Goal: Task Accomplishment & Management: Manage account settings

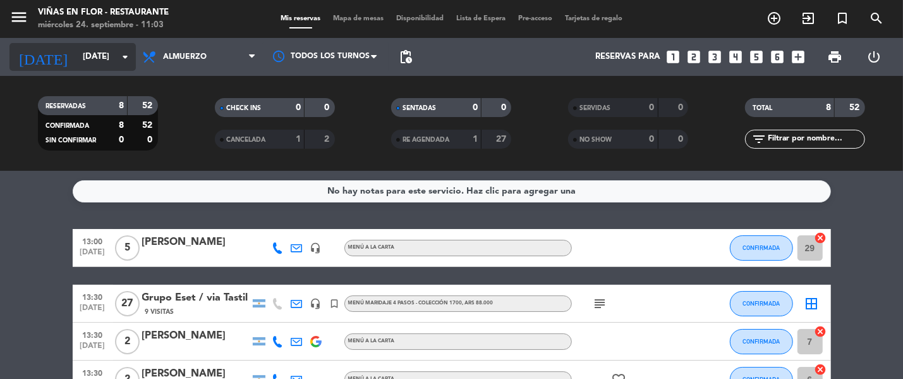
click at [86, 57] on input "[DATE]" at bounding box center [131, 56] width 111 height 23
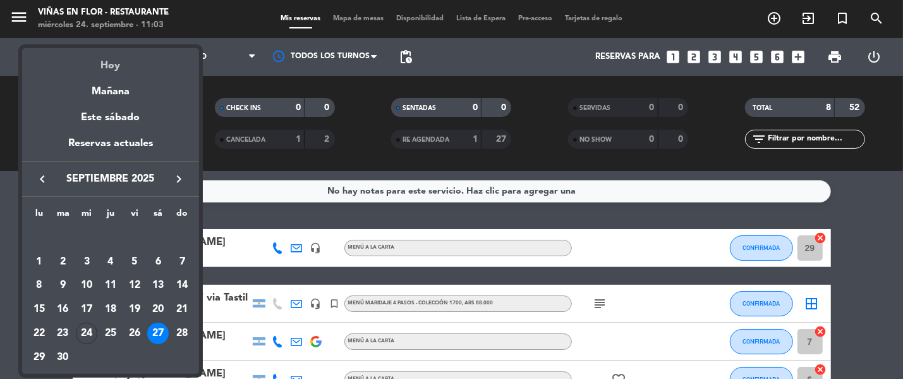
click at [102, 71] on div "Hoy" at bounding box center [110, 61] width 177 height 26
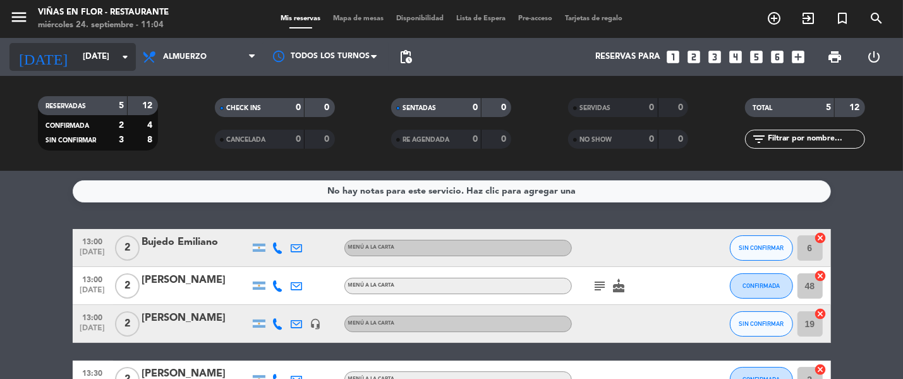
click at [116, 50] on input "[DATE]" at bounding box center [131, 56] width 111 height 23
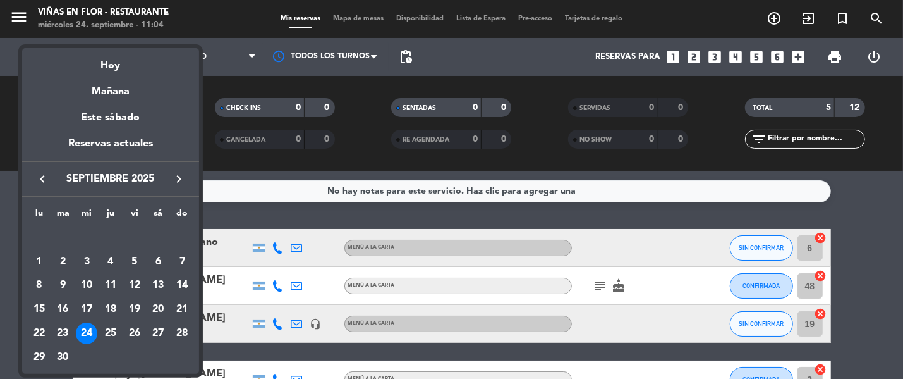
click at [123, 91] on div "Mañana" at bounding box center [110, 87] width 177 height 26
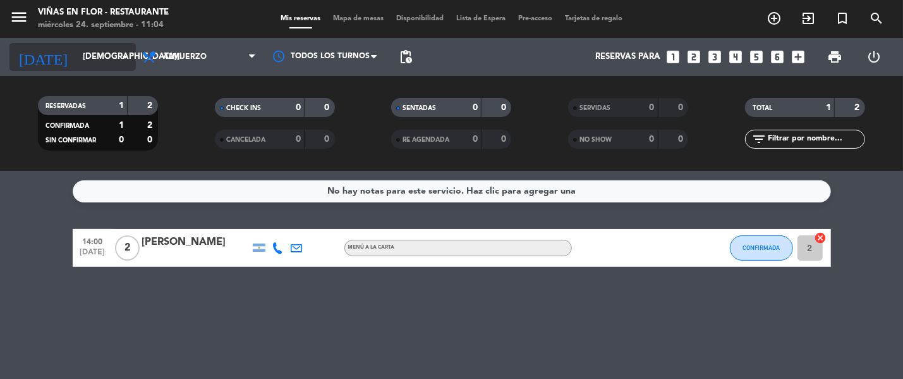
click at [92, 66] on input "[DEMOGRAPHIC_DATA][DATE]" at bounding box center [131, 56] width 111 height 23
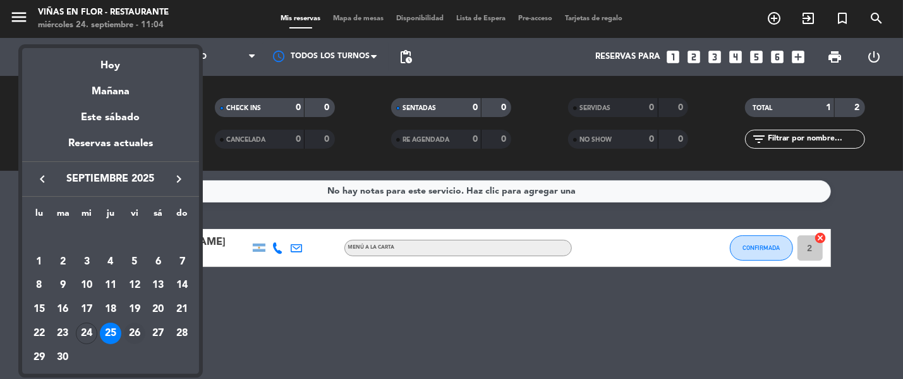
click at [136, 334] on div "26" at bounding box center [134, 332] width 21 height 21
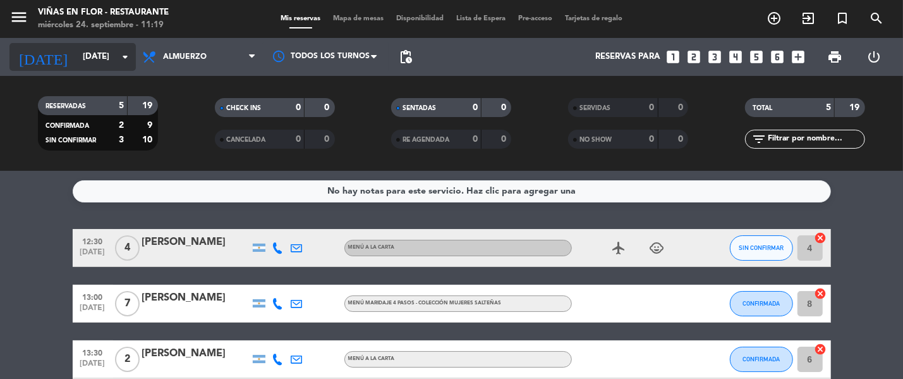
click at [123, 64] on icon "arrow_drop_down" at bounding box center [125, 56] width 15 height 15
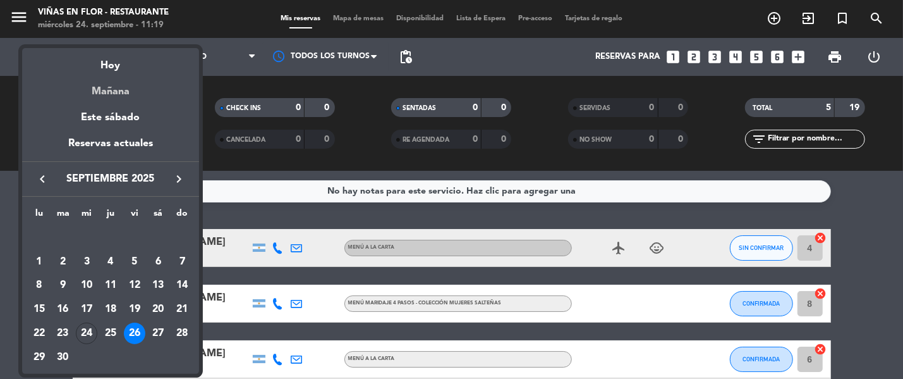
click at [112, 75] on div "Mañana" at bounding box center [110, 87] width 177 height 26
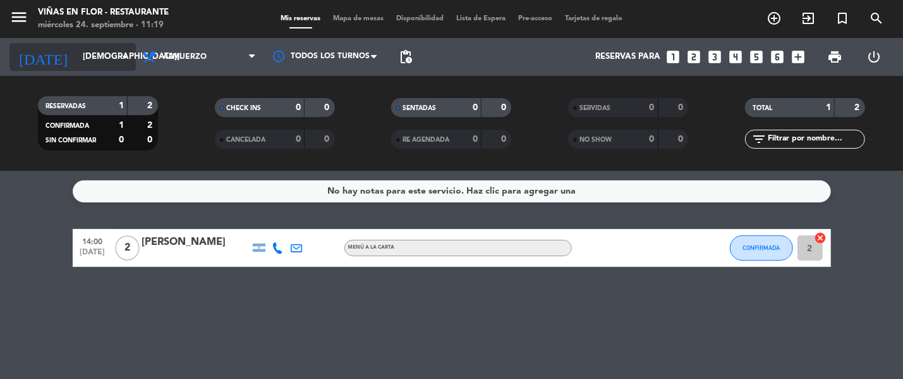
click at [77, 57] on input "[DEMOGRAPHIC_DATA][DATE]" at bounding box center [131, 56] width 111 height 23
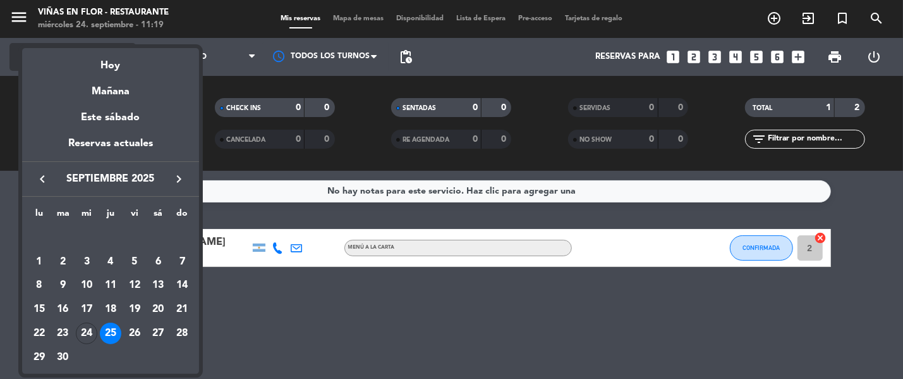
click at [100, 70] on div "Hoy" at bounding box center [110, 61] width 177 height 26
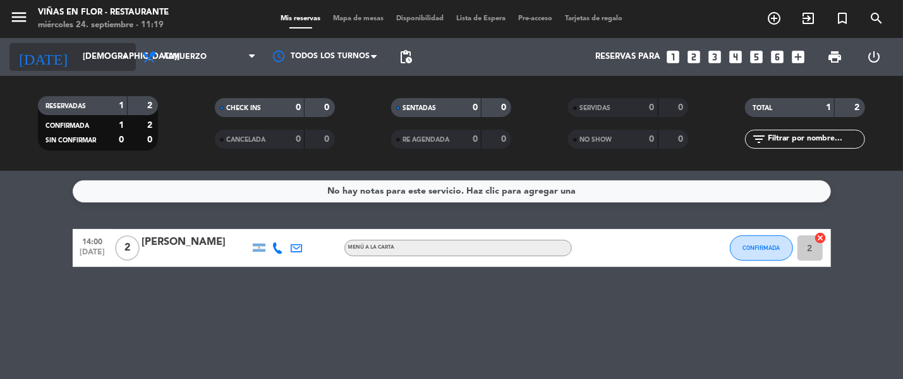
type input "[DATE]"
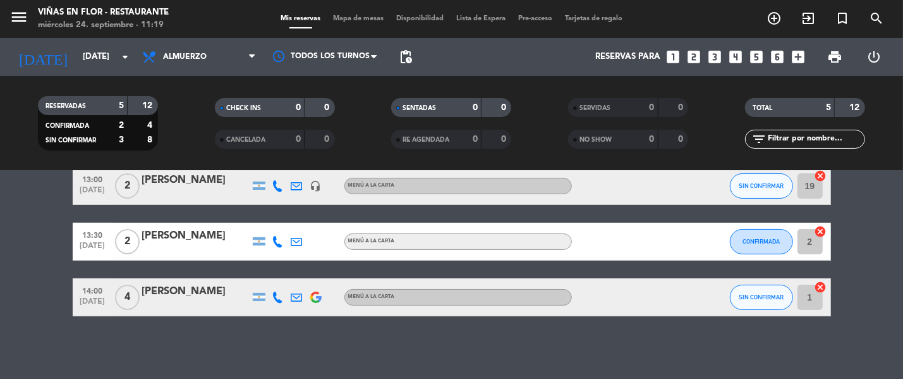
scroll to position [138, 0]
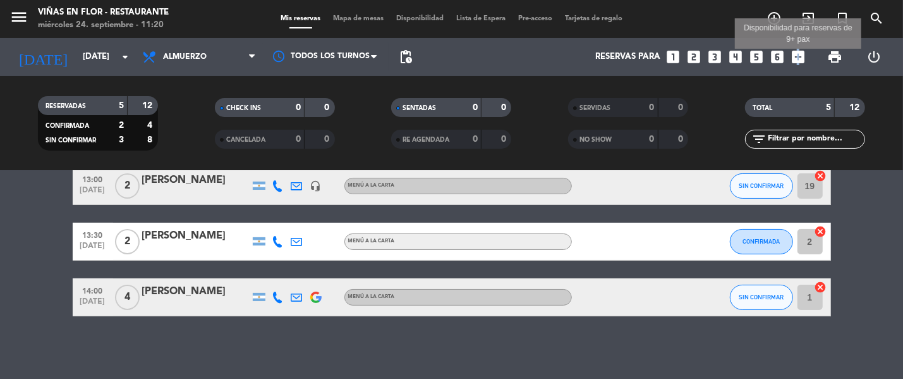
click at [797, 58] on icon "add_box" at bounding box center [798, 57] width 16 height 16
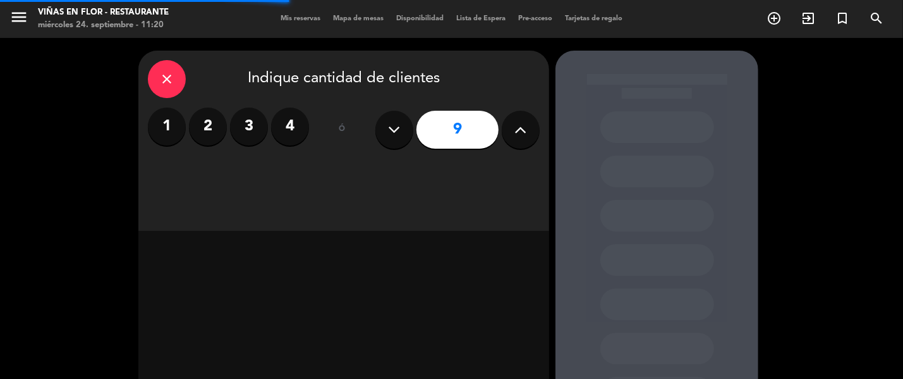
click at [525, 131] on icon at bounding box center [521, 129] width 12 height 19
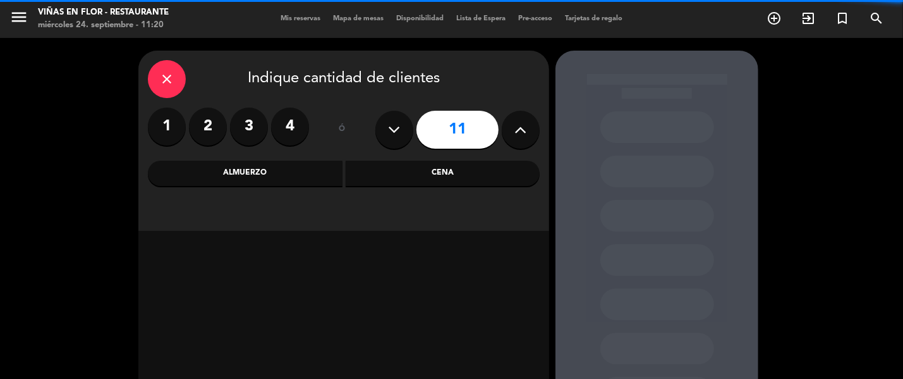
click at [525, 131] on icon at bounding box center [521, 129] width 12 height 19
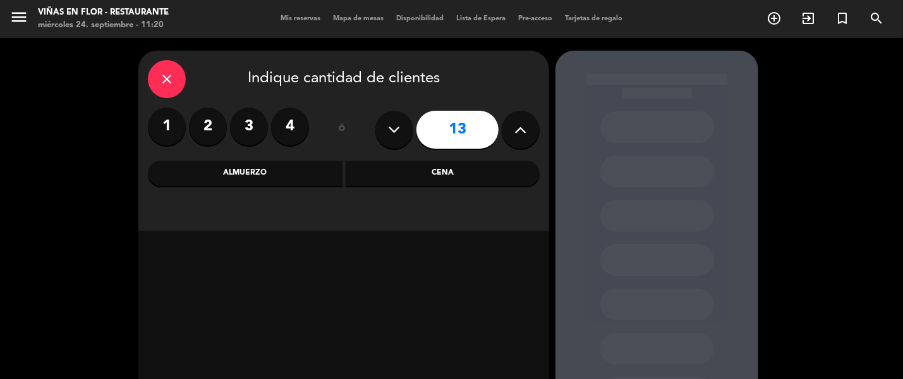
click at [525, 131] on icon at bounding box center [521, 129] width 12 height 19
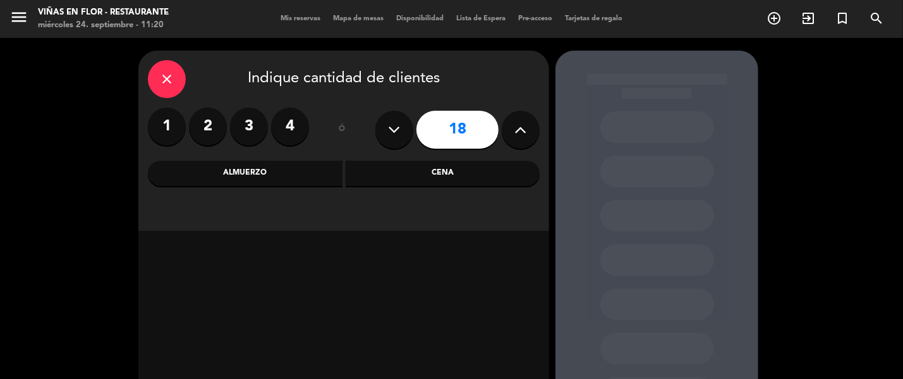
click at [525, 131] on icon at bounding box center [521, 129] width 12 height 19
type input "20"
click at [300, 175] on div "Almuerzo" at bounding box center [245, 173] width 195 height 25
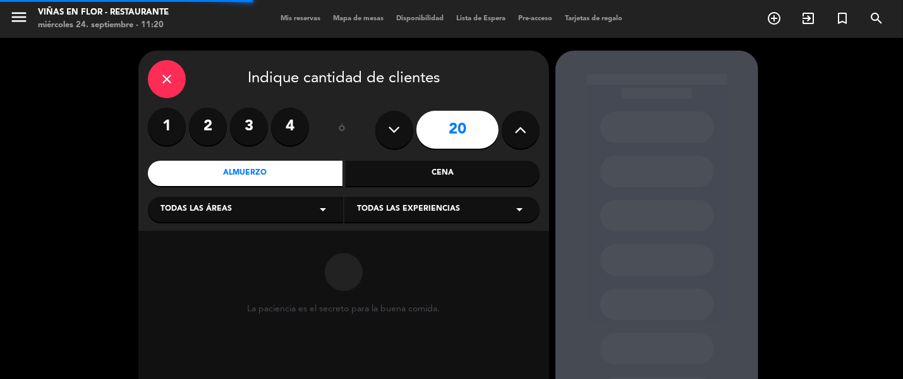
click at [242, 217] on div "Todas las áreas arrow_drop_down" at bounding box center [245, 209] width 195 height 25
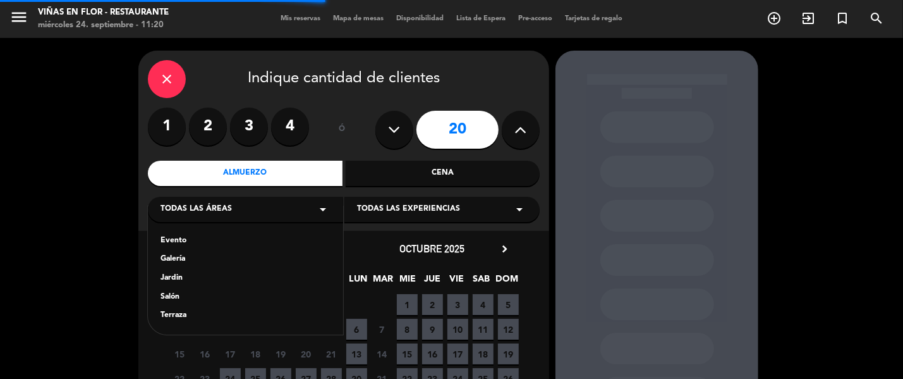
drag, startPoint x: 184, startPoint y: 262, endPoint x: 193, endPoint y: 258, distance: 9.6
click at [185, 262] on div "Galería" at bounding box center [246, 259] width 170 height 13
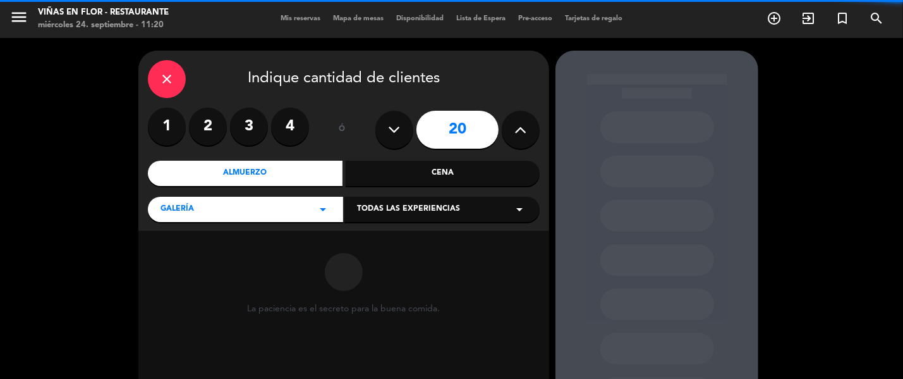
click at [462, 203] on div "Todas las experiencias arrow_drop_down" at bounding box center [441, 209] width 195 height 25
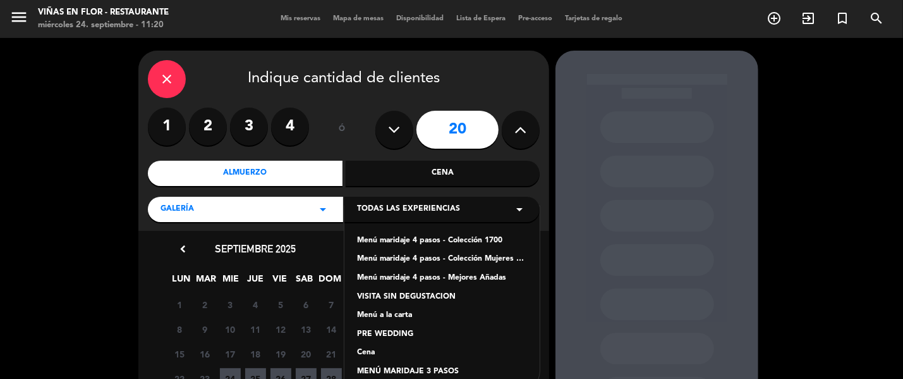
scroll to position [112, 0]
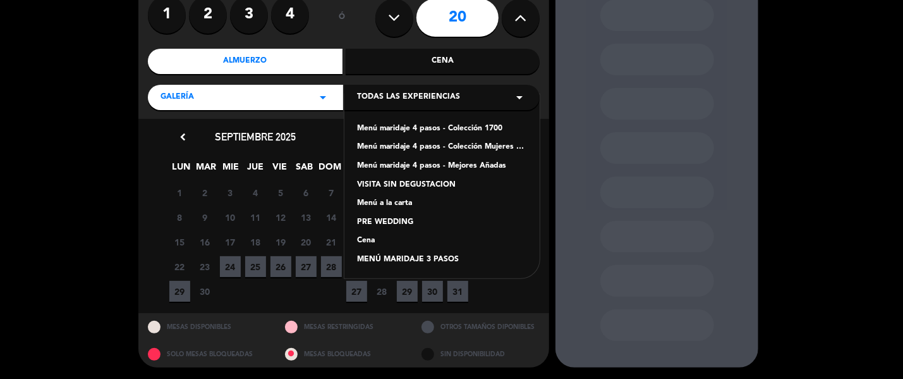
click at [451, 258] on div "MENÚ MARIDAJE 3 PASOS" at bounding box center [442, 259] width 170 height 13
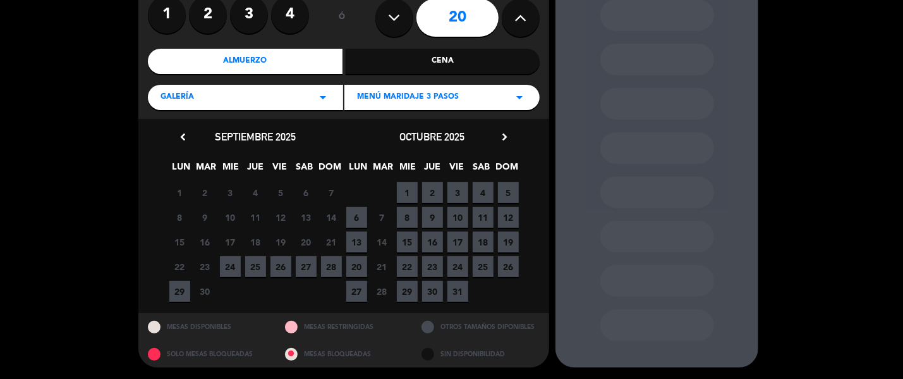
click at [235, 267] on span "24" at bounding box center [230, 266] width 21 height 21
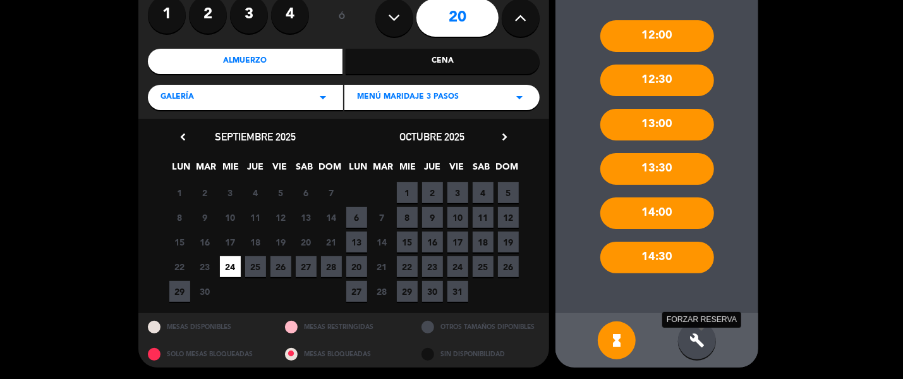
click at [691, 330] on div "build FORZAR RESERVA" at bounding box center [697, 340] width 38 height 38
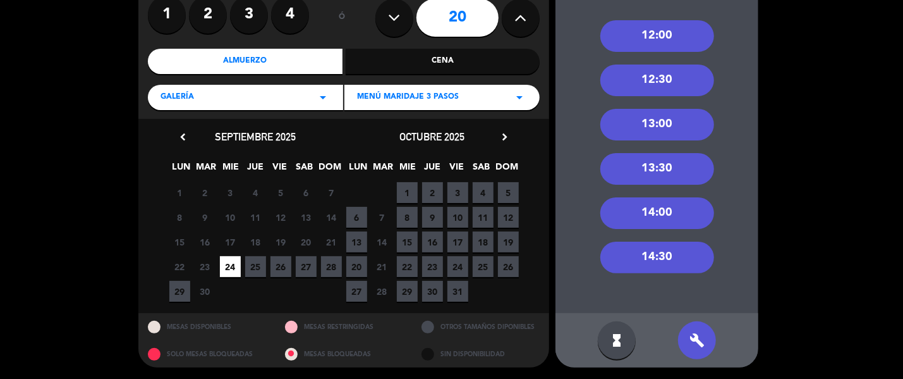
click at [669, 118] on div "13:00" at bounding box center [657, 125] width 114 height 32
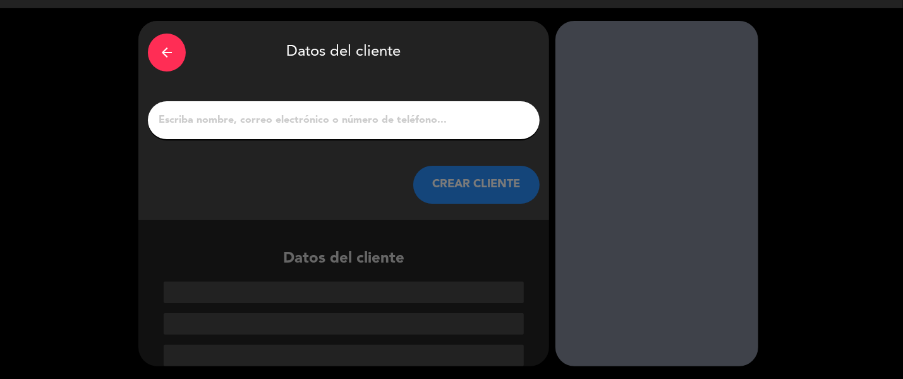
scroll to position [29, 0]
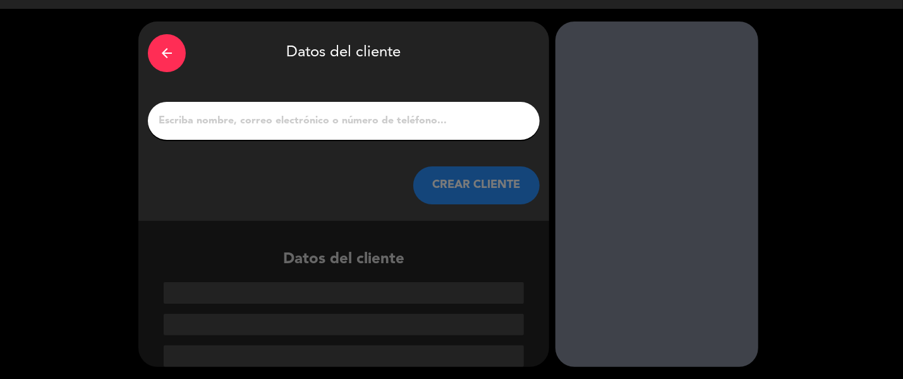
click at [497, 129] on div at bounding box center [344, 121] width 392 height 38
click at [497, 121] on input "1" at bounding box center [343, 121] width 373 height 18
type input "j"
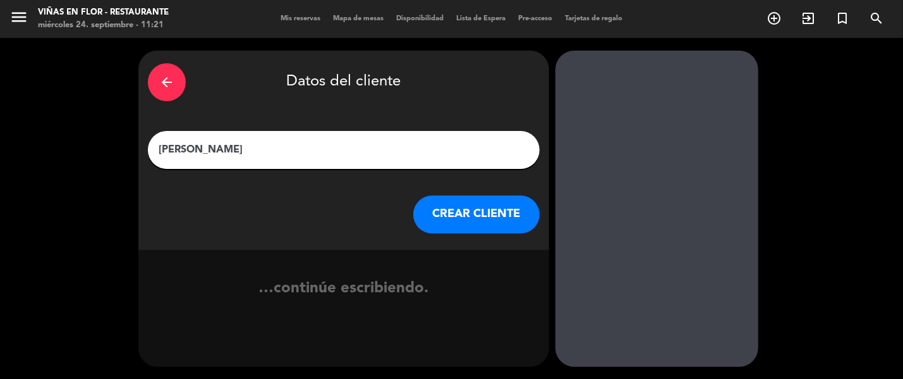
scroll to position [5, 0]
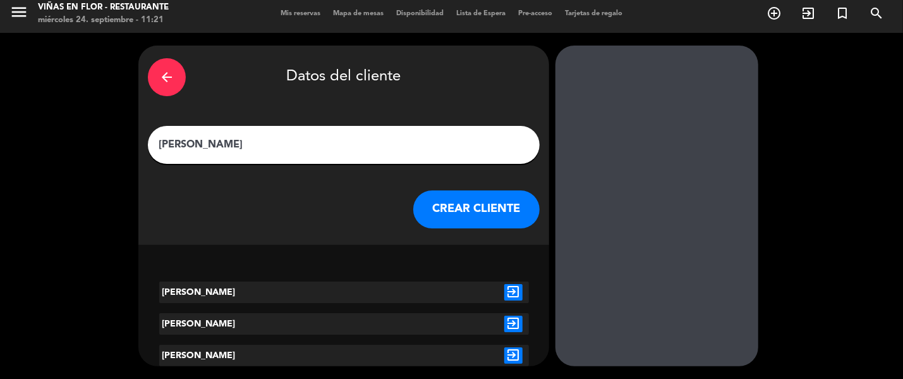
type input "[PERSON_NAME]"
click at [504, 210] on button "CREAR CLIENTE" at bounding box center [476, 209] width 126 height 38
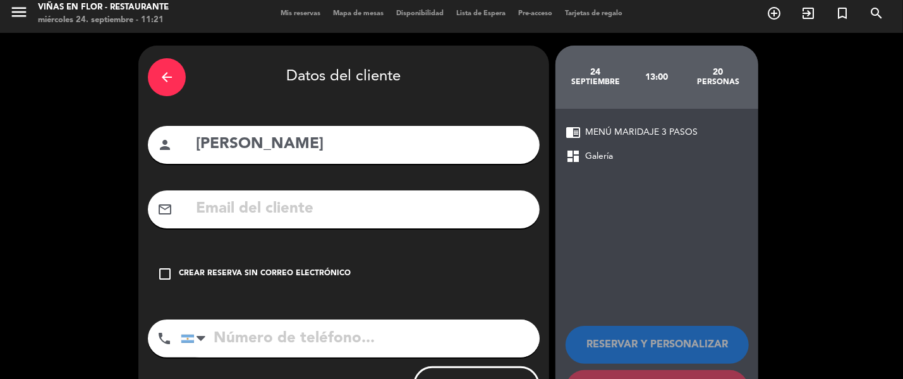
click at [449, 204] on input "text" at bounding box center [363, 209] width 336 height 26
click at [169, 273] on icon "check_box_outline_blank" at bounding box center [164, 273] width 15 height 15
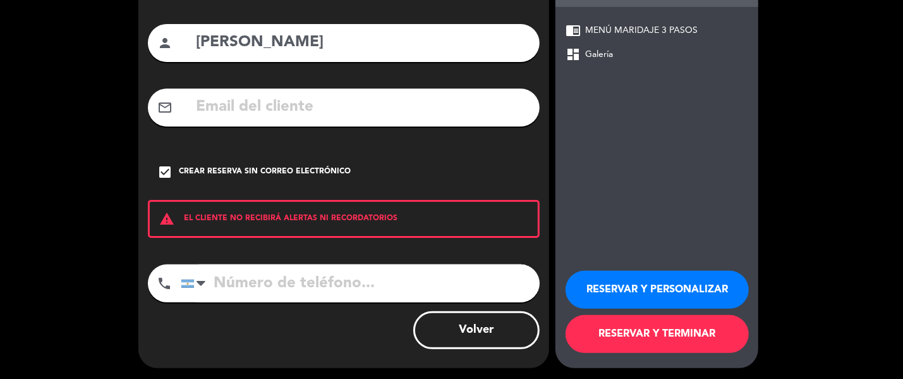
scroll to position [108, 0]
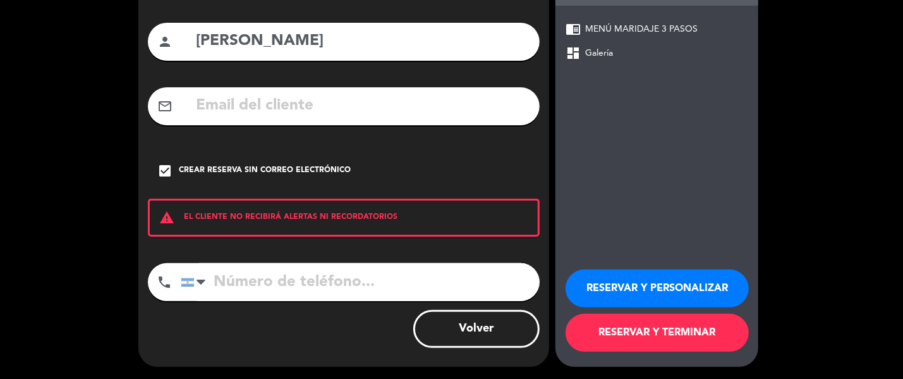
click at [698, 342] on button "RESERVAR Y TERMINAR" at bounding box center [657, 332] width 183 height 38
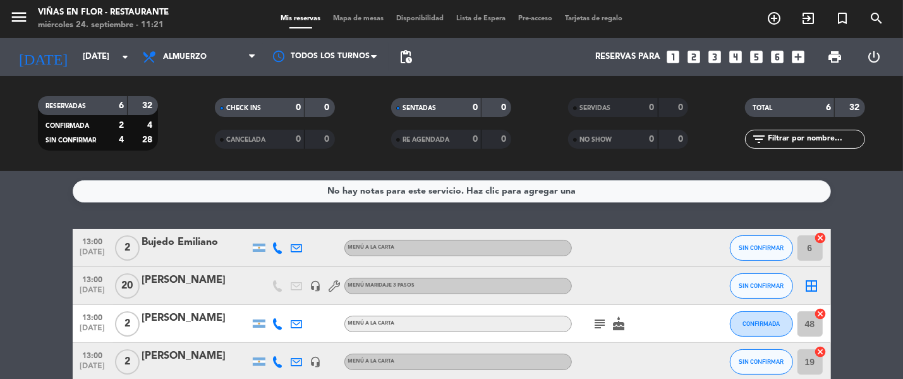
click at [198, 295] on div at bounding box center [195, 294] width 107 height 10
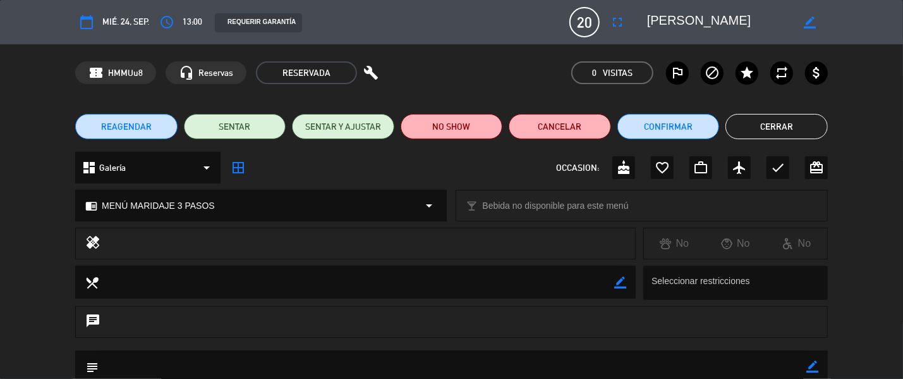
scroll to position [78, 0]
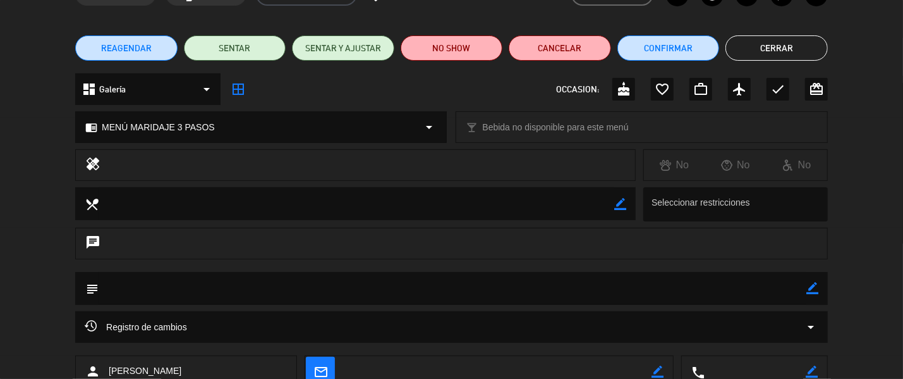
click at [813, 291] on icon "border_color" at bounding box center [812, 288] width 12 height 12
click at [776, 291] on textarea at bounding box center [453, 288] width 708 height 32
click at [178, 284] on textarea at bounding box center [453, 288] width 708 height 32
click at [167, 288] on textarea at bounding box center [453, 288] width 708 height 32
click at [141, 297] on textarea at bounding box center [453, 288] width 708 height 32
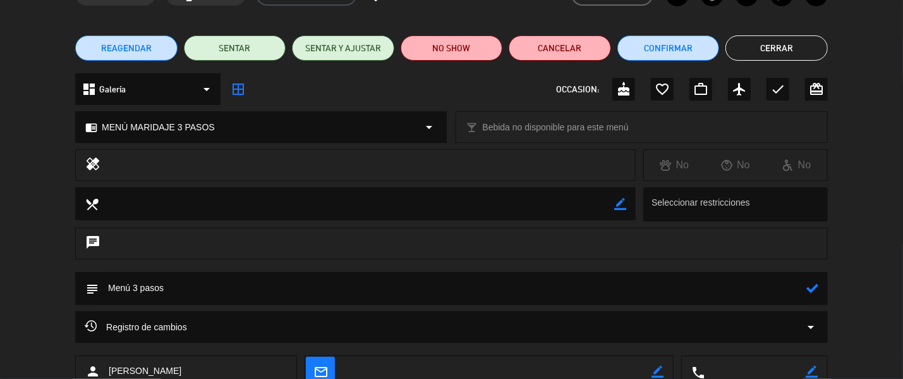
click at [183, 298] on textarea at bounding box center [453, 288] width 708 height 32
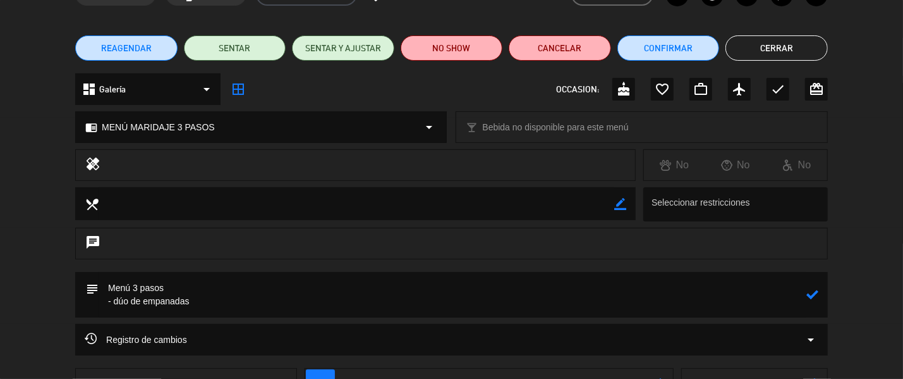
click at [112, 300] on textarea at bounding box center [453, 294] width 708 height 45
click at [222, 296] on textarea at bounding box center [453, 294] width 708 height 45
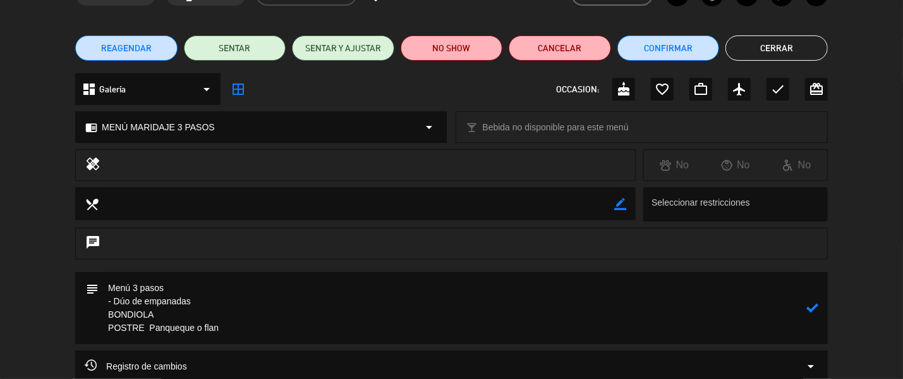
click at [149, 324] on textarea at bounding box center [453, 308] width 708 height 72
click at [234, 329] on textarea at bounding box center [453, 308] width 708 height 72
click at [235, 339] on textarea at bounding box center [453, 314] width 708 height 85
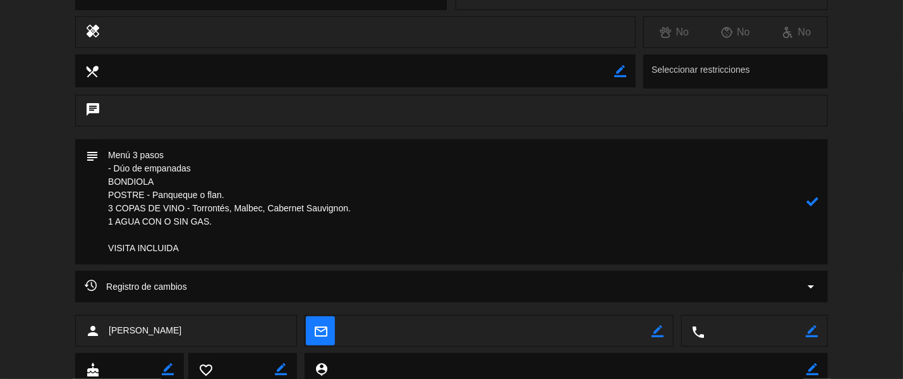
scroll to position [255, 0]
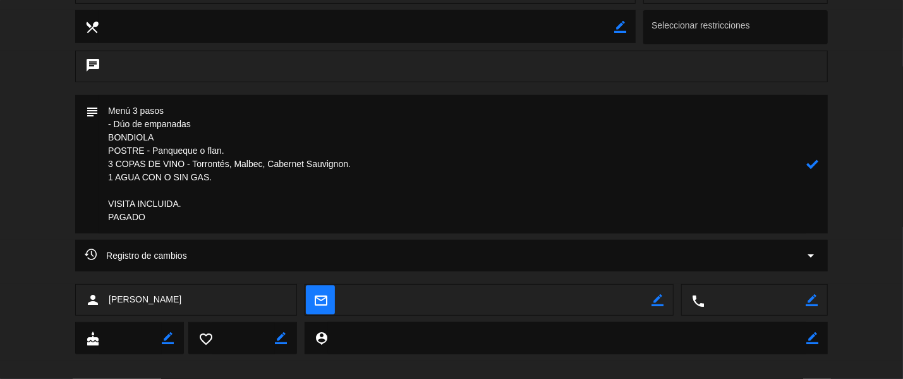
type textarea "Menú 3 pasos - Dúo de empanadas BONDIOLA POSTRE - Panqueque o flan. 3 COPAS DE …"
click at [811, 161] on icon at bounding box center [812, 164] width 12 height 12
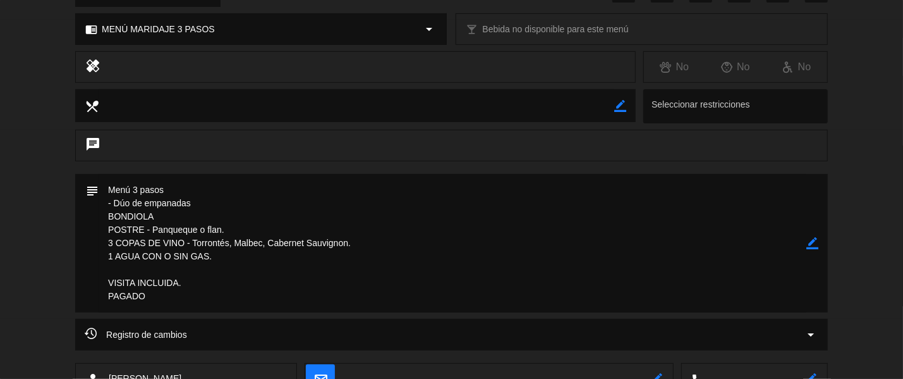
scroll to position [0, 0]
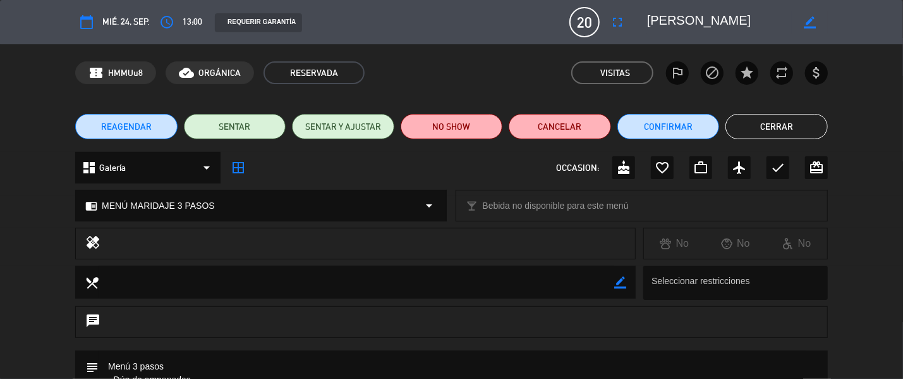
click at [788, 127] on button "Cerrar" at bounding box center [776, 126] width 102 height 25
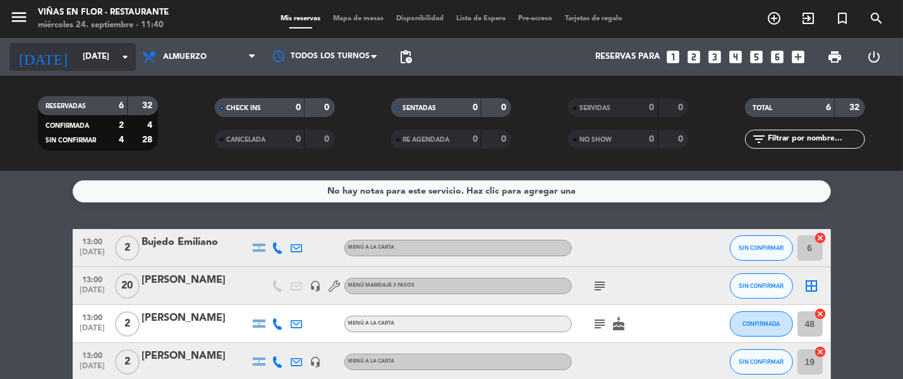
click at [97, 62] on input "[DATE]" at bounding box center [131, 56] width 111 height 23
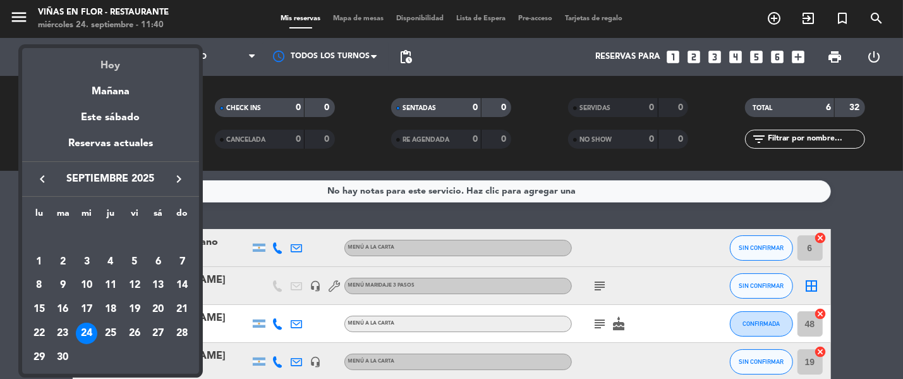
click at [106, 67] on div "Hoy" at bounding box center [110, 61] width 177 height 26
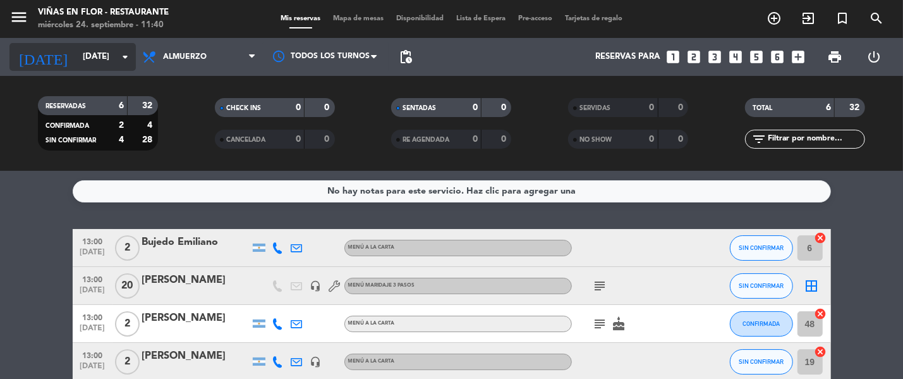
click at [94, 56] on input "[DATE]" at bounding box center [131, 56] width 111 height 23
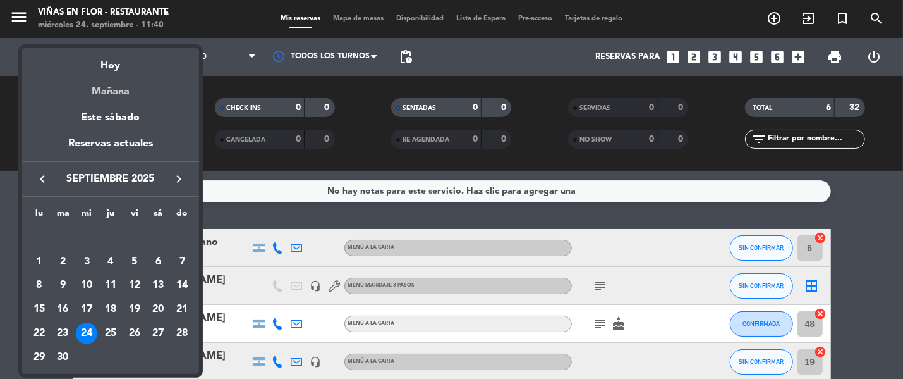
click at [108, 98] on div "Mañana" at bounding box center [110, 87] width 177 height 26
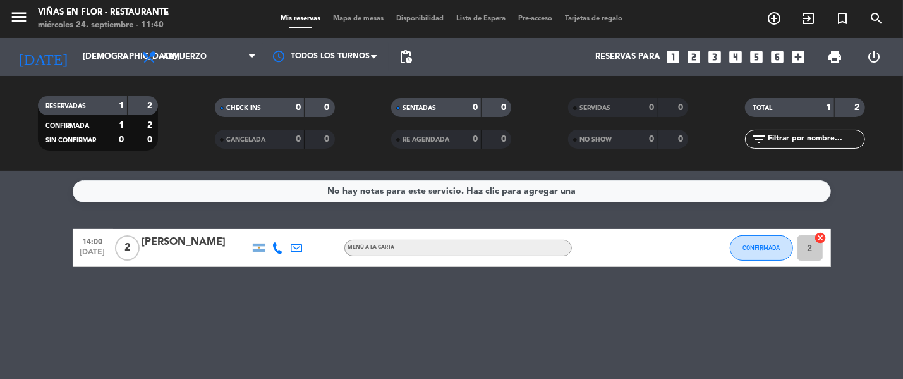
click at [76, 38] on div "[DATE] [DATE] arrow_drop_down" at bounding box center [72, 57] width 126 height 38
click at [78, 59] on input "[DEMOGRAPHIC_DATA][DATE]" at bounding box center [131, 56] width 111 height 23
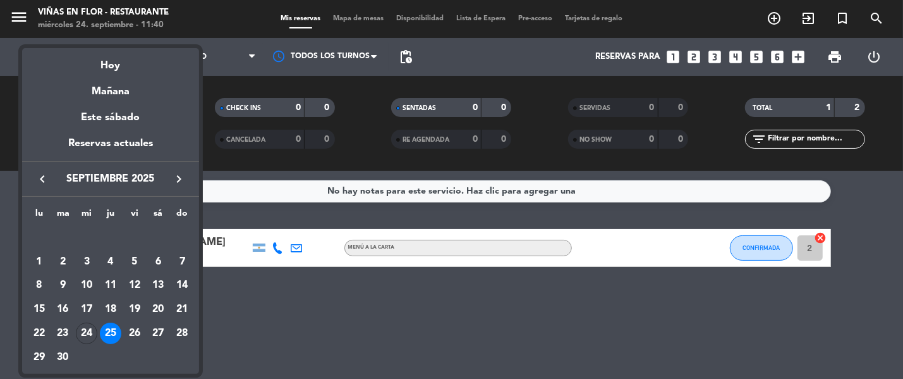
drag, startPoint x: 136, startPoint y: 336, endPoint x: 133, endPoint y: 328, distance: 8.8
click at [136, 336] on div "26" at bounding box center [134, 332] width 21 height 21
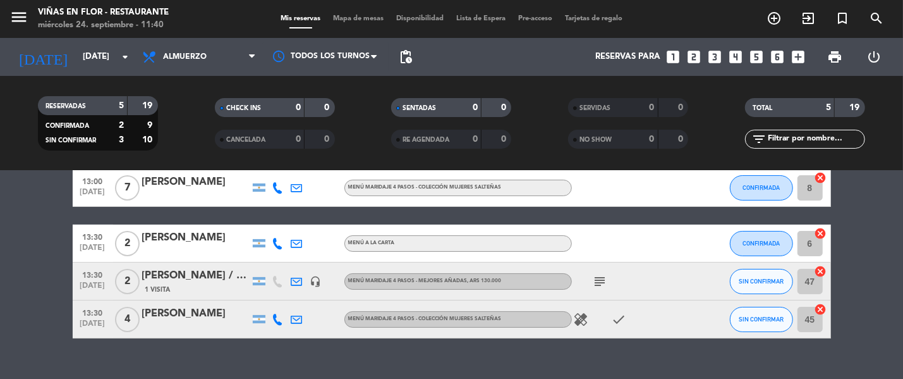
scroll to position [138, 0]
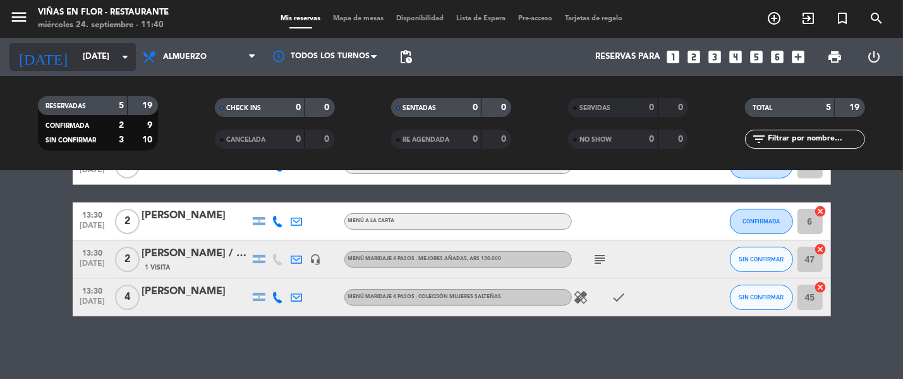
click at [110, 59] on input "[DATE]" at bounding box center [131, 56] width 111 height 23
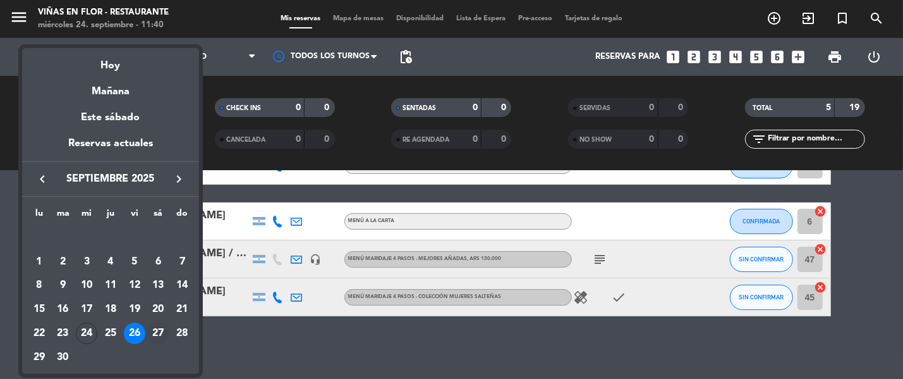
click at [157, 328] on div "27" at bounding box center [157, 332] width 21 height 21
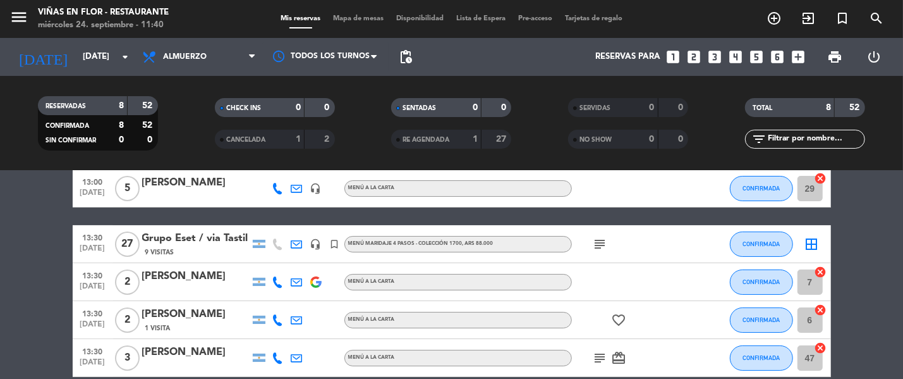
scroll to position [78, 0]
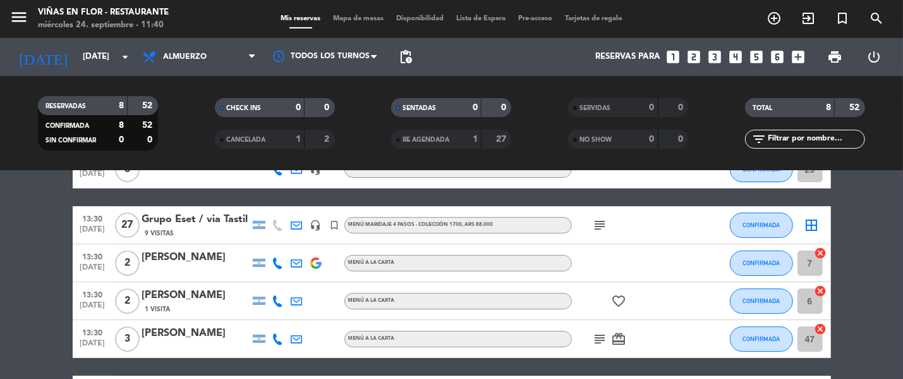
click at [173, 227] on div "9 Visitas" at bounding box center [195, 232] width 107 height 11
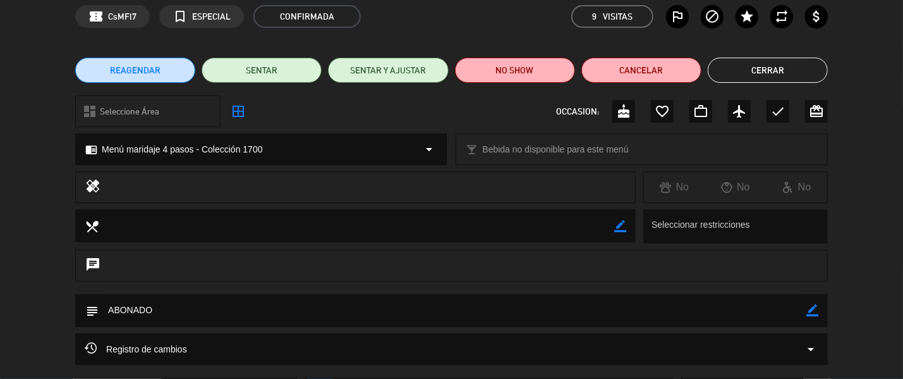
scroll to position [0, 0]
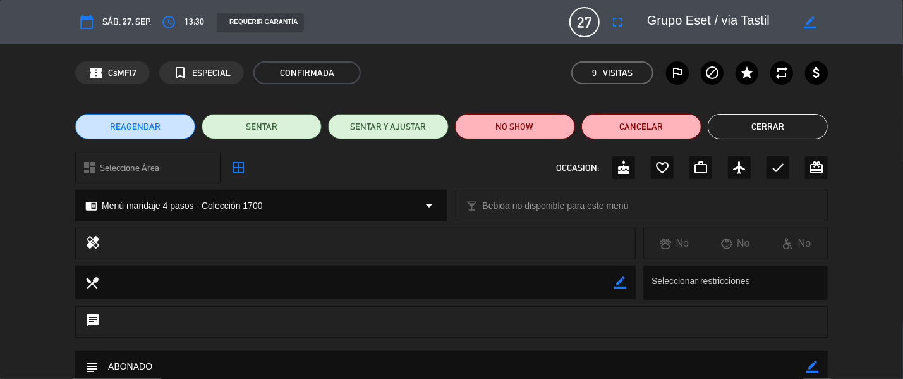
click at [727, 127] on button "Cerrar" at bounding box center [768, 126] width 120 height 25
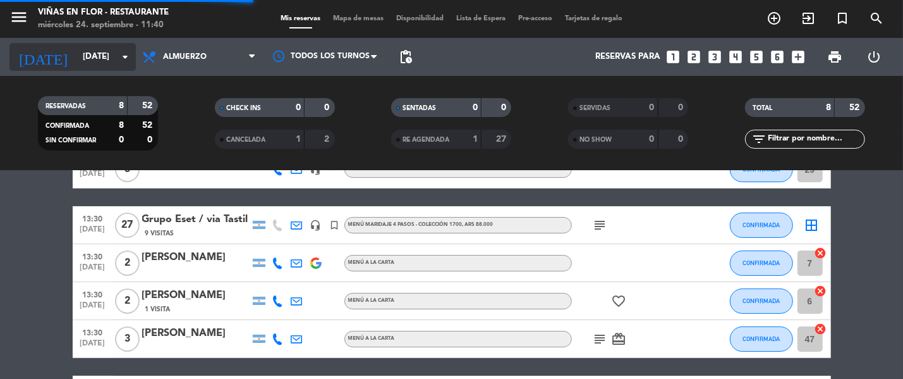
click at [76, 52] on input "[DATE]" at bounding box center [131, 56] width 111 height 23
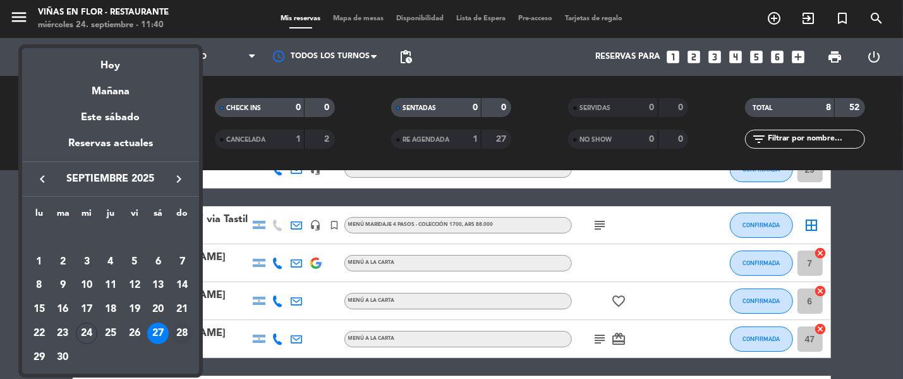
click at [185, 330] on div "28" at bounding box center [181, 332] width 21 height 21
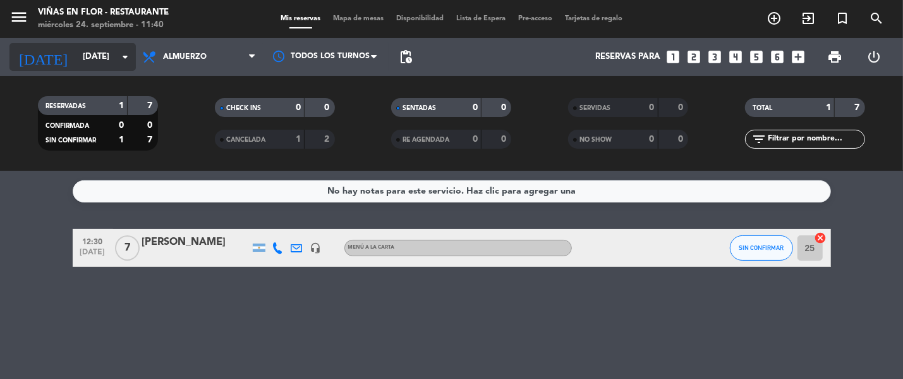
click at [104, 53] on input "[DATE]" at bounding box center [131, 56] width 111 height 23
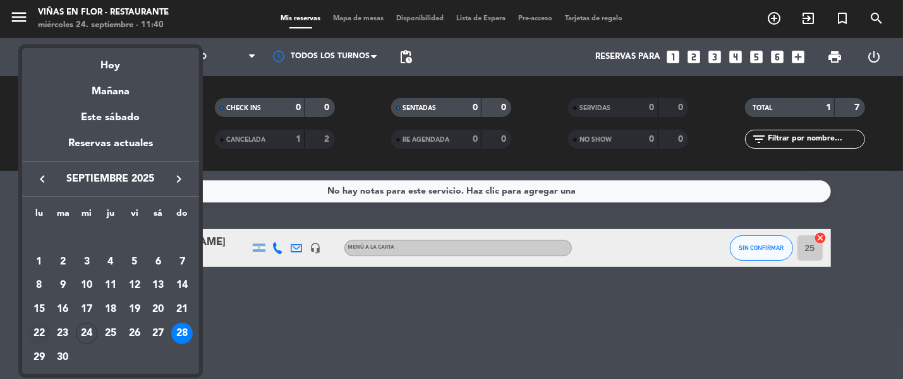
click at [28, 327] on td "22" at bounding box center [39, 333] width 24 height 24
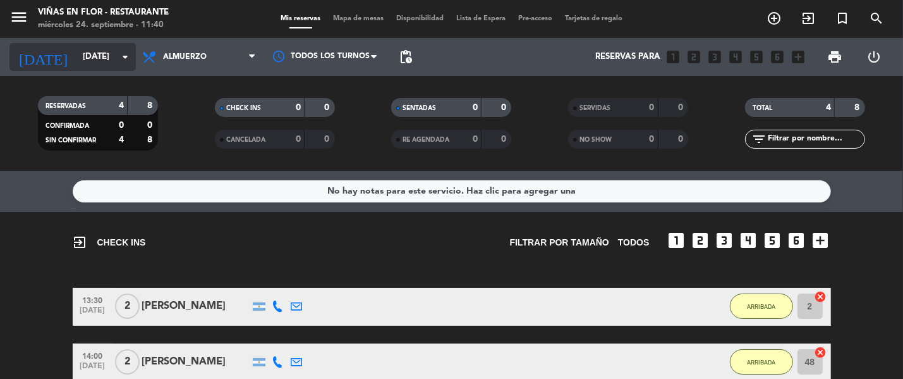
click at [76, 60] on input "[DATE]" at bounding box center [131, 56] width 111 height 23
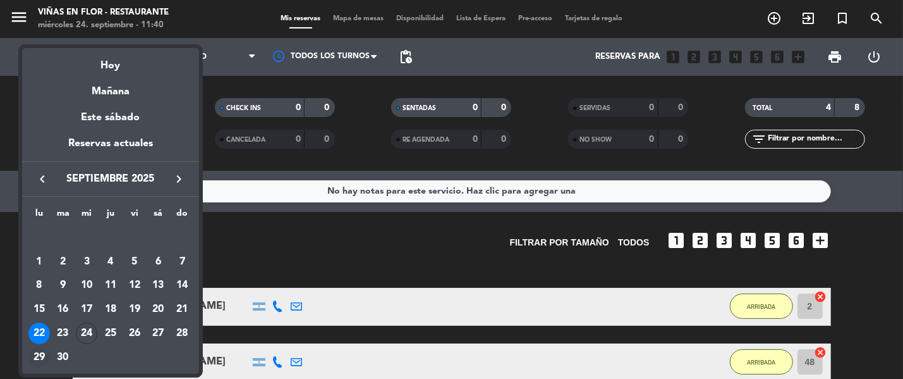
click at [40, 354] on div "29" at bounding box center [38, 356] width 21 height 21
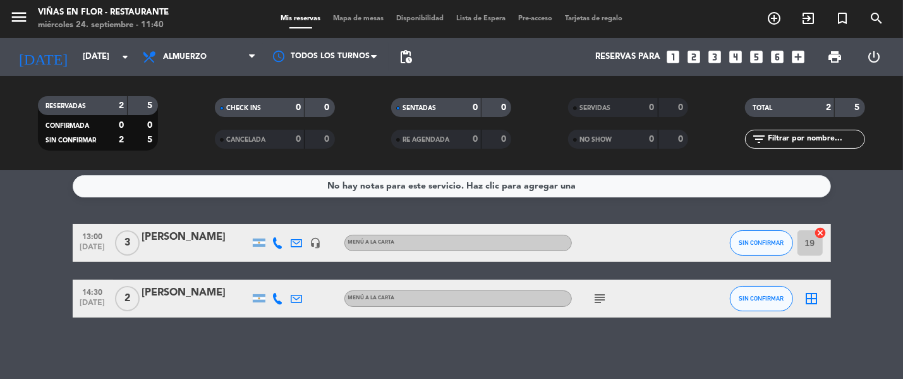
scroll to position [7, 0]
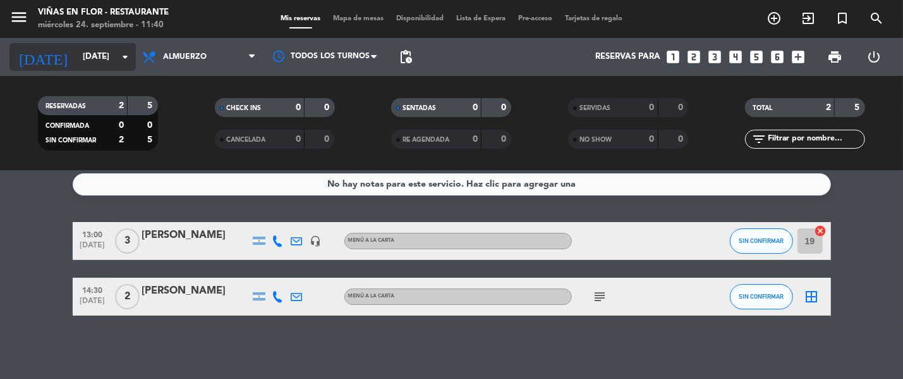
click at [116, 43] on div "[DATE] [DATE] arrow_drop_down" at bounding box center [72, 57] width 126 height 28
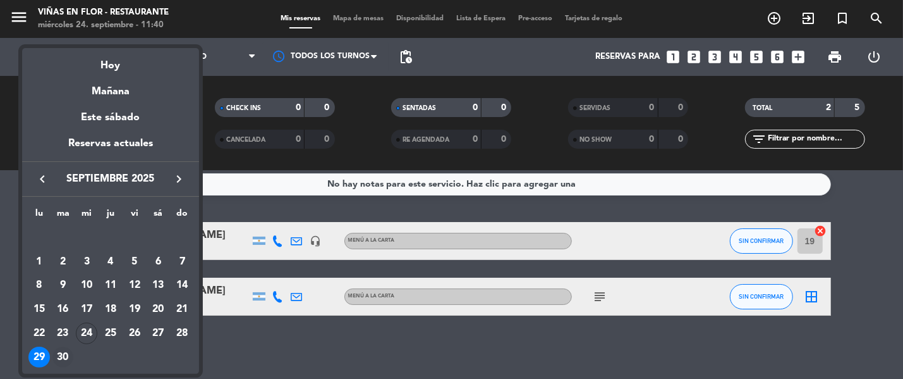
click at [63, 356] on div "30" at bounding box center [62, 356] width 21 height 21
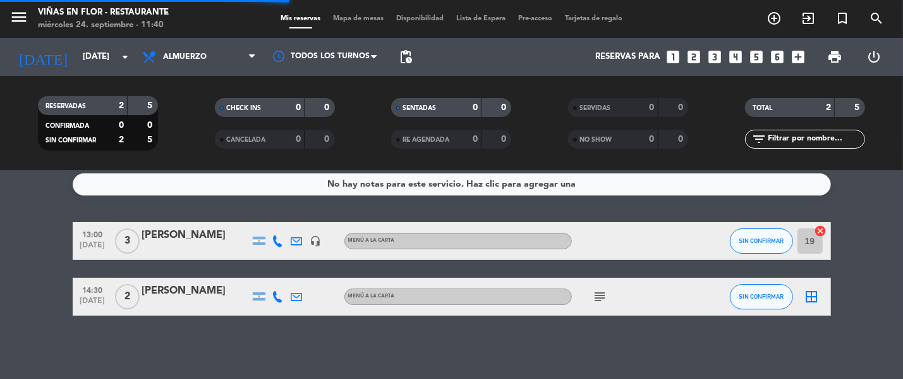
scroll to position [0, 0]
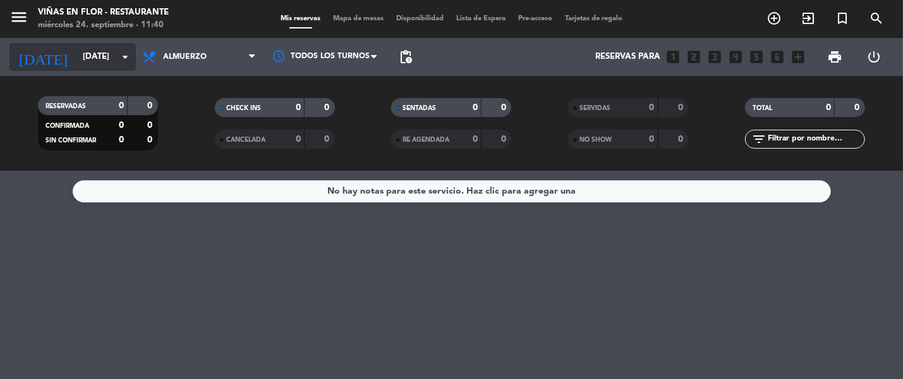
click at [86, 47] on input "[DATE]" at bounding box center [131, 56] width 111 height 23
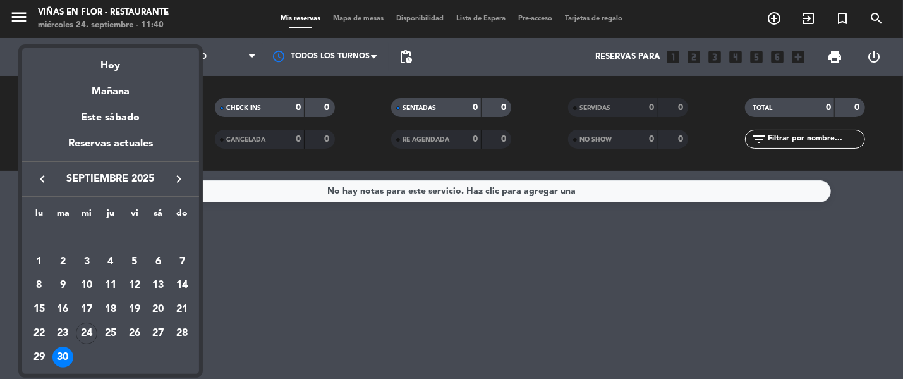
click at [179, 182] on icon "keyboard_arrow_right" at bounding box center [178, 178] width 15 height 15
click at [90, 257] on div "1" at bounding box center [86, 261] width 21 height 21
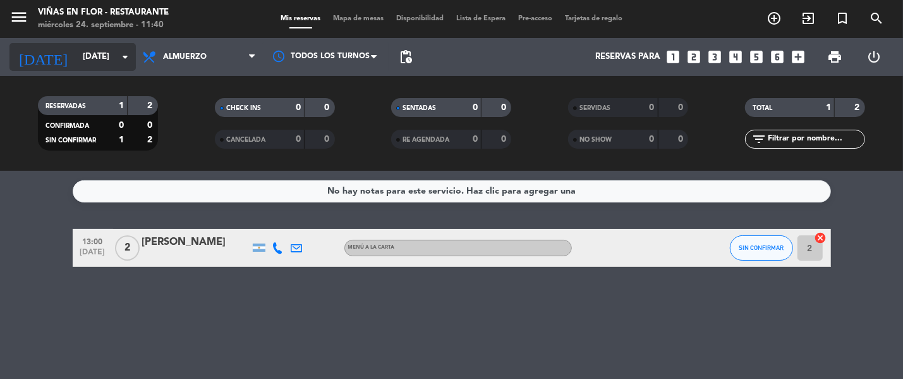
click at [91, 66] on input "[DATE]" at bounding box center [131, 56] width 111 height 23
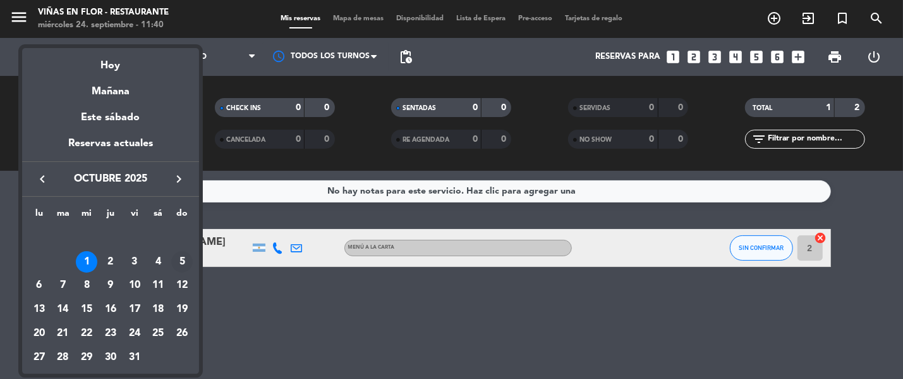
click at [184, 258] on div "5" at bounding box center [181, 261] width 21 height 21
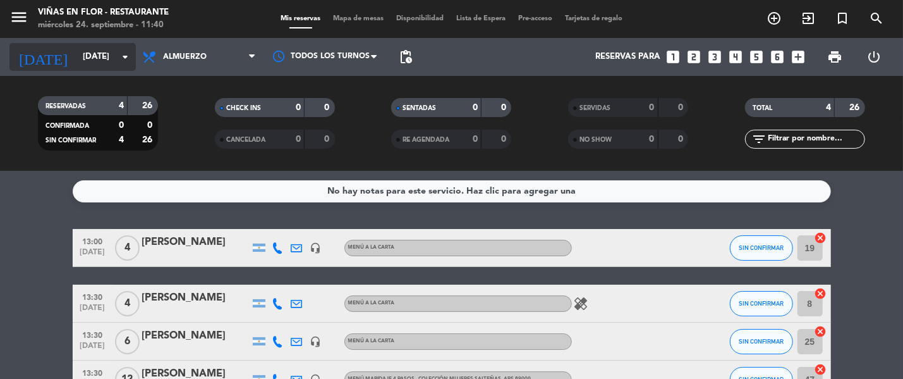
click at [100, 52] on input "[DATE]" at bounding box center [131, 56] width 111 height 23
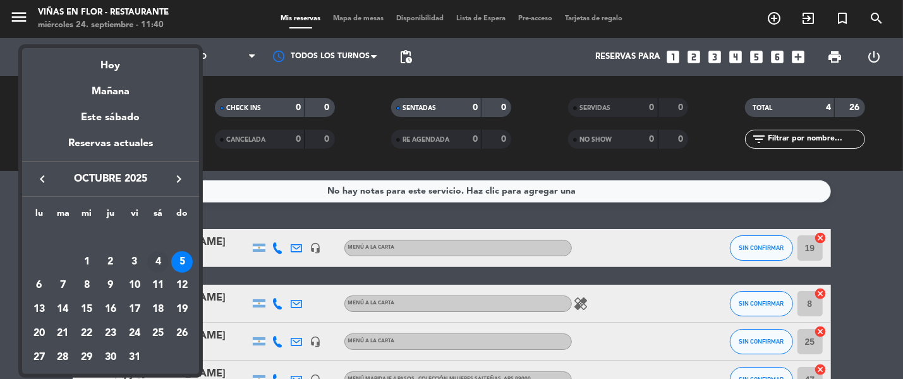
click at [159, 260] on div "4" at bounding box center [157, 261] width 21 height 21
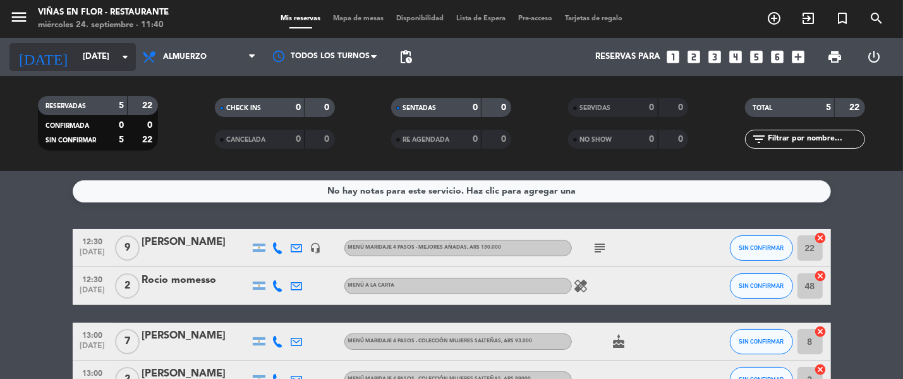
click at [97, 61] on input "[DATE]" at bounding box center [131, 56] width 111 height 23
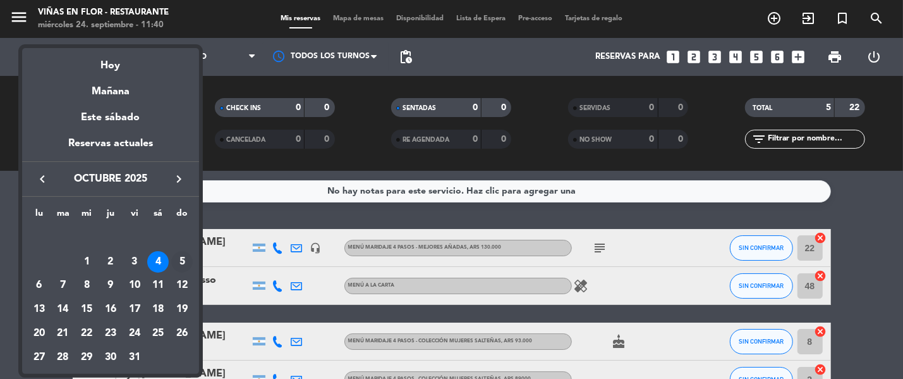
click at [181, 262] on div "5" at bounding box center [181, 261] width 21 height 21
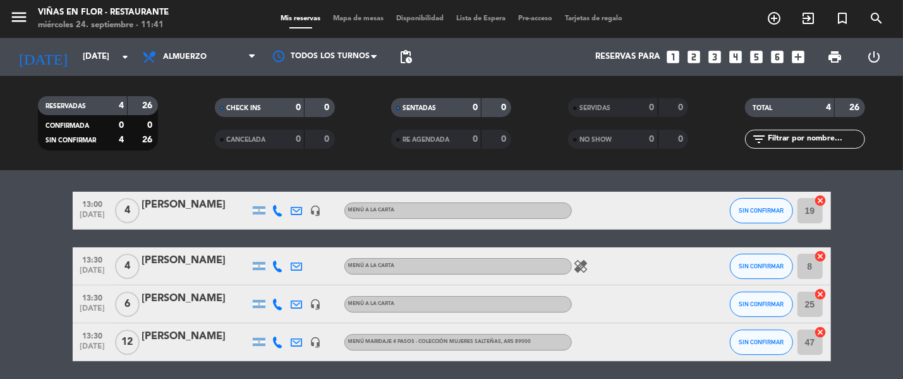
scroll to position [82, 0]
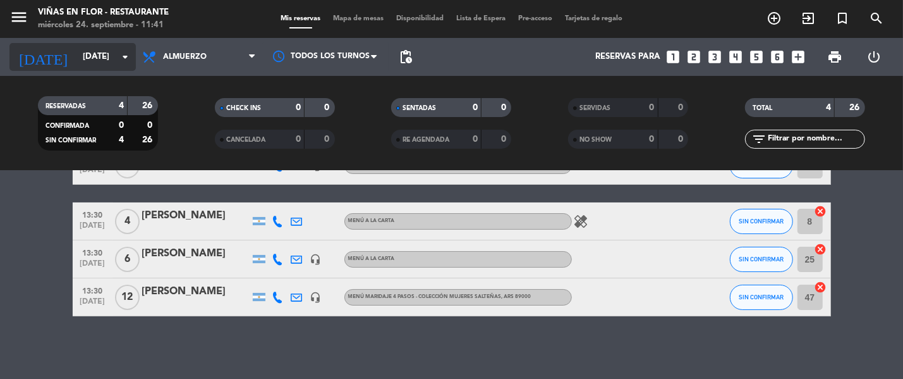
click at [97, 56] on input "[DATE]" at bounding box center [131, 56] width 111 height 23
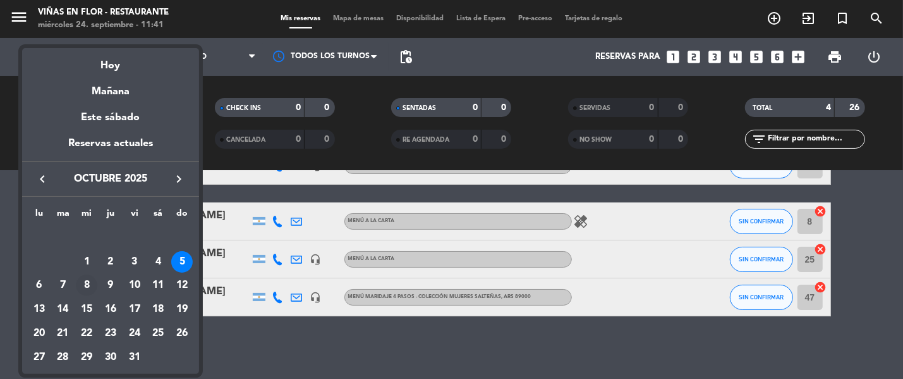
click at [87, 284] on div "8" at bounding box center [86, 284] width 21 height 21
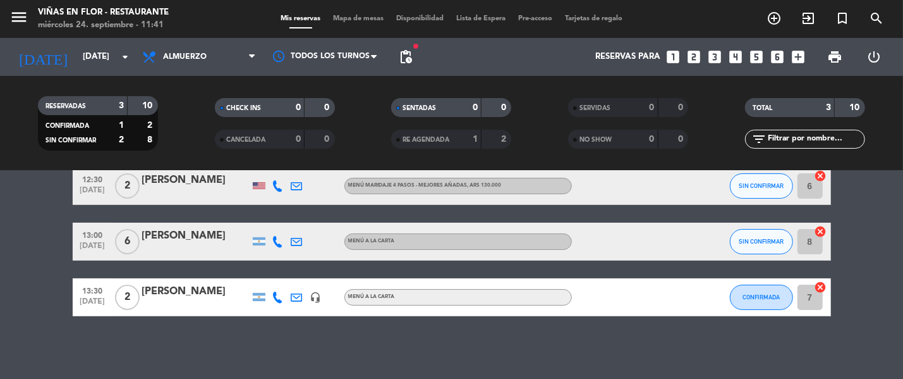
scroll to position [0, 0]
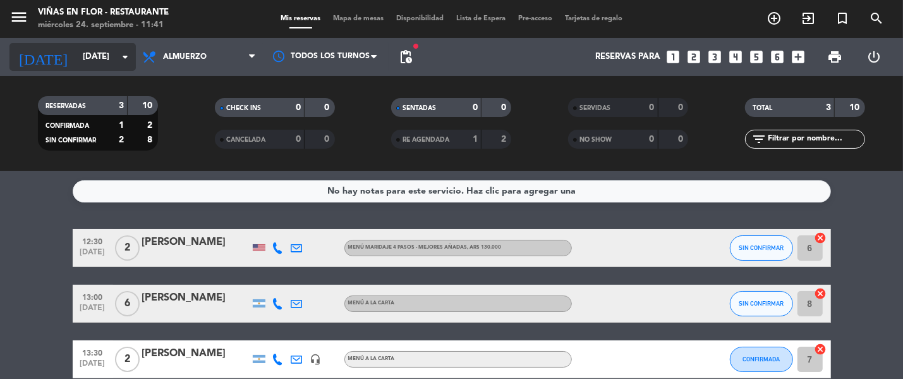
click at [76, 60] on input "[DATE]" at bounding box center [131, 56] width 111 height 23
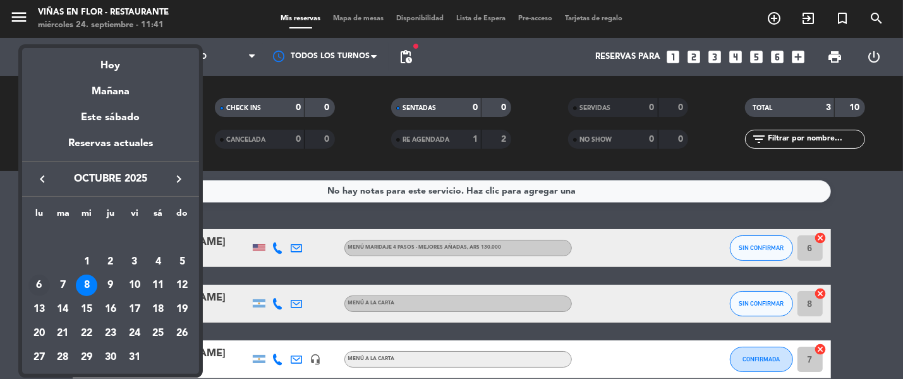
click at [40, 281] on div "6" at bounding box center [38, 284] width 21 height 21
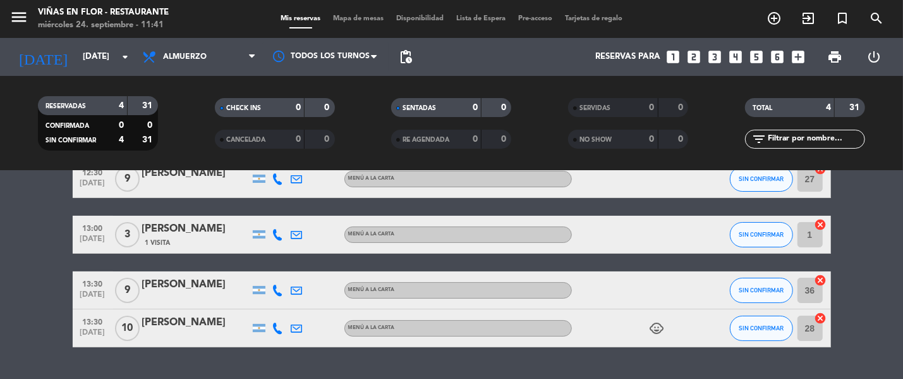
scroll to position [100, 0]
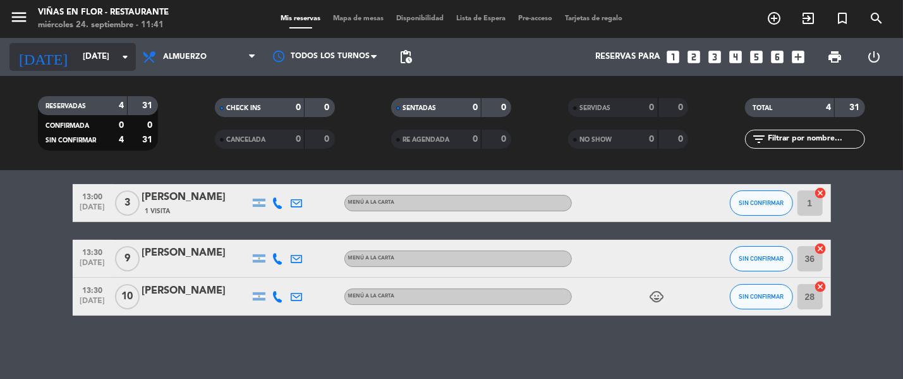
click at [68, 45] on div "[DATE] [DATE] arrow_drop_down" at bounding box center [72, 57] width 126 height 28
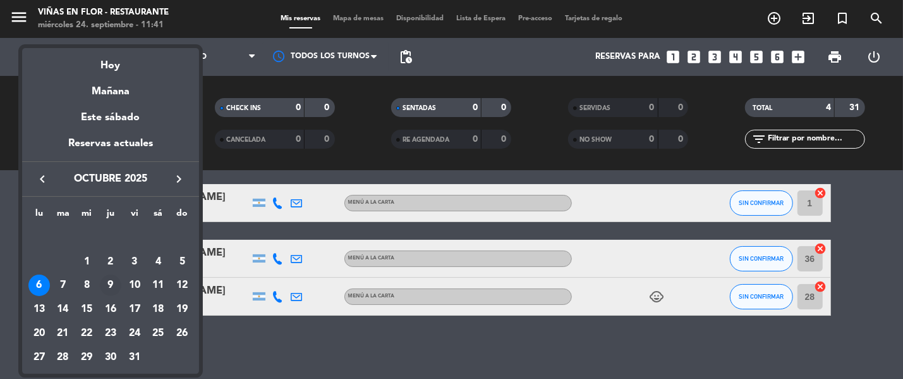
click at [105, 284] on div "9" at bounding box center [110, 284] width 21 height 21
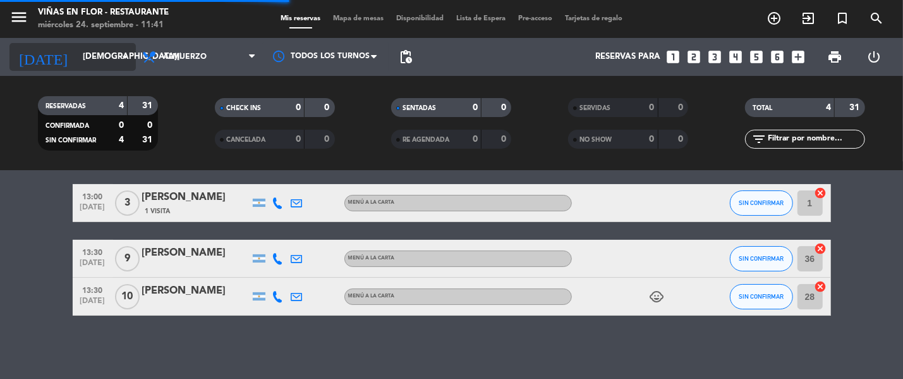
scroll to position [0, 0]
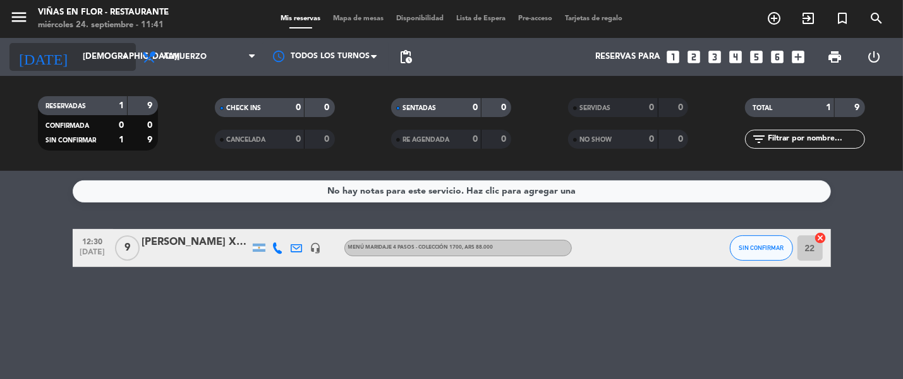
click at [84, 65] on input "[DEMOGRAPHIC_DATA][DATE]" at bounding box center [131, 56] width 111 height 23
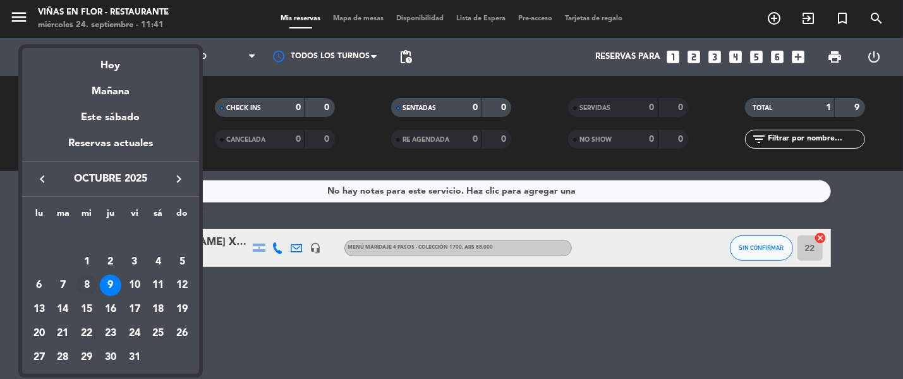
click at [88, 277] on div "8" at bounding box center [86, 284] width 21 height 21
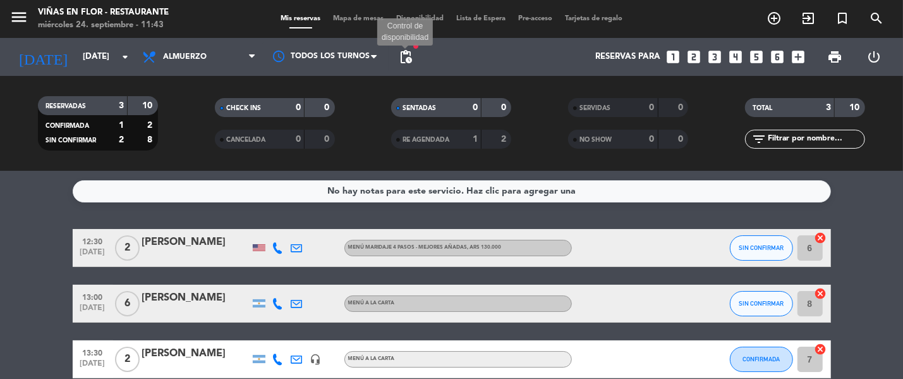
click at [404, 56] on span "pending_actions" at bounding box center [405, 56] width 15 height 15
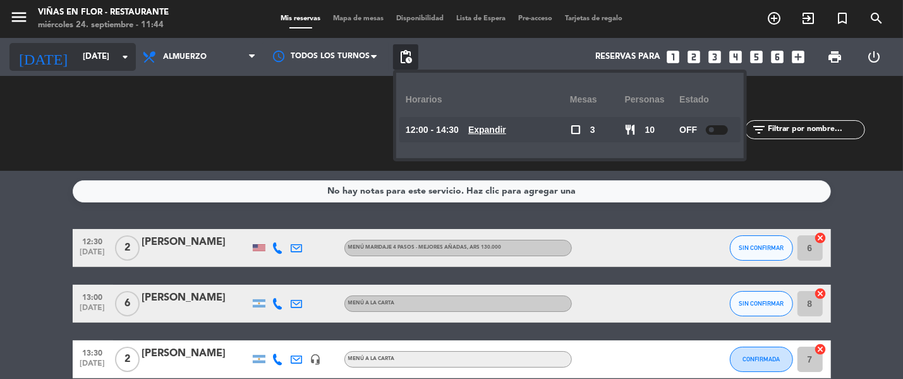
click at [76, 56] on input "[DATE]" at bounding box center [131, 56] width 111 height 23
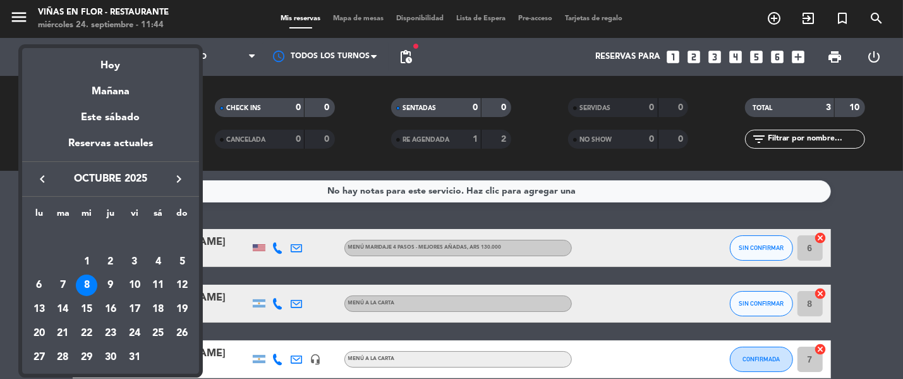
drag, startPoint x: 295, startPoint y: 211, endPoint x: 405, endPoint y: 185, distance: 113.0
click at [296, 212] on div at bounding box center [451, 189] width 903 height 379
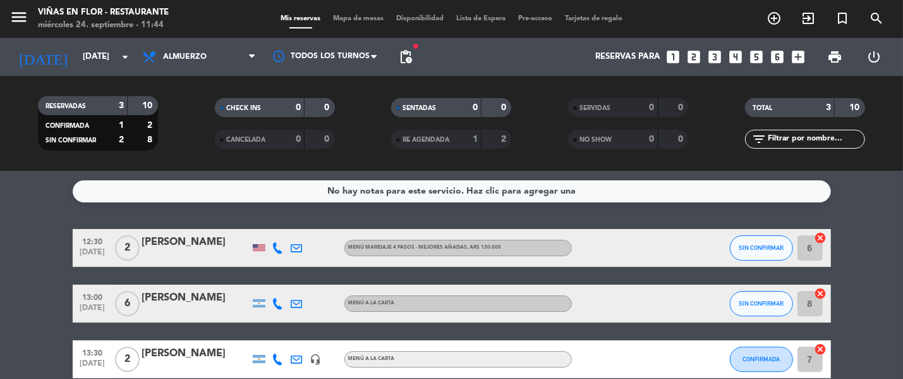
click at [458, 141] on div "1" at bounding box center [464, 139] width 25 height 15
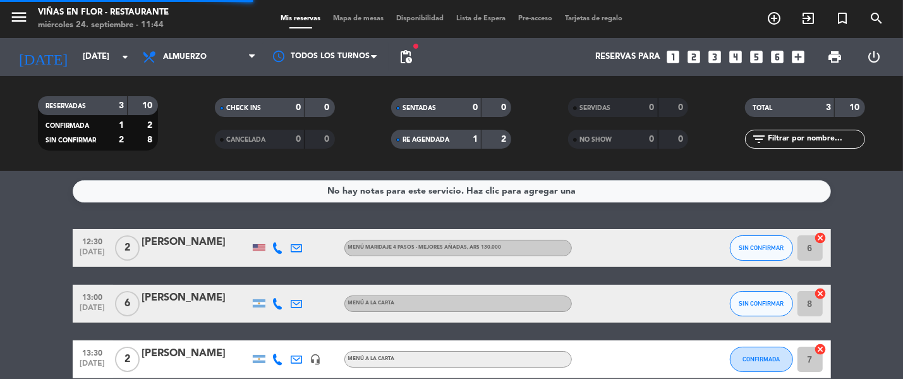
click at [288, 141] on div "0" at bounding box center [288, 139] width 25 height 15
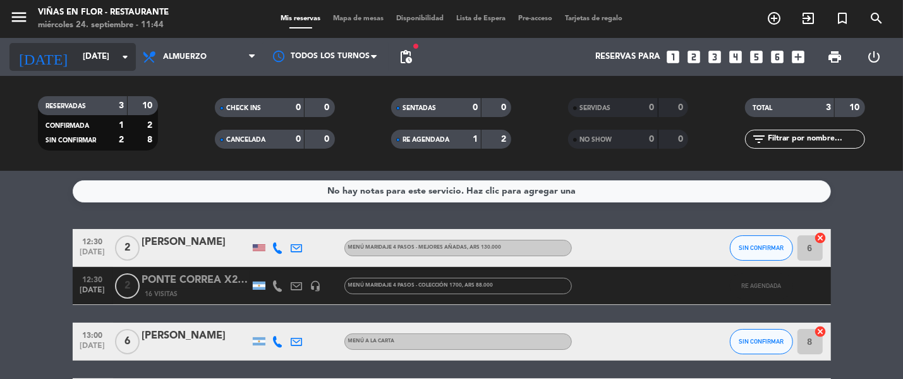
click at [92, 60] on input "[DATE]" at bounding box center [131, 56] width 111 height 23
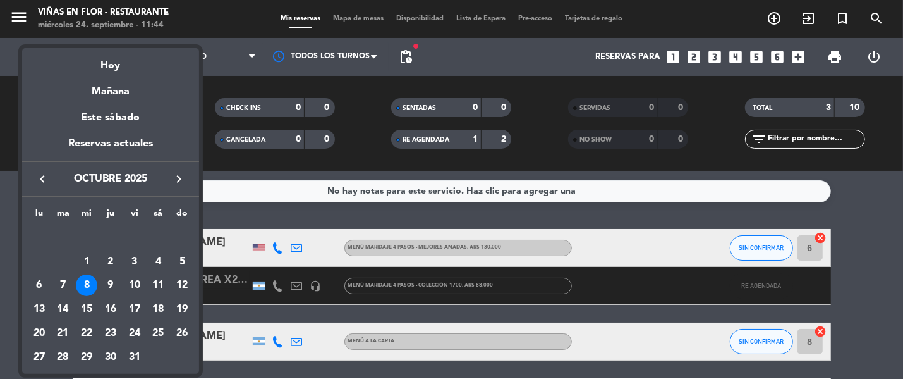
click at [59, 285] on div "7" at bounding box center [62, 284] width 21 height 21
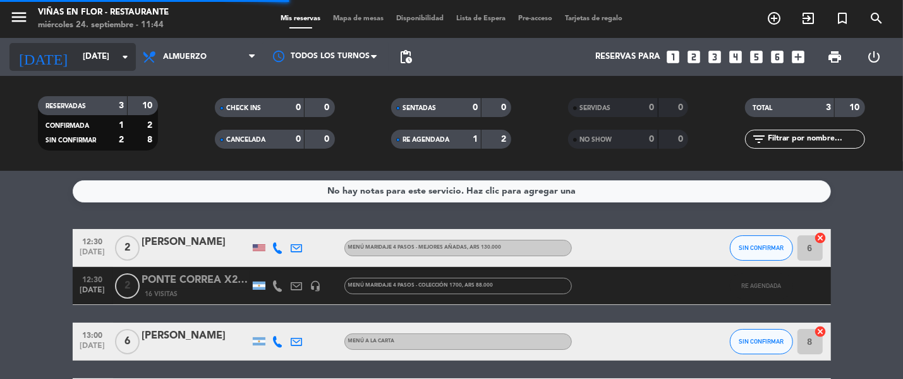
click at [85, 62] on input "[DATE]" at bounding box center [131, 56] width 111 height 23
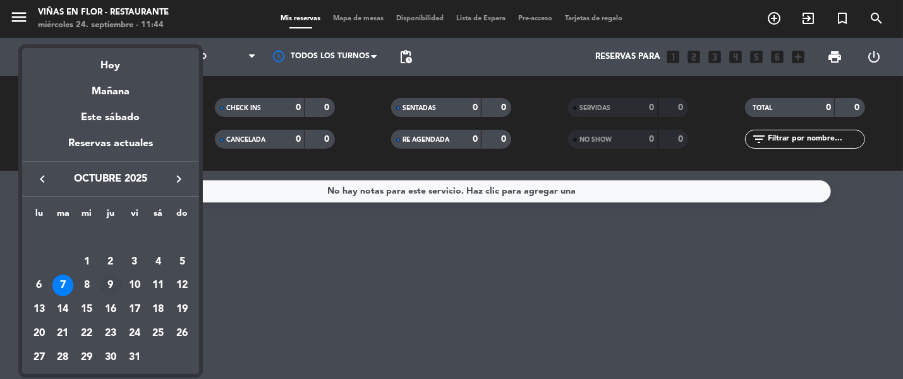
click at [114, 282] on div "9" at bounding box center [110, 284] width 21 height 21
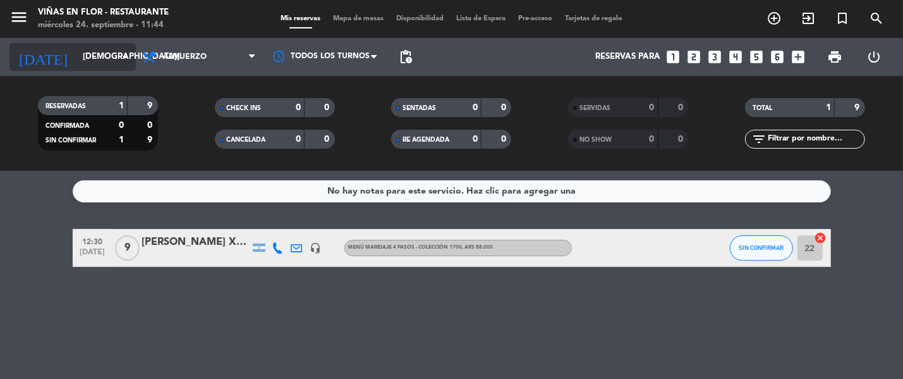
click at [104, 57] on input "[DEMOGRAPHIC_DATA][DATE]" at bounding box center [131, 56] width 111 height 23
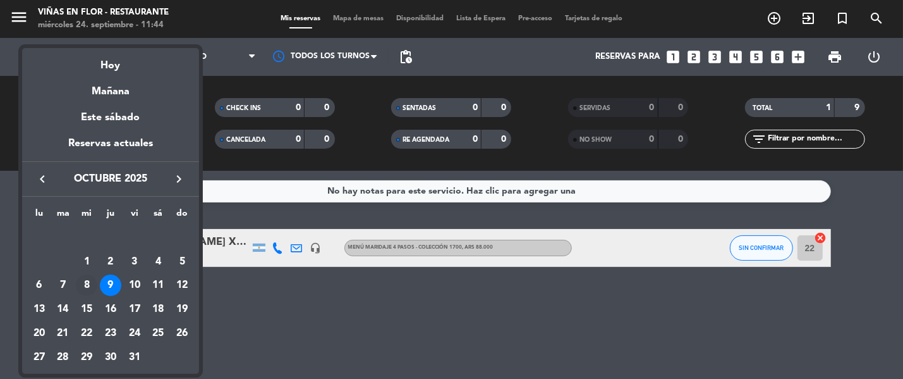
click at [90, 282] on div "8" at bounding box center [86, 284] width 21 height 21
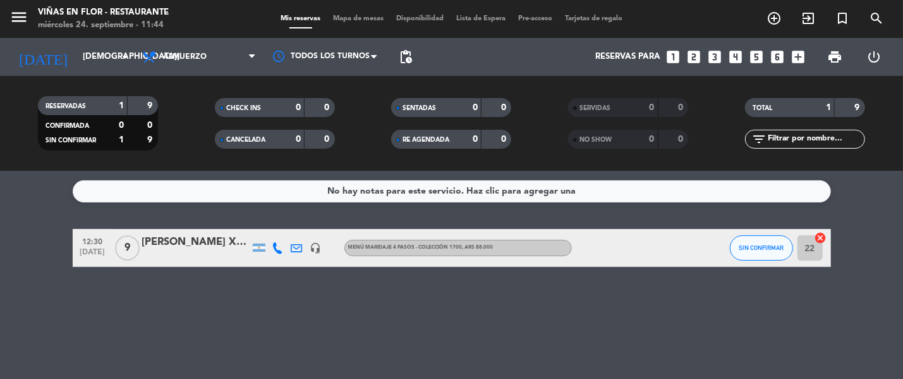
type input "[DATE]"
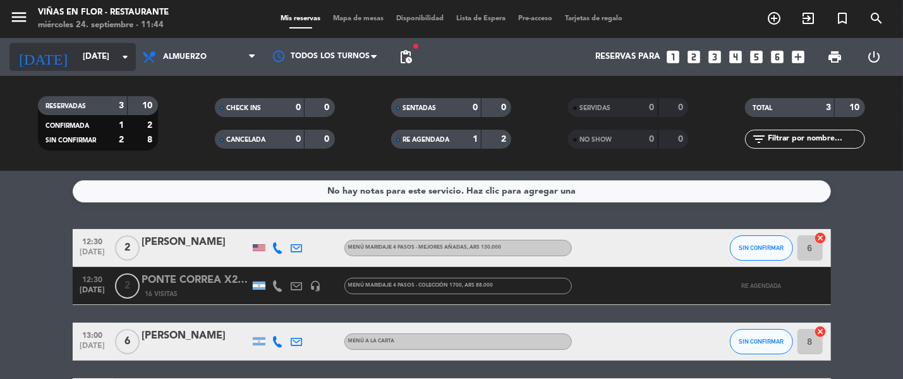
click at [100, 52] on input "[DATE]" at bounding box center [131, 56] width 111 height 23
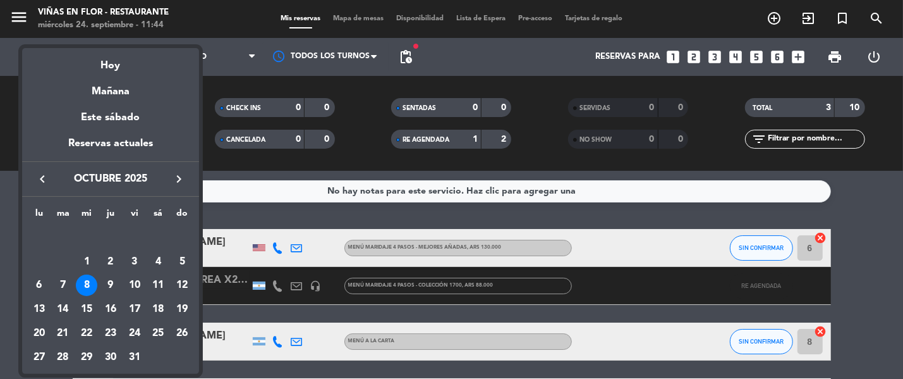
click at [222, 174] on div at bounding box center [451, 189] width 903 height 379
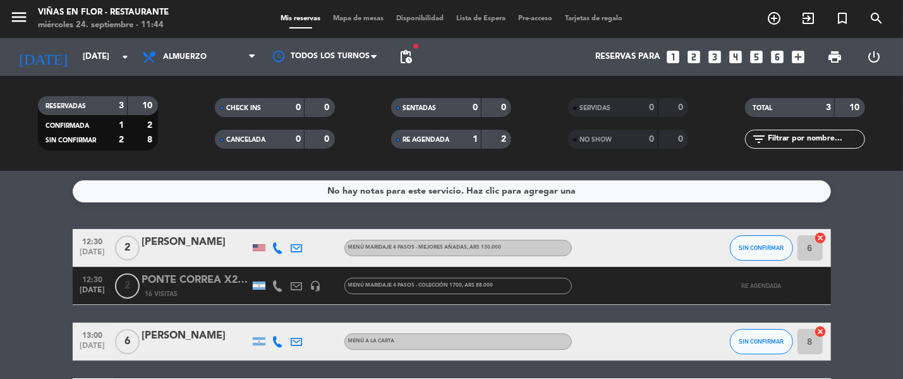
click at [424, 133] on div "RE AGENDADA" at bounding box center [423, 139] width 58 height 15
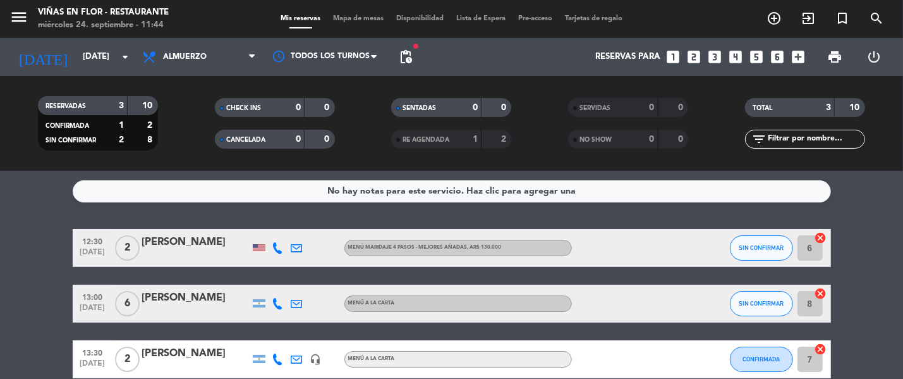
click at [265, 137] on span "CANCELADA" at bounding box center [245, 139] width 39 height 6
click at [16, 14] on icon "menu" at bounding box center [18, 17] width 19 height 19
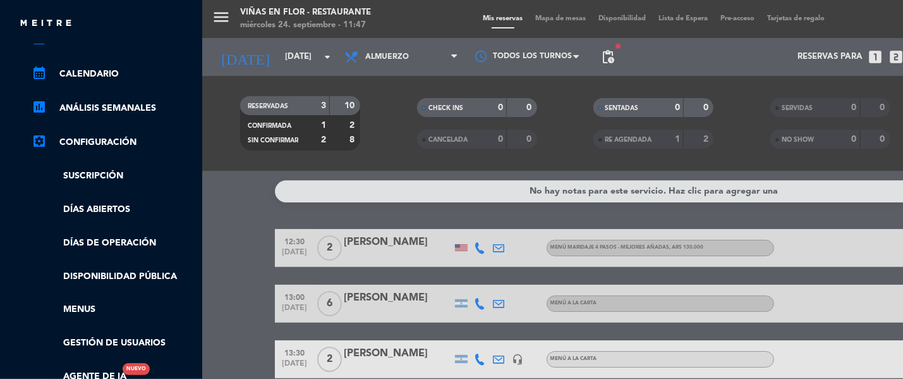
scroll to position [236, 0]
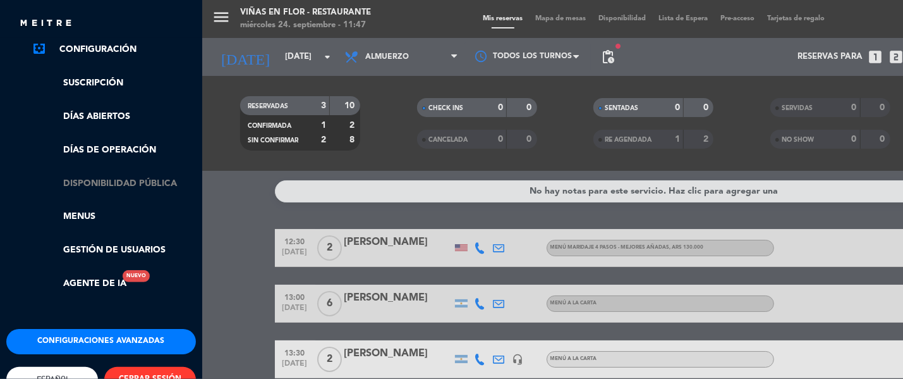
click at [131, 179] on link "Disponibilidad pública" at bounding box center [114, 183] width 164 height 15
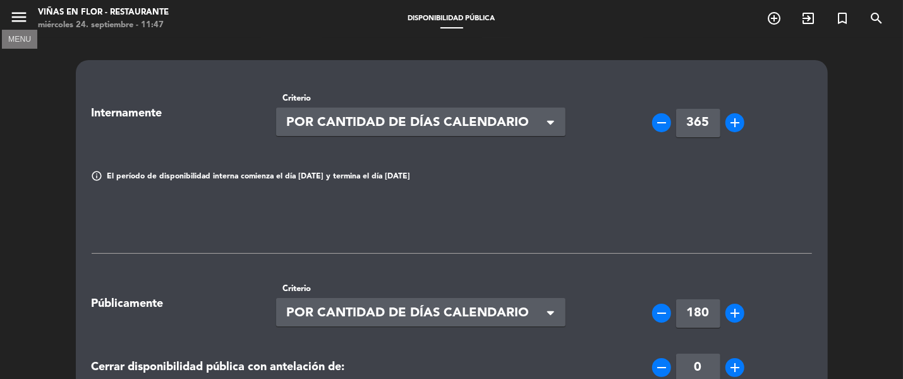
click at [21, 18] on icon "menu" at bounding box center [18, 17] width 19 height 19
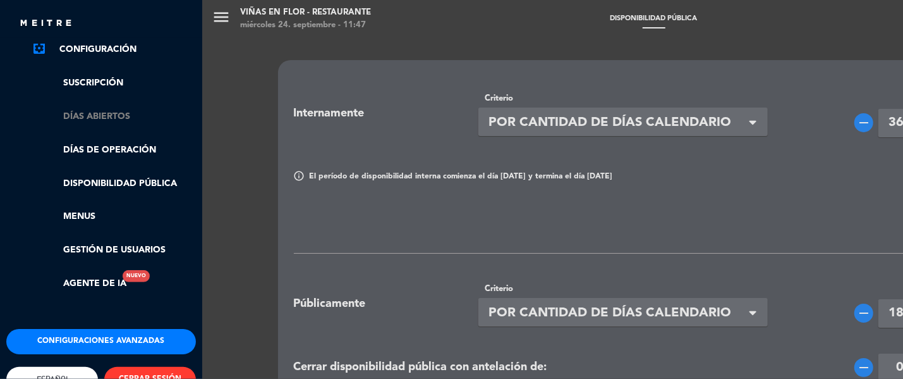
click at [123, 115] on link "Días abiertos" at bounding box center [114, 116] width 164 height 15
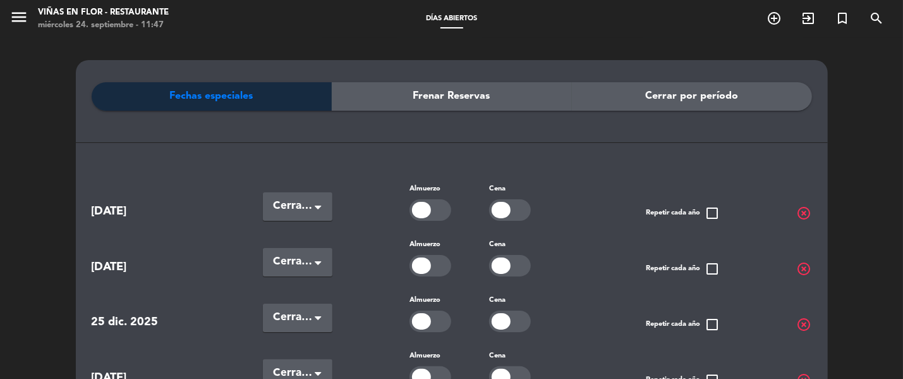
click at [408, 100] on div "Frenar Reservas" at bounding box center [452, 96] width 240 height 28
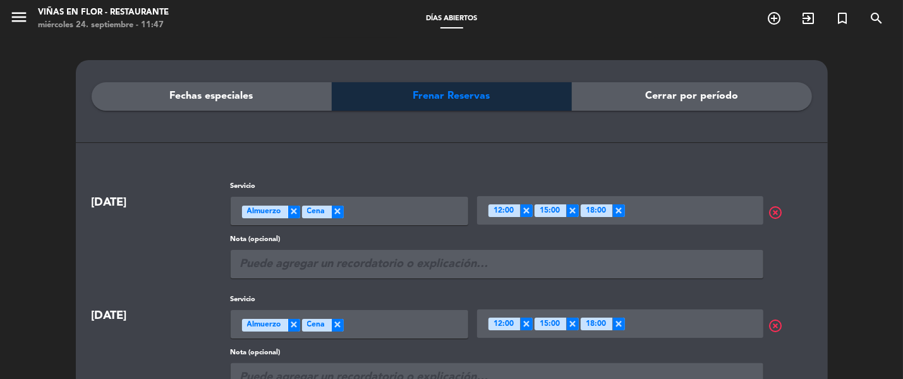
click at [385, 200] on div "Seleccione un servicio × Almuerzo × Cena" at bounding box center [350, 211] width 238 height 28
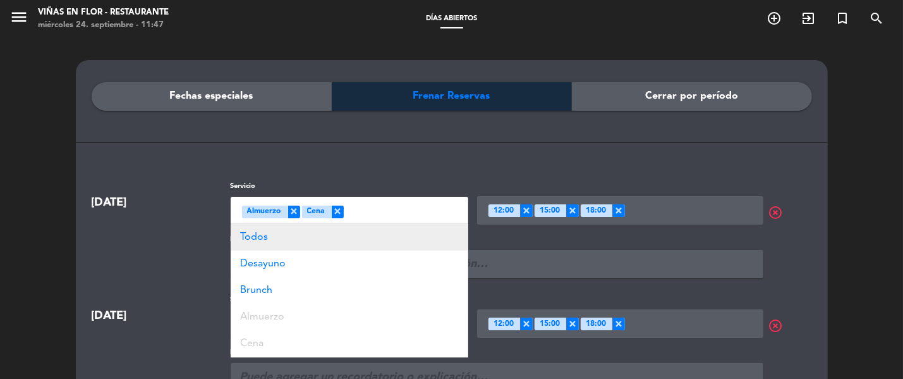
click at [289, 238] on div "Todos" at bounding box center [350, 237] width 238 height 27
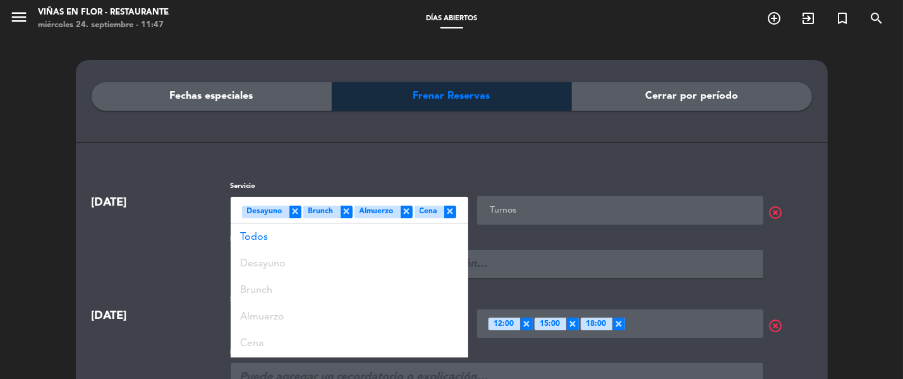
click at [660, 207] on input "text" at bounding box center [622, 210] width 270 height 16
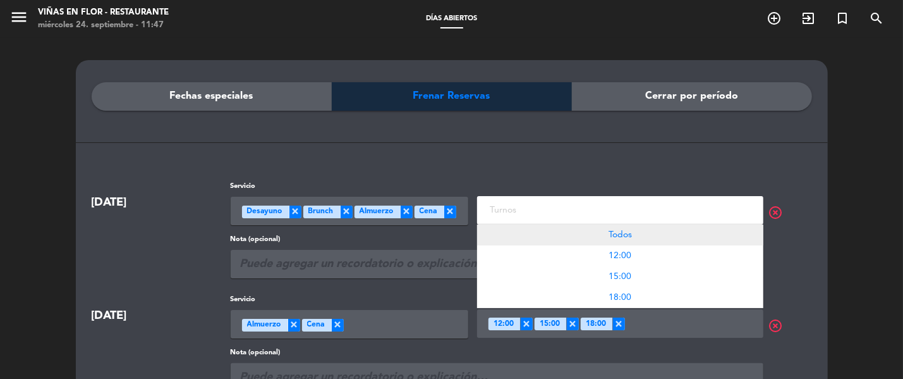
click at [626, 239] on span "Todos" at bounding box center [620, 234] width 23 height 9
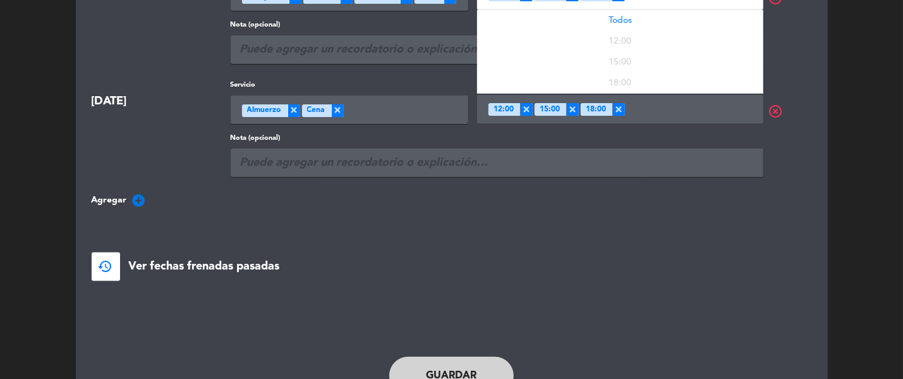
scroll to position [236, 0]
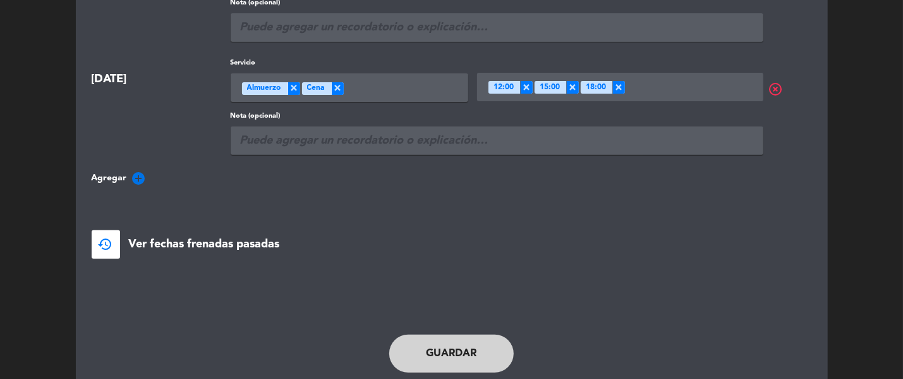
click at [471, 346] on button "Guardar" at bounding box center [451, 353] width 125 height 38
click at [475, 344] on button "Guardar" at bounding box center [451, 353] width 125 height 38
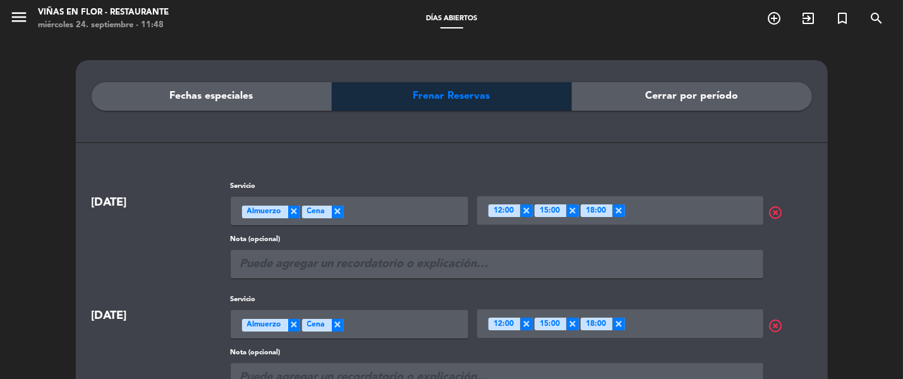
scroll to position [0, 0]
click at [23, 13] on icon "menu" at bounding box center [18, 17] width 19 height 19
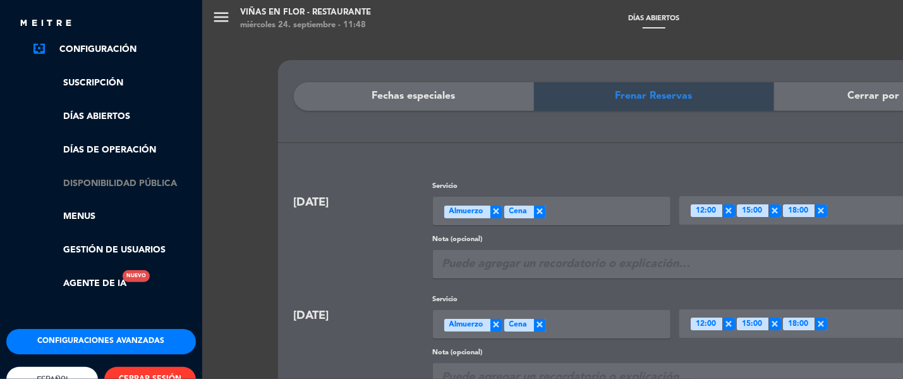
click at [143, 178] on link "Disponibilidad pública" at bounding box center [114, 183] width 164 height 15
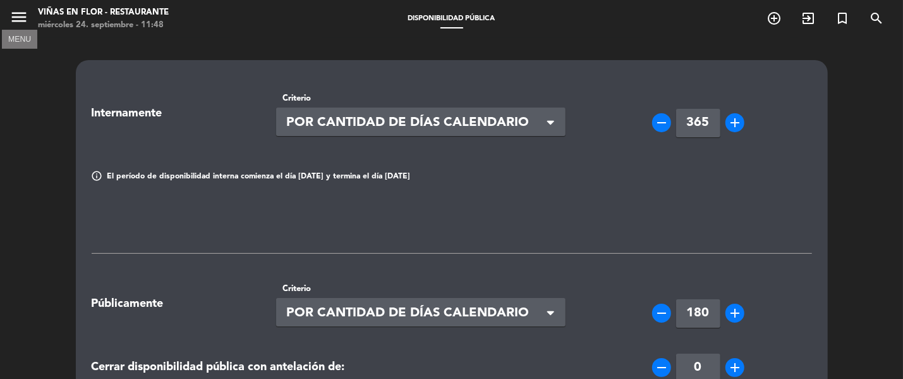
click at [16, 12] on icon "menu" at bounding box center [18, 17] width 19 height 19
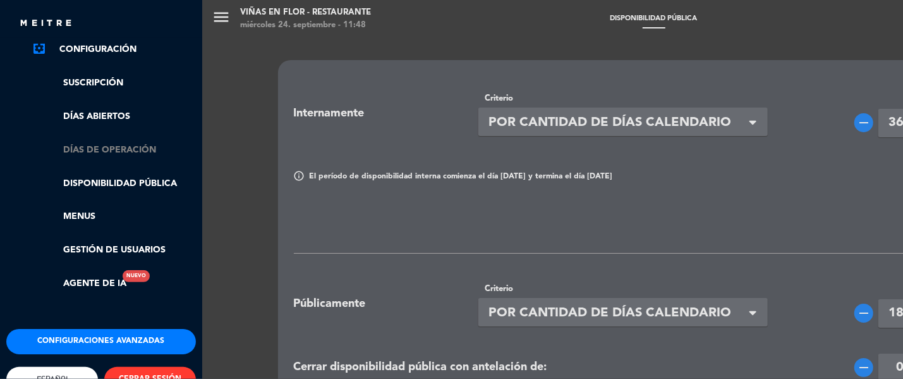
click at [114, 152] on link "Días de Operación" at bounding box center [114, 150] width 164 height 15
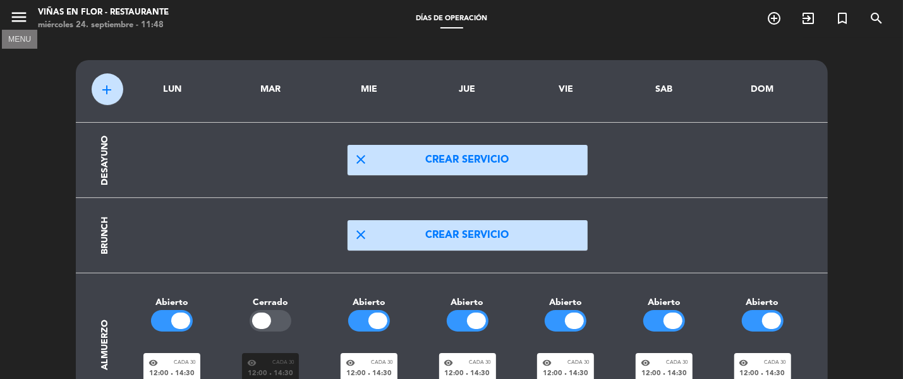
click at [23, 12] on icon "menu" at bounding box center [18, 17] width 19 height 19
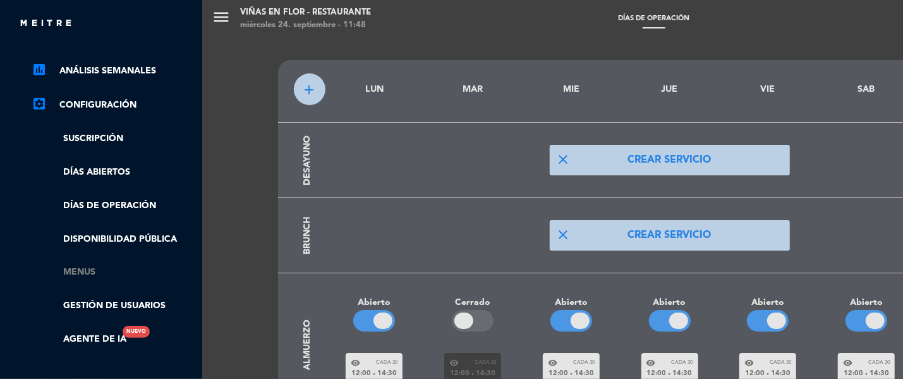
scroll to position [157, 0]
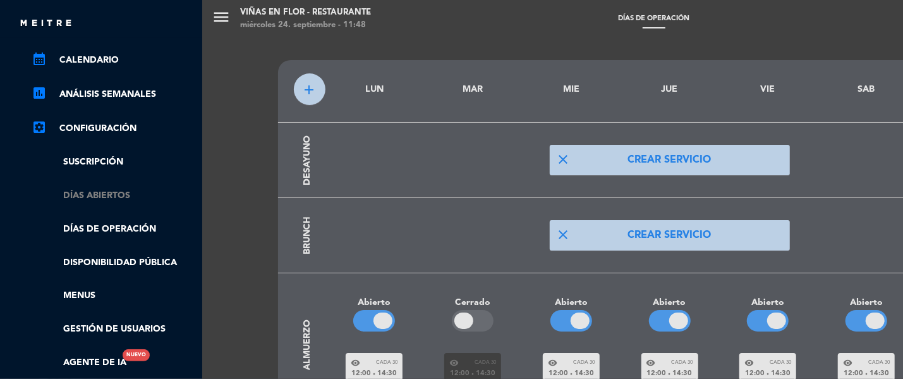
click at [118, 191] on link "Días abiertos" at bounding box center [114, 195] width 164 height 15
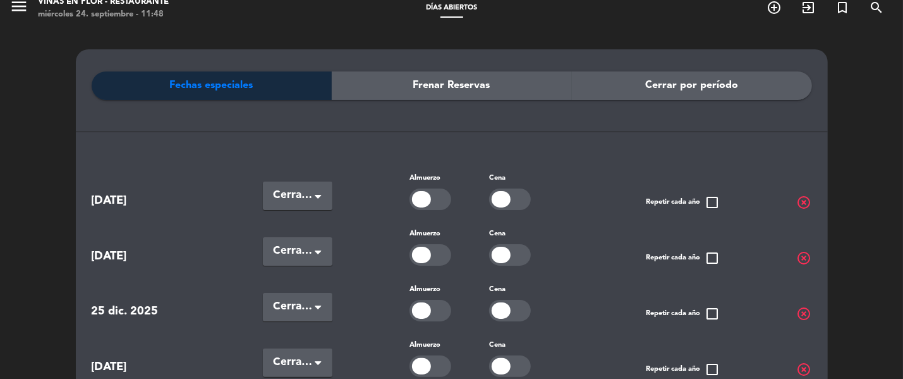
scroll to position [0, 0]
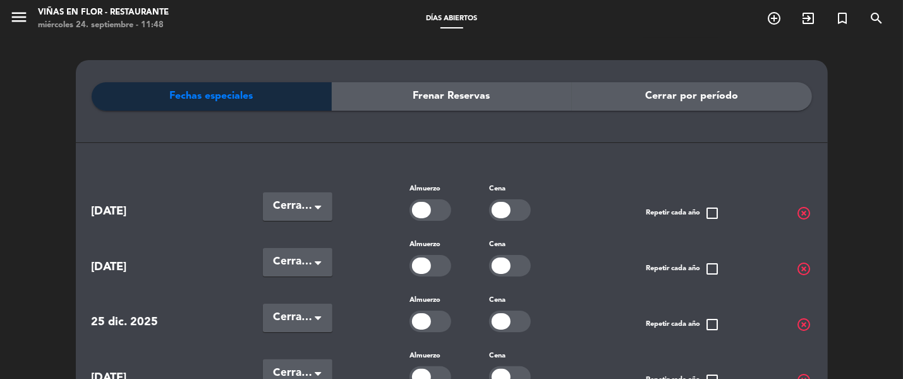
click at [451, 93] on span "Frenar Reservas" at bounding box center [451, 96] width 77 height 16
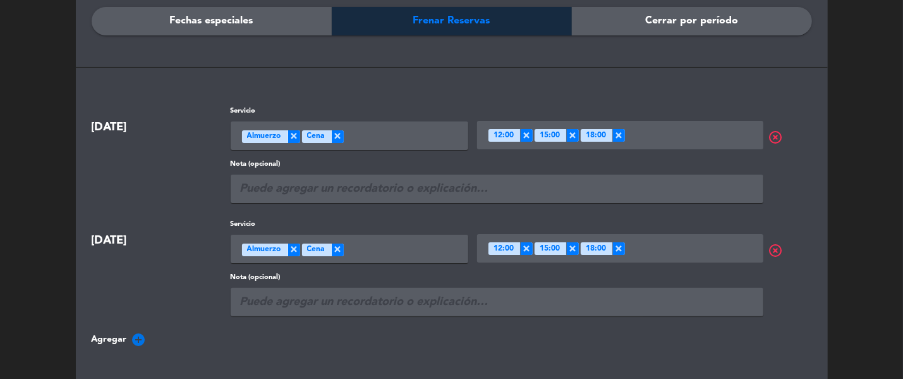
scroll to position [40, 0]
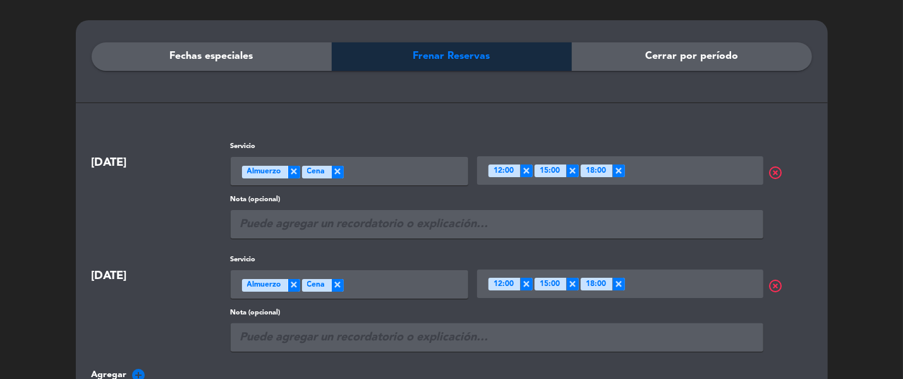
click at [212, 66] on div "Fechas especiales" at bounding box center [212, 56] width 240 height 28
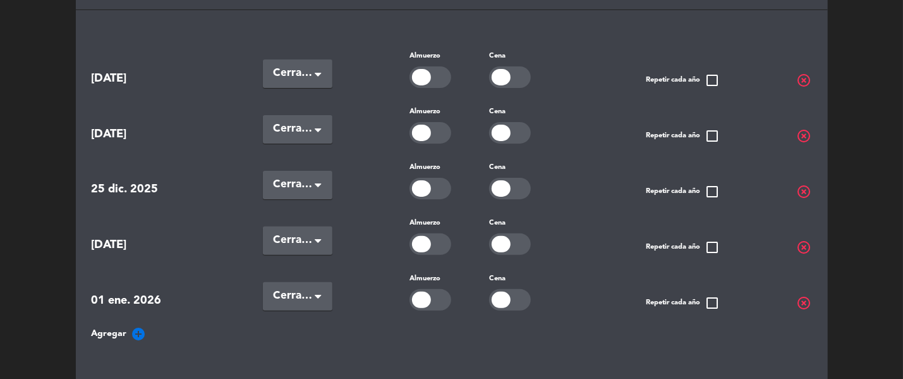
scroll to position [325, 0]
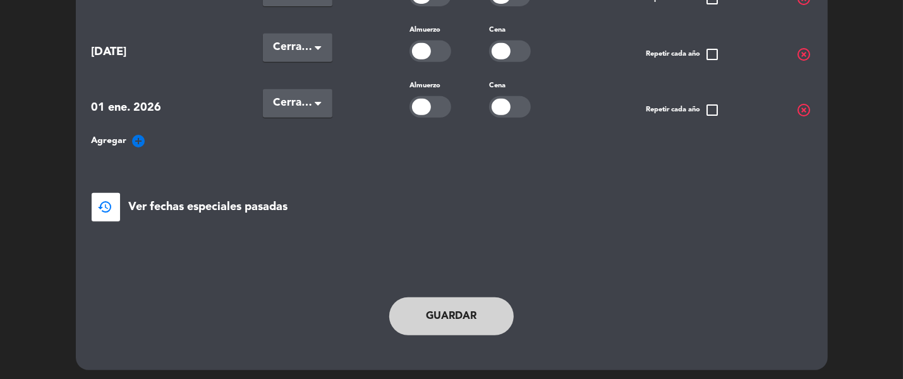
click at [140, 135] on icon "add_circle" at bounding box center [138, 140] width 15 height 15
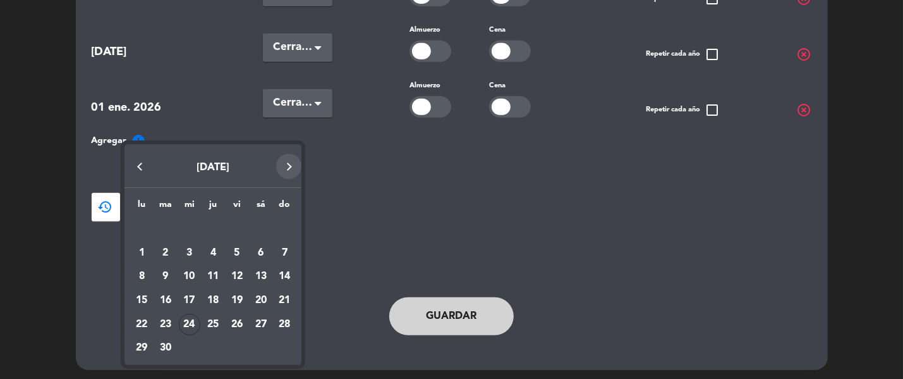
click at [296, 163] on button "Next month" at bounding box center [288, 166] width 25 height 25
click at [187, 270] on div "8" at bounding box center [189, 275] width 21 height 21
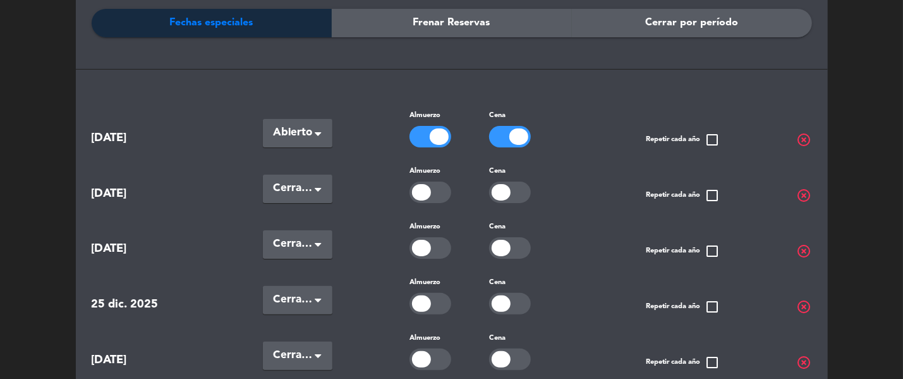
scroll to position [0, 0]
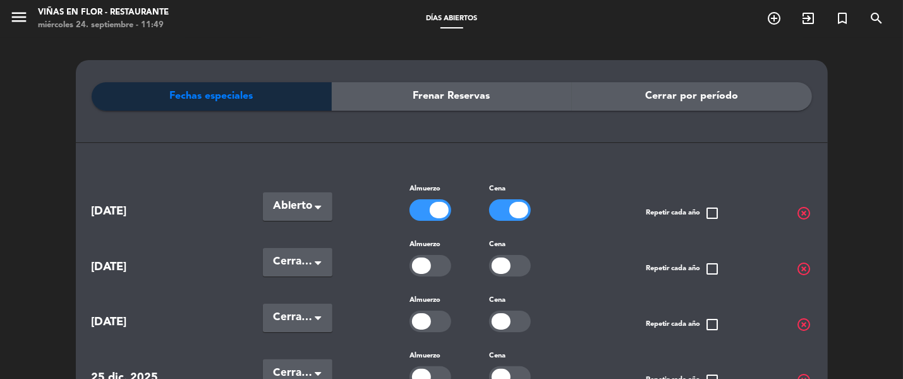
click at [447, 97] on span "Frenar Reservas" at bounding box center [451, 96] width 77 height 16
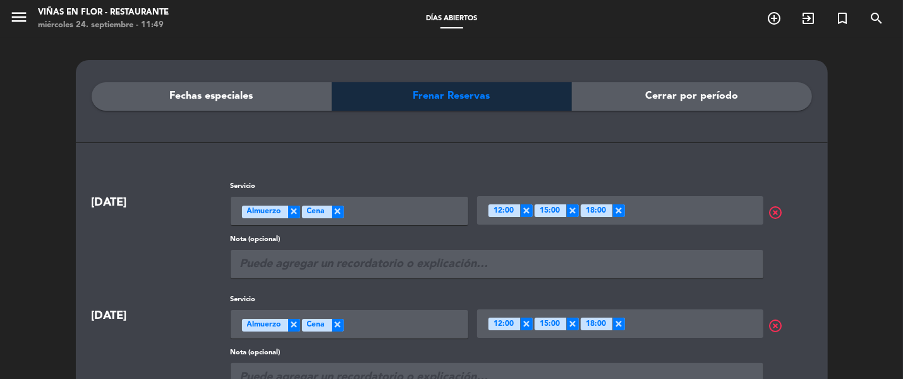
click at [400, 212] on div "Seleccione un servicio × Almuerzo × Cena" at bounding box center [350, 211] width 238 height 28
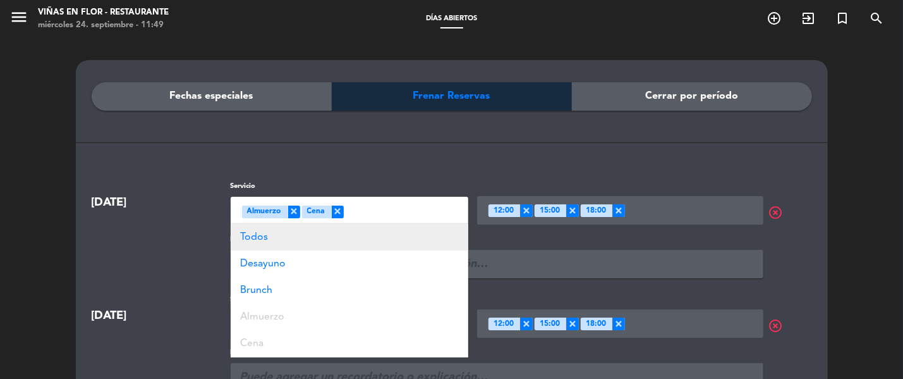
click at [343, 239] on div "Todos" at bounding box center [350, 237] width 238 height 27
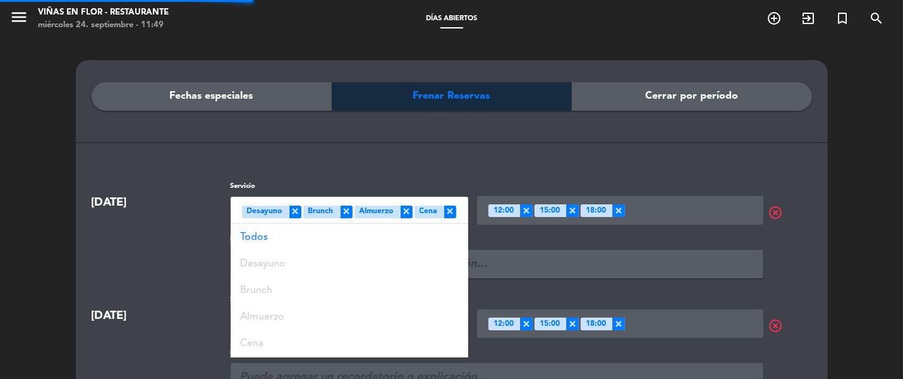
click at [661, 202] on input "text" at bounding box center [690, 210] width 131 height 16
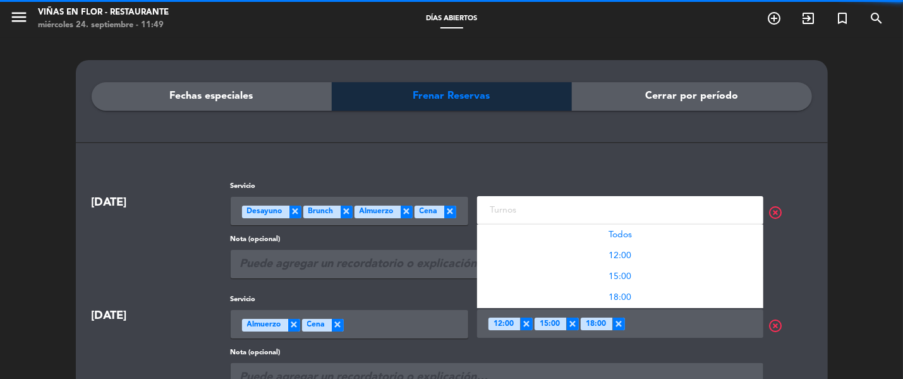
scroll to position [1, 0]
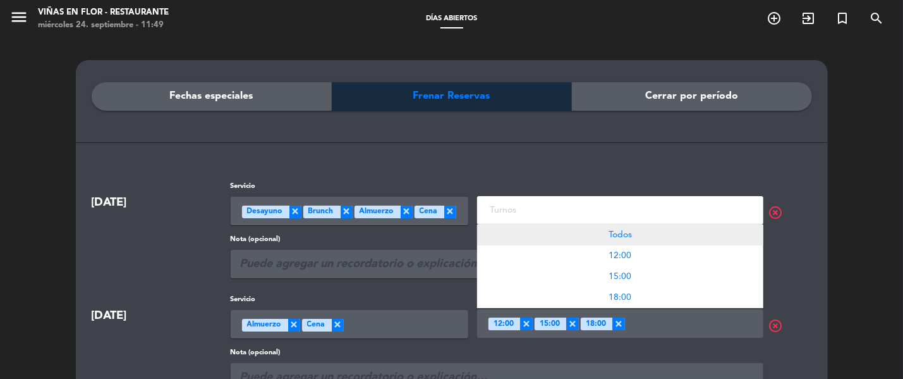
click at [617, 237] on span "Todos" at bounding box center [620, 234] width 23 height 9
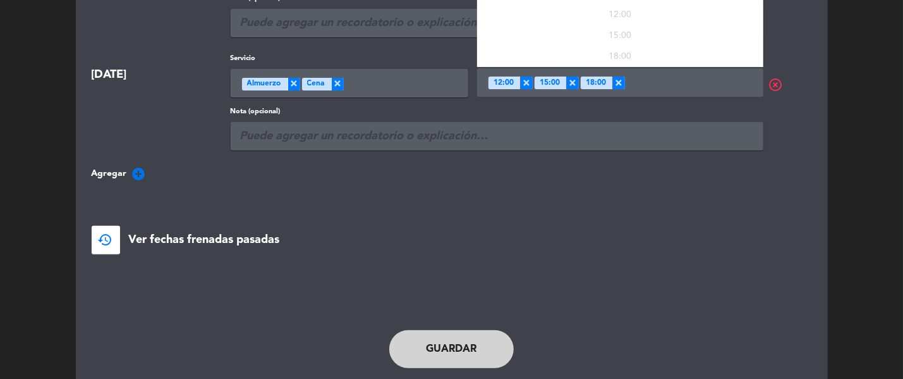
scroll to position [277, 0]
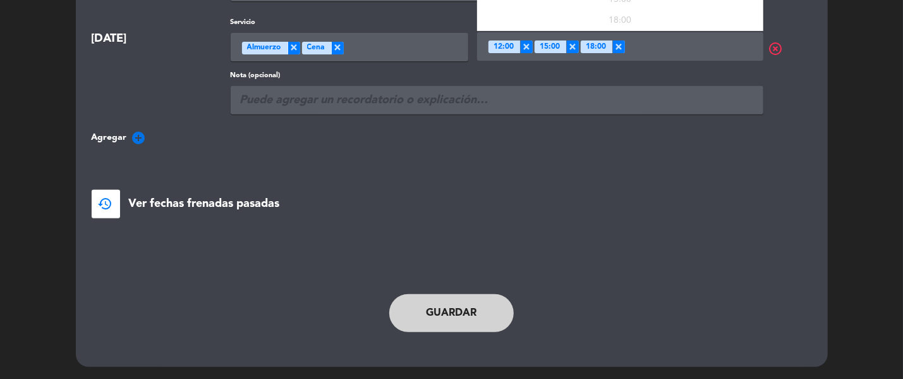
click at [485, 304] on button "Guardar" at bounding box center [451, 313] width 125 height 38
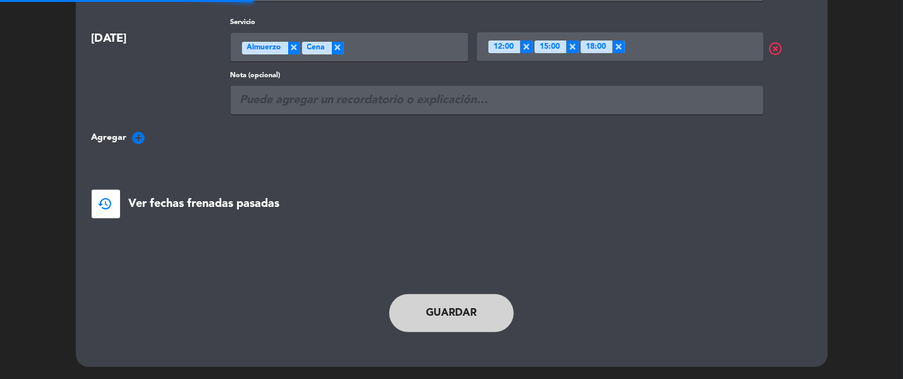
click at [485, 304] on button "Guardar" at bounding box center [451, 313] width 125 height 38
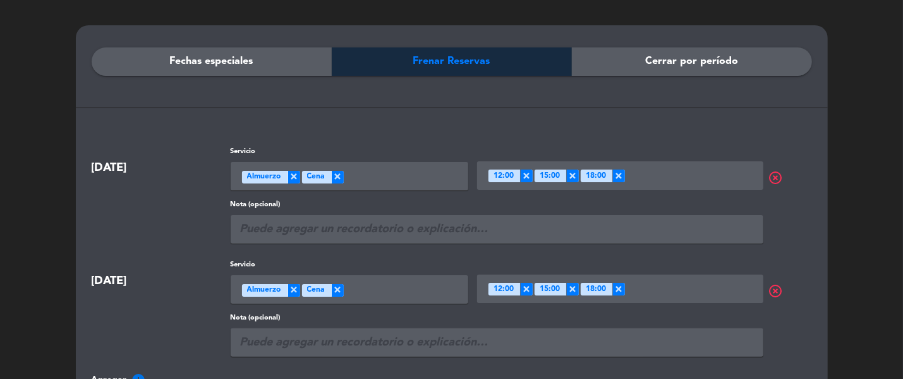
scroll to position [0, 0]
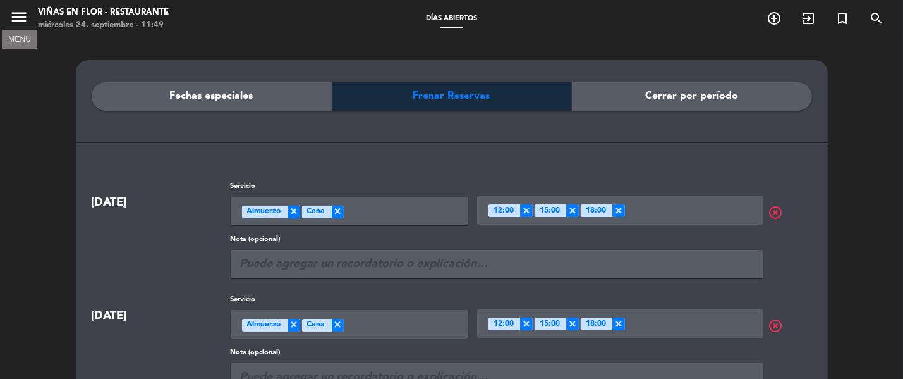
click at [16, 16] on icon "menu" at bounding box center [18, 17] width 19 height 19
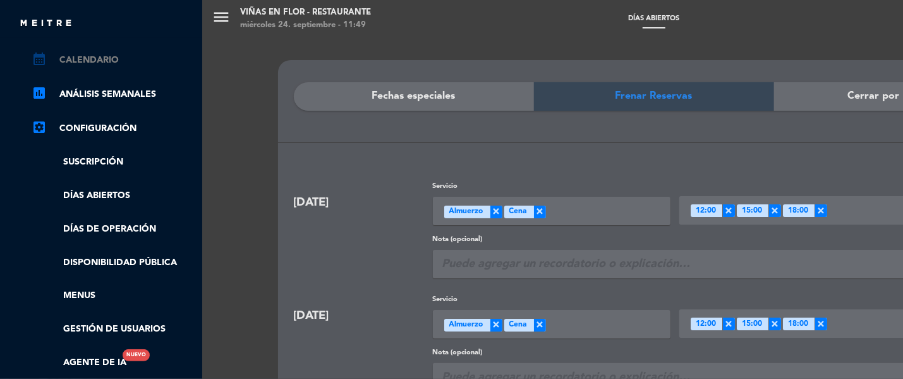
click at [77, 55] on link "calendar_month Calendario" at bounding box center [114, 59] width 164 height 15
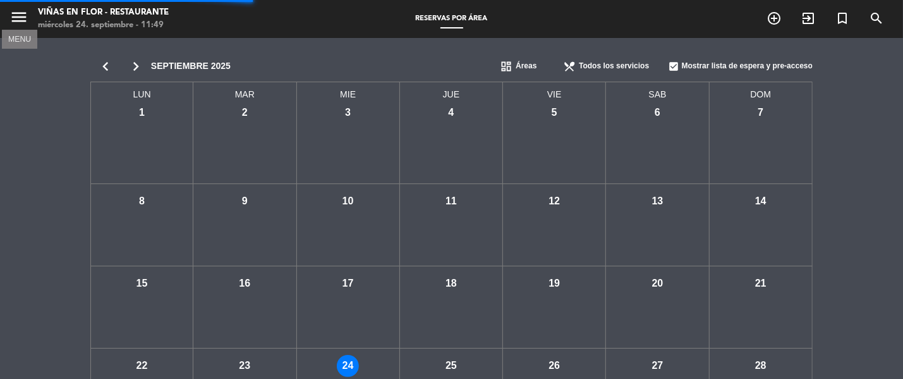
click at [15, 9] on icon "menu" at bounding box center [18, 17] width 19 height 19
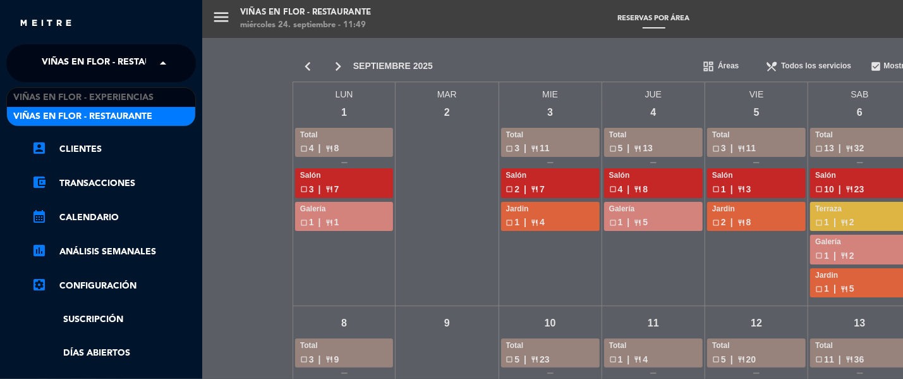
drag, startPoint x: 164, startPoint y: 68, endPoint x: 162, endPoint y: 79, distance: 10.8
click at [164, 68] on span at bounding box center [165, 63] width 21 height 27
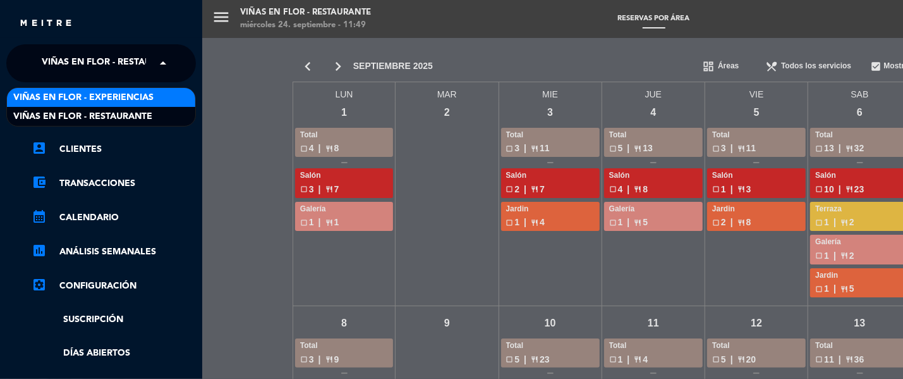
click at [161, 97] on div "Viñas en Flor - Experiencias" at bounding box center [101, 97] width 188 height 19
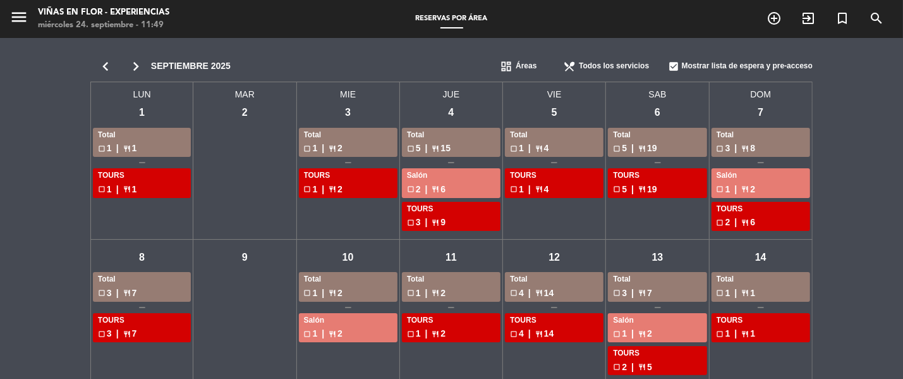
click at [108, 64] on icon "chevron_left" at bounding box center [105, 67] width 30 height 18
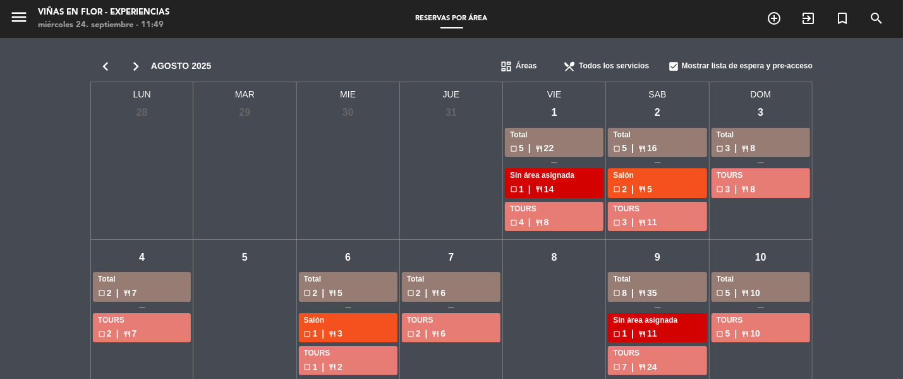
click at [136, 65] on icon "chevron_right" at bounding box center [136, 67] width 30 height 18
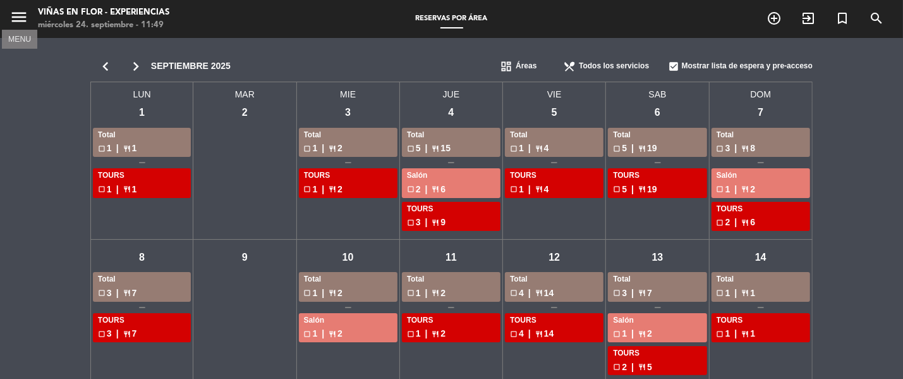
click at [15, 27] on icon "menu" at bounding box center [18, 17] width 19 height 19
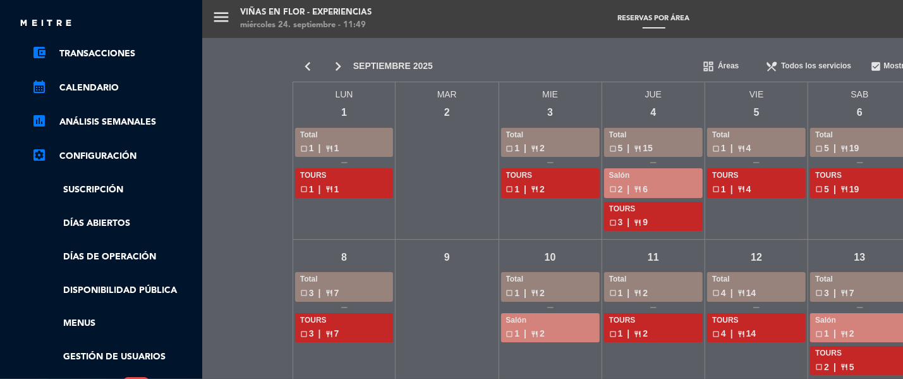
scroll to position [157, 0]
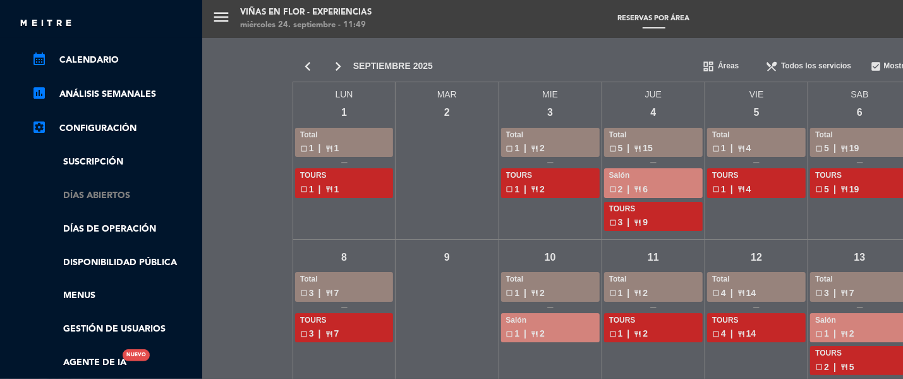
click at [112, 192] on link "Días abiertos" at bounding box center [114, 195] width 164 height 15
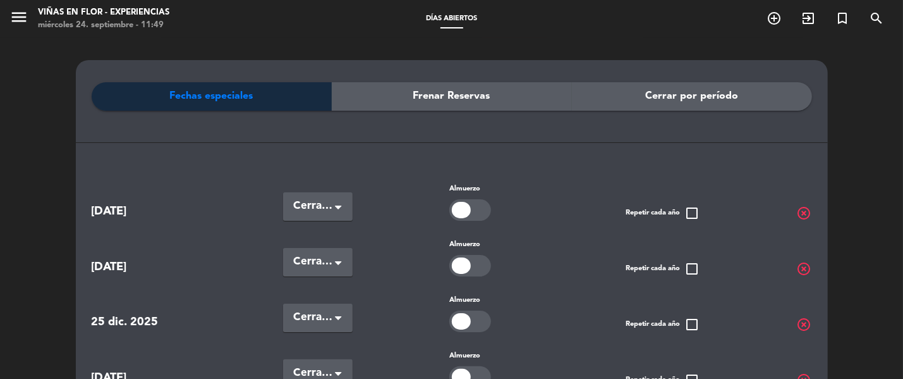
click at [413, 102] on span "Frenar Reservas" at bounding box center [451, 96] width 77 height 16
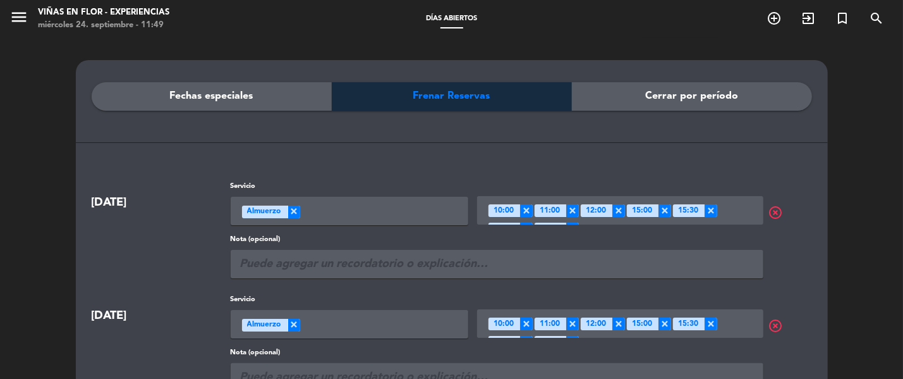
scroll to position [157, 0]
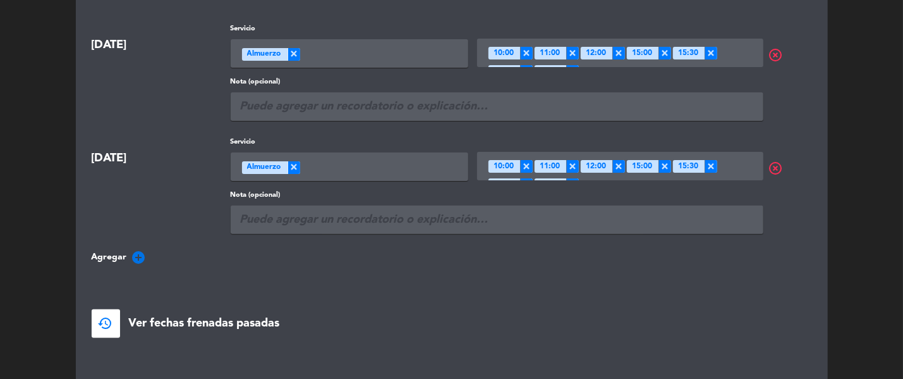
click at [306, 58] on div "Seleccione un servicio × Almuerzo" at bounding box center [350, 53] width 238 height 28
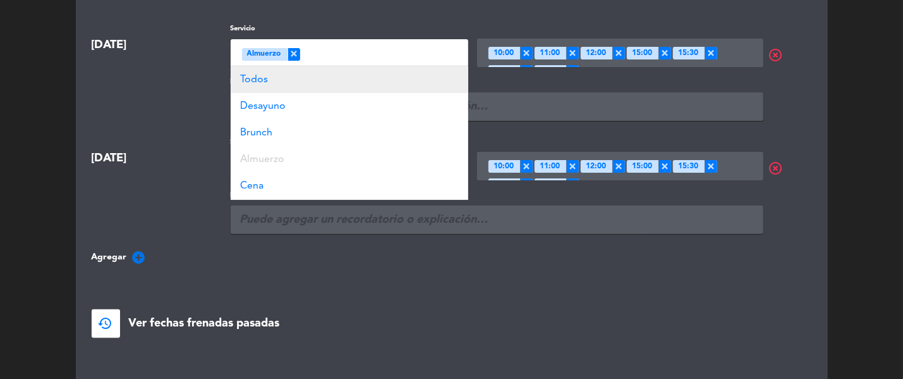
click at [318, 73] on div "Todos" at bounding box center [350, 79] width 238 height 27
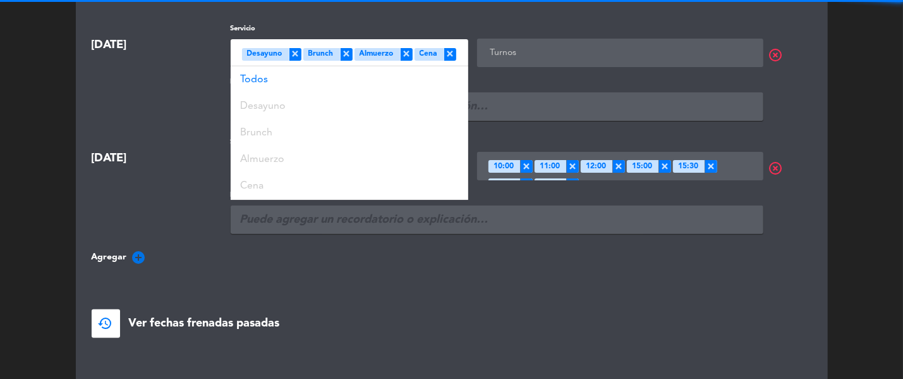
click at [733, 54] on input "text" at bounding box center [622, 53] width 270 height 16
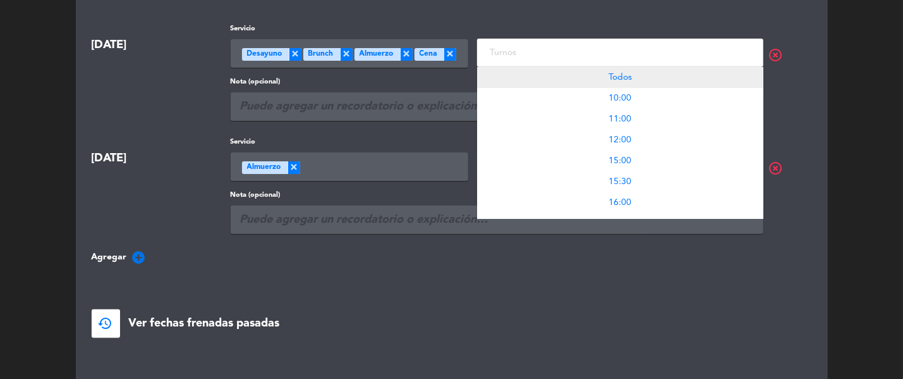
click at [655, 78] on div "Todos" at bounding box center [620, 77] width 286 height 21
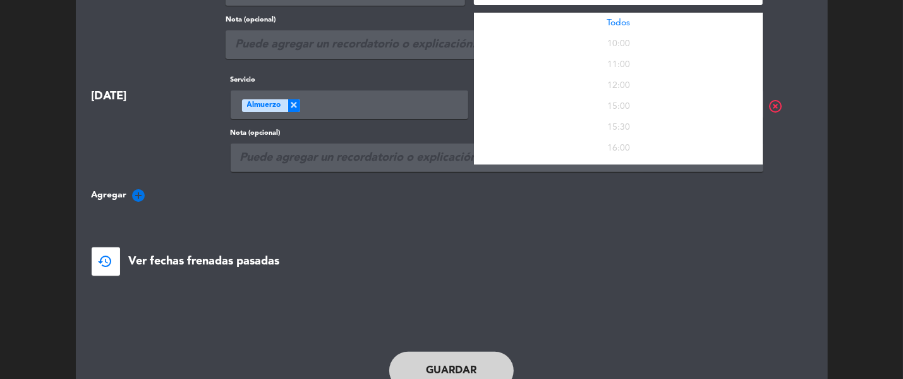
scroll to position [277, 0]
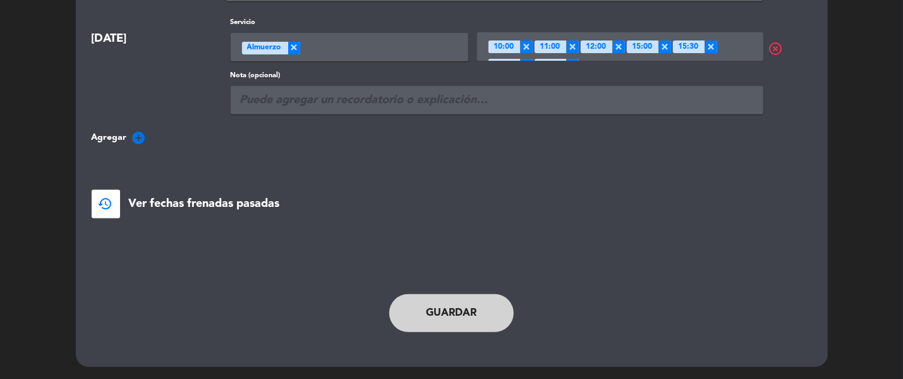
click at [455, 306] on button "Guardar" at bounding box center [451, 313] width 125 height 38
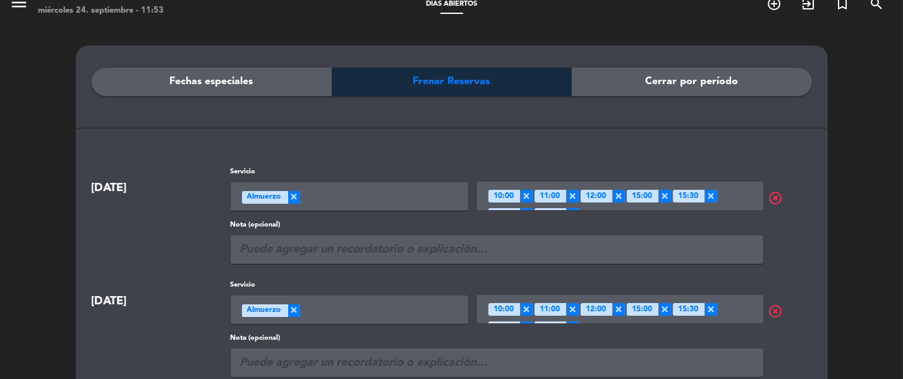
scroll to position [0, 0]
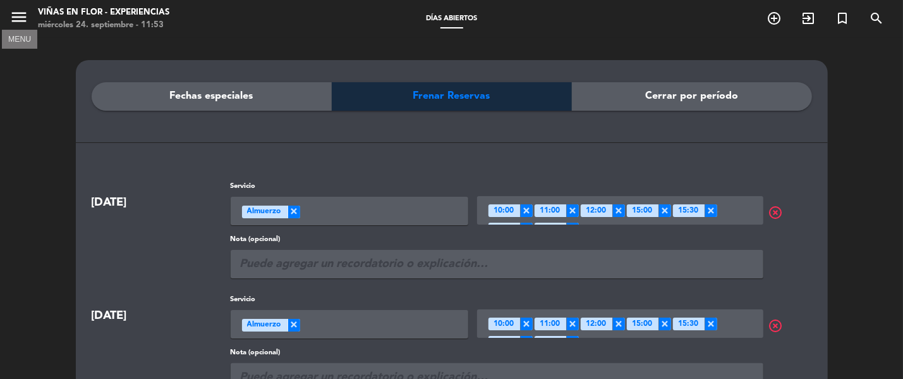
click at [11, 11] on icon "menu" at bounding box center [18, 17] width 19 height 19
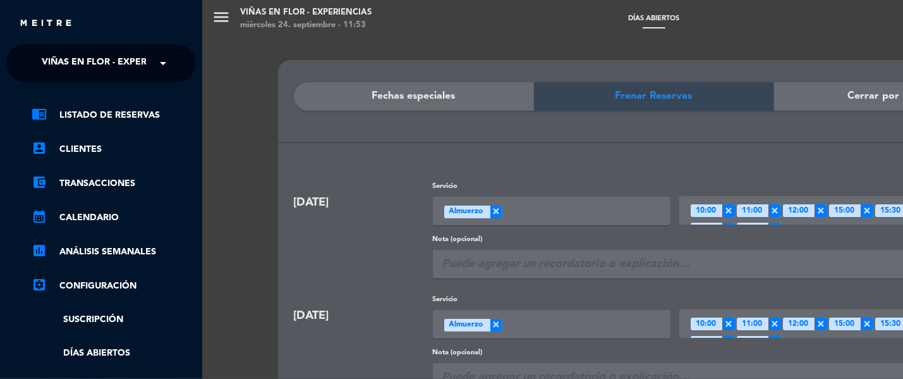
click at [167, 54] on span at bounding box center [165, 63] width 21 height 27
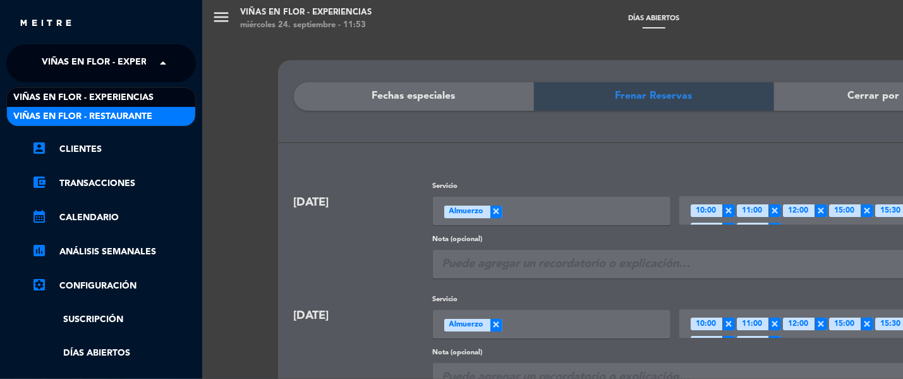
click at [161, 124] on div "Viñas en Flor - Restaurante" at bounding box center [101, 116] width 188 height 19
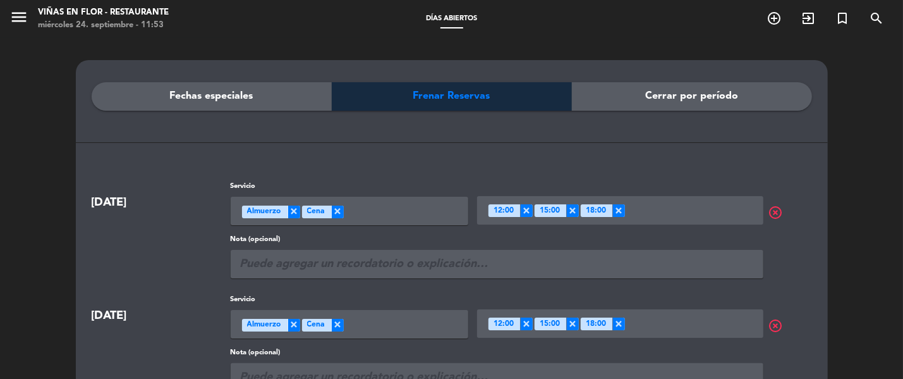
click at [194, 95] on span "Fechas especiales" at bounding box center [211, 96] width 83 height 16
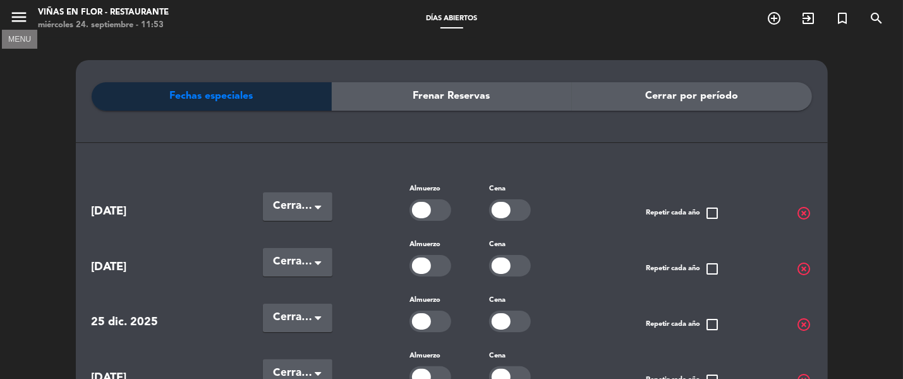
click at [16, 18] on icon "menu" at bounding box center [18, 17] width 19 height 19
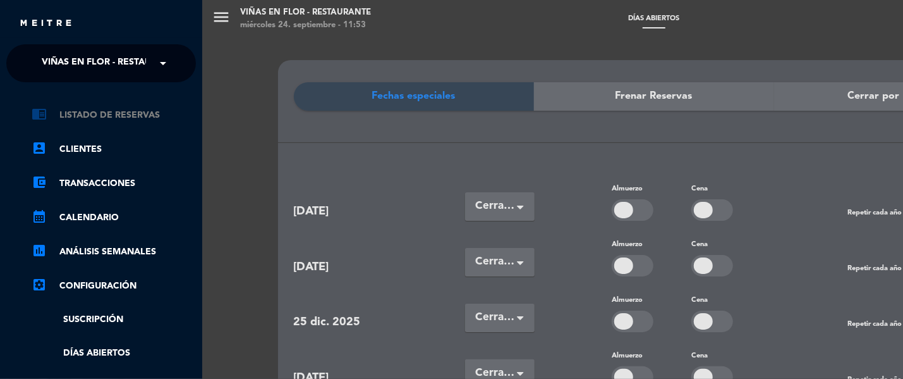
click at [147, 107] on div "chrome_reader_mode Listado de Reservas account_box Clientes account_balance_wal…" at bounding box center [101, 323] width 209 height 483
click at [147, 110] on link "chrome_reader_mode Listado de Reservas" at bounding box center [114, 114] width 164 height 15
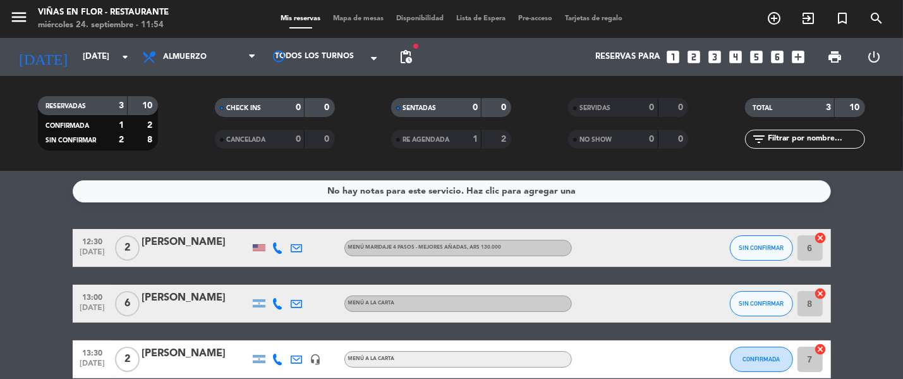
click at [322, 368] on div "headset_mic" at bounding box center [315, 358] width 19 height 37
click at [319, 358] on icon "headset_mic" at bounding box center [315, 358] width 11 height 11
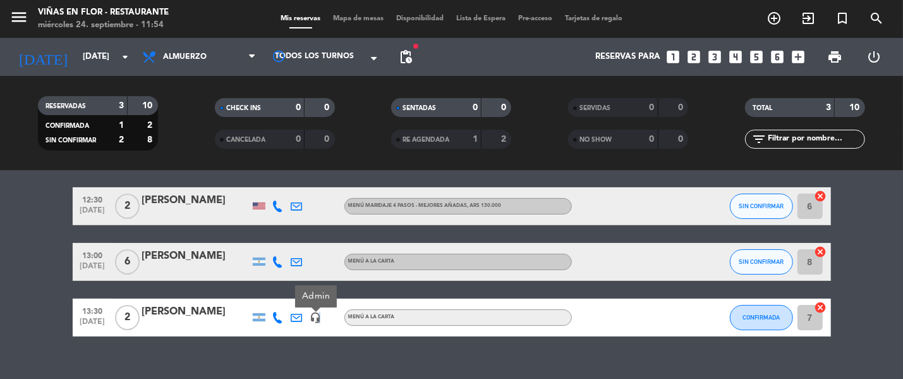
scroll to position [62, 0]
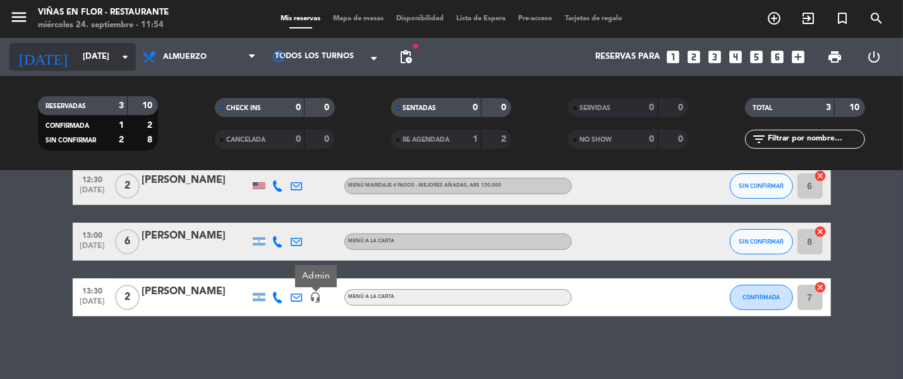
click at [87, 45] on div "[DATE] [DATE] arrow_drop_down" at bounding box center [72, 57] width 126 height 28
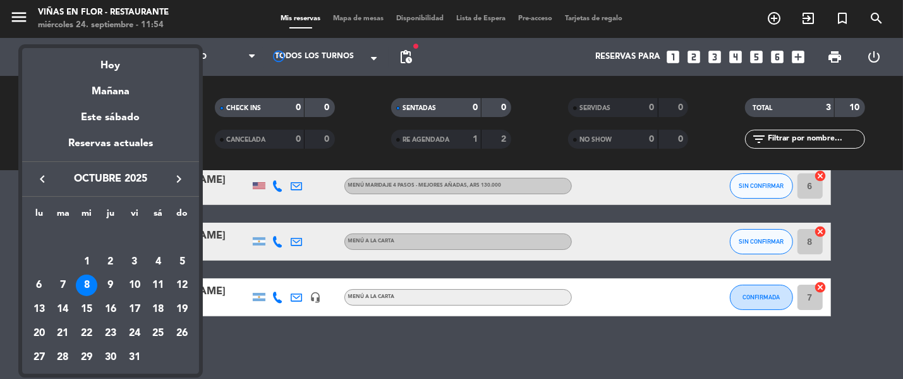
click at [113, 78] on div "Mañana" at bounding box center [110, 87] width 177 height 26
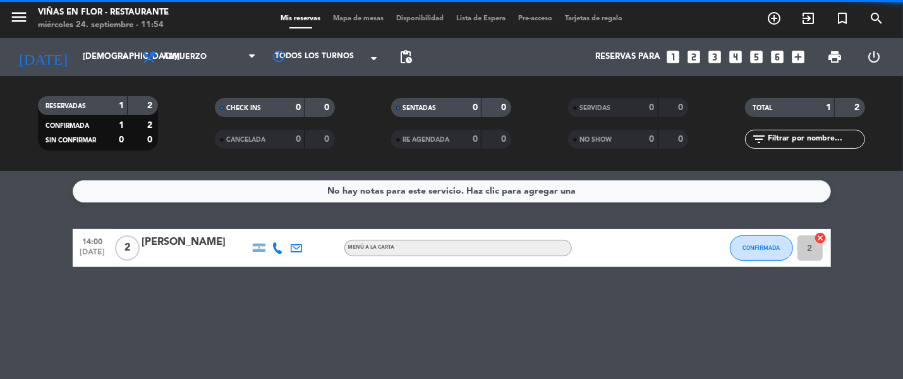
scroll to position [0, 0]
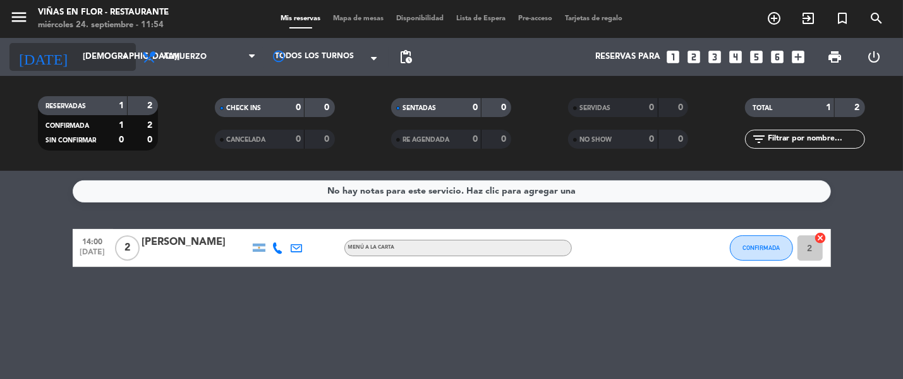
click at [104, 69] on div "[DATE] [DATE] arrow_drop_down" at bounding box center [72, 57] width 126 height 28
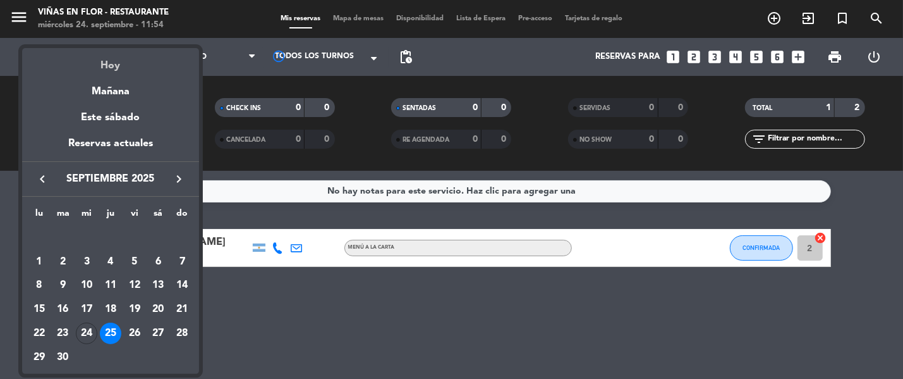
click at [105, 69] on div "Hoy" at bounding box center [110, 61] width 177 height 26
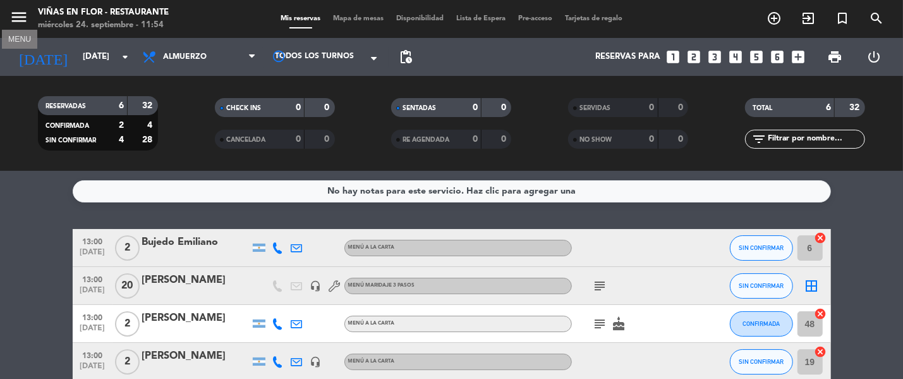
click at [13, 20] on icon "menu" at bounding box center [18, 17] width 19 height 19
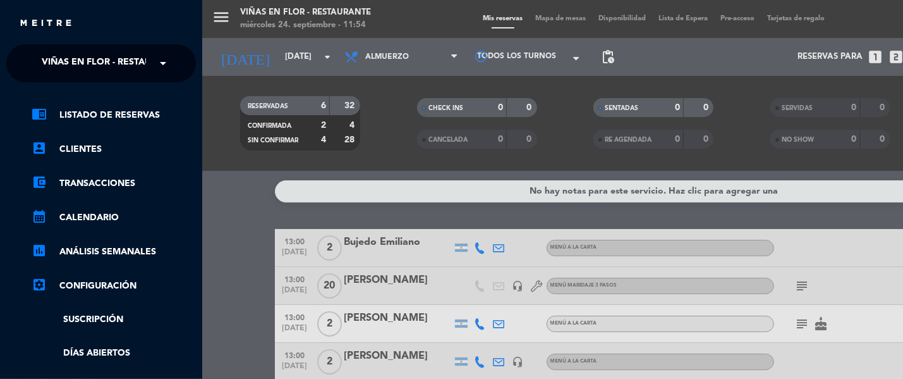
click at [148, 69] on input "text" at bounding box center [102, 64] width 154 height 28
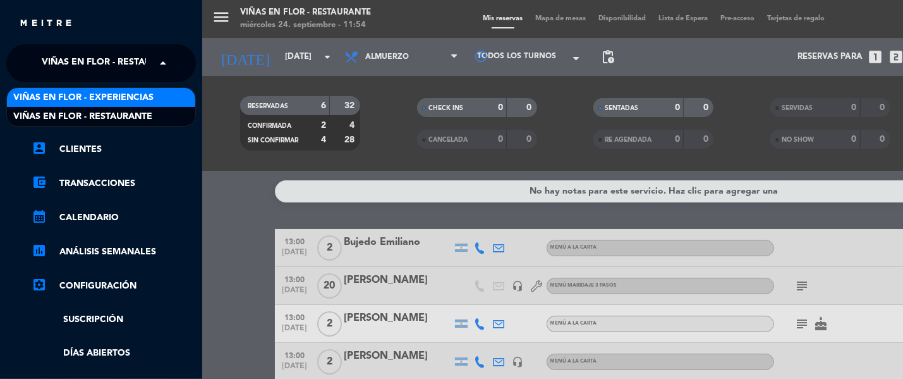
click at [148, 97] on span "Viñas en Flor - Experiencias" at bounding box center [83, 97] width 140 height 15
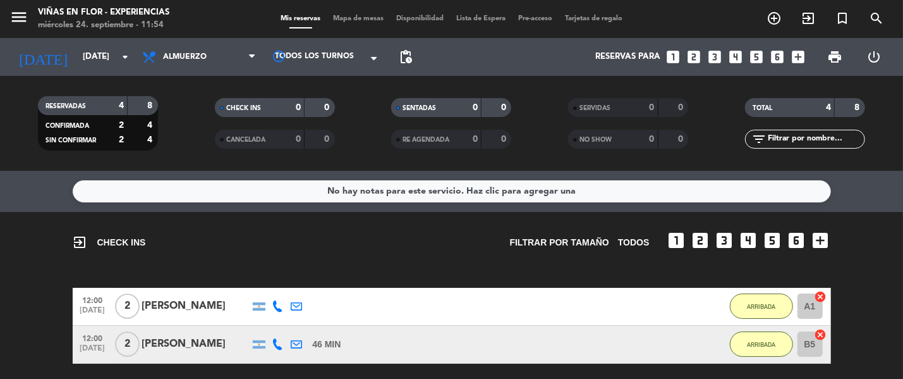
click at [25, 6] on span "menu" at bounding box center [23, 19] width 28 height 30
drag, startPoint x: 24, startPoint y: 16, endPoint x: 37, endPoint y: 19, distance: 12.9
click at [24, 18] on icon "menu" at bounding box center [18, 17] width 19 height 19
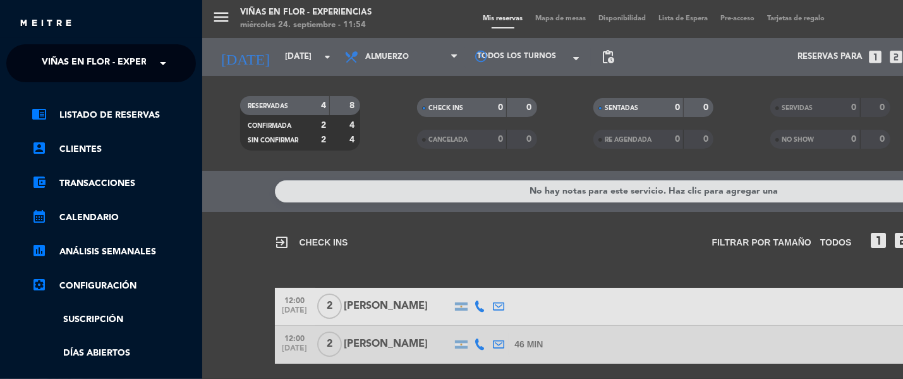
drag, startPoint x: 132, startPoint y: 65, endPoint x: 133, endPoint y: 81, distance: 15.8
click at [133, 75] on span "Viñas en Flor - Experiencias" at bounding box center [112, 63] width 140 height 27
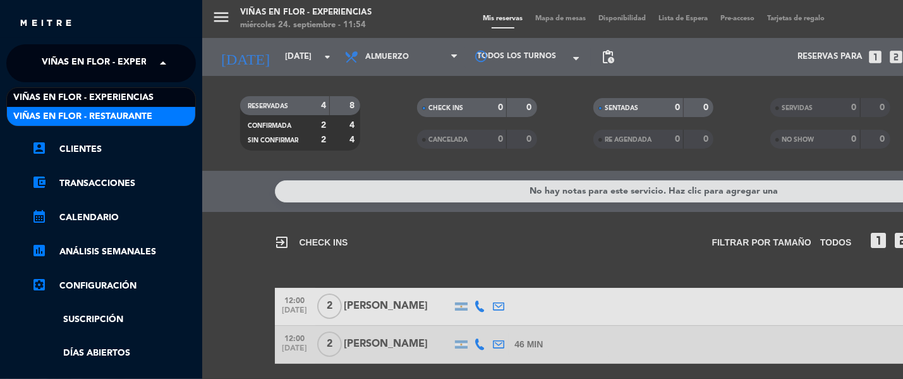
click at [139, 112] on span "Viñas en Flor - Restaurante" at bounding box center [82, 116] width 139 height 15
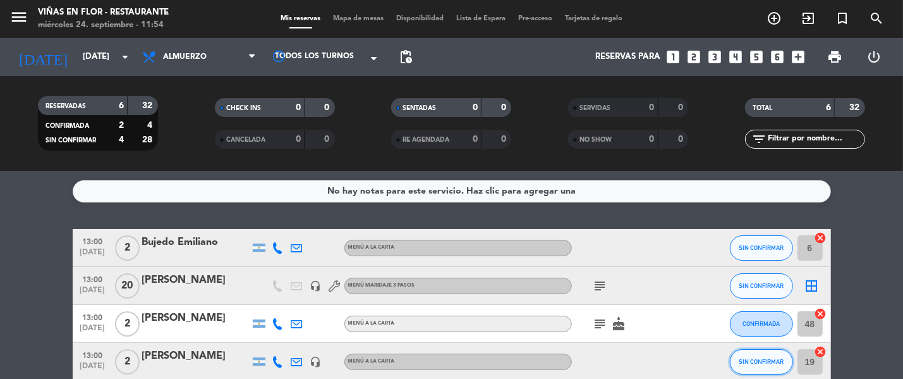
click at [749, 359] on span "SIN CONFIRMAR" at bounding box center [761, 361] width 45 height 7
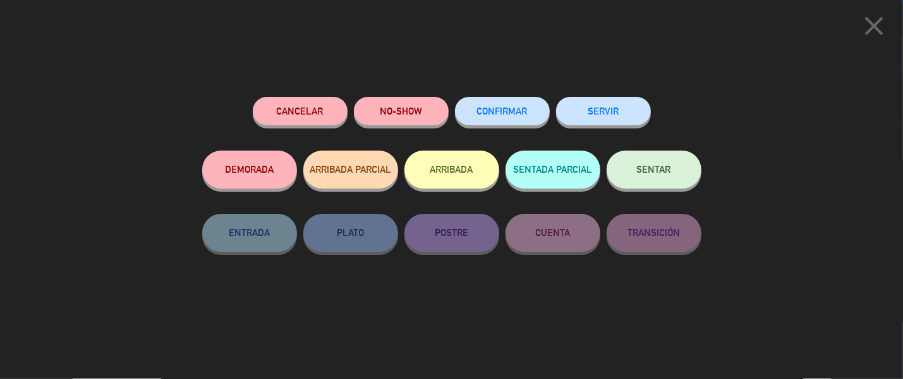
drag, startPoint x: 470, startPoint y: 178, endPoint x: 464, endPoint y: 178, distance: 6.4
click at [469, 178] on button "ARRIBADA" at bounding box center [451, 169] width 95 height 38
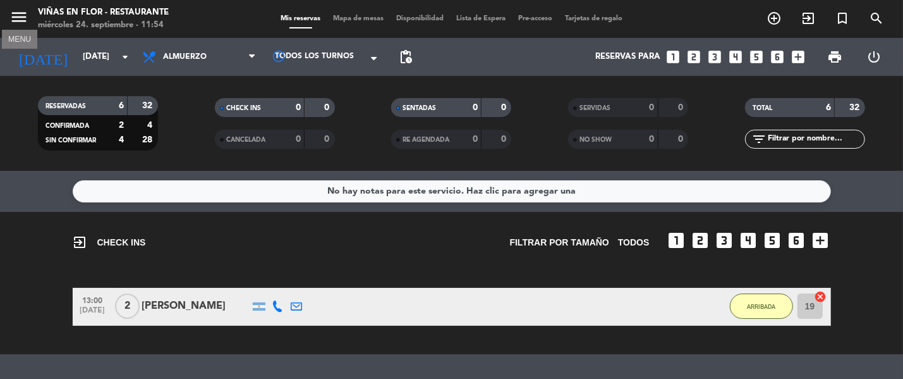
click at [23, 15] on icon "menu" at bounding box center [18, 17] width 19 height 19
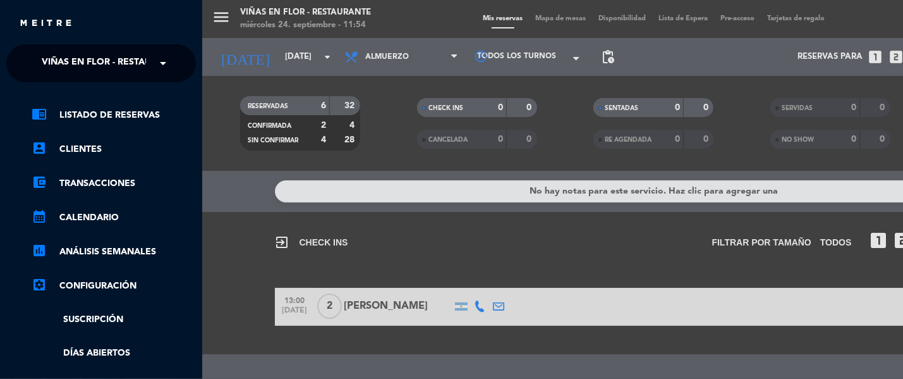
click at [163, 62] on span at bounding box center [165, 63] width 21 height 27
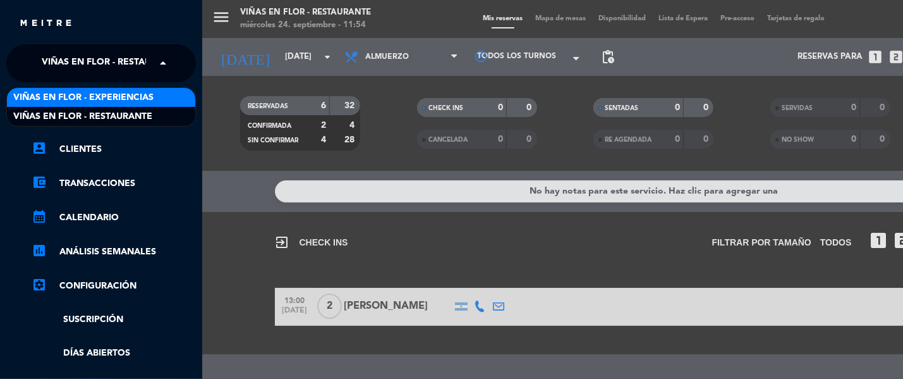
click at [155, 100] on div "Viñas en Flor - Experiencias" at bounding box center [101, 97] width 188 height 19
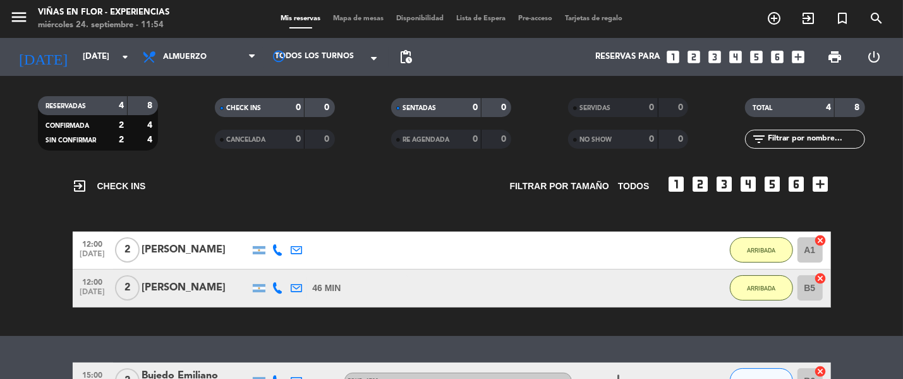
scroll to position [78, 0]
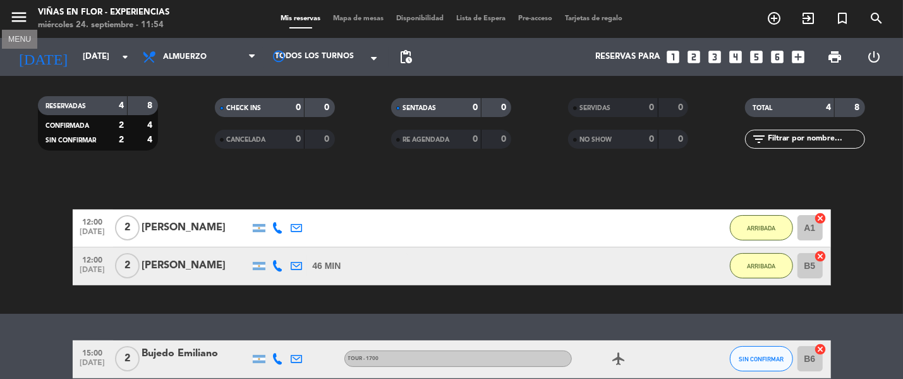
click at [26, 15] on icon "menu" at bounding box center [18, 17] width 19 height 19
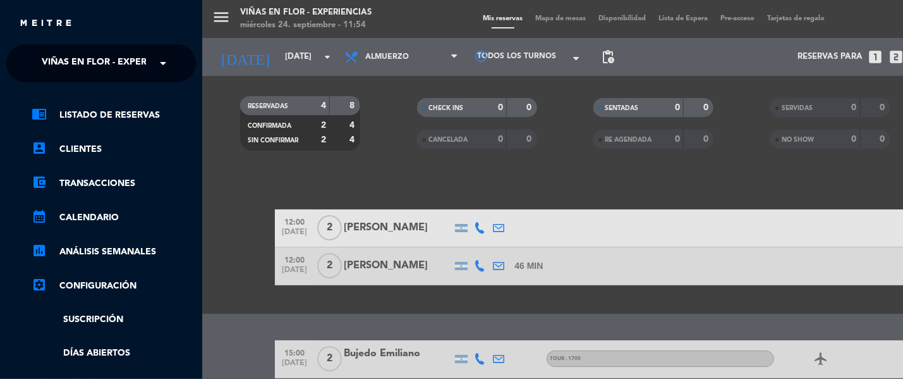
click at [107, 63] on span "Viñas en Flor - Experiencias" at bounding box center [112, 63] width 140 height 27
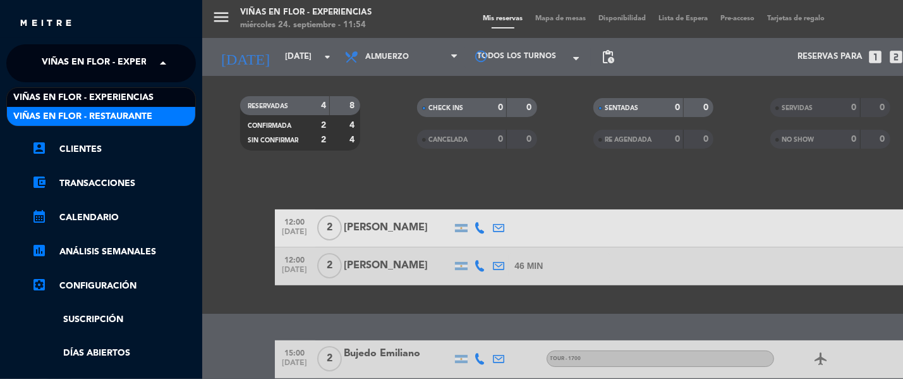
click at [123, 111] on span "Viñas en Flor - Restaurante" at bounding box center [82, 116] width 139 height 15
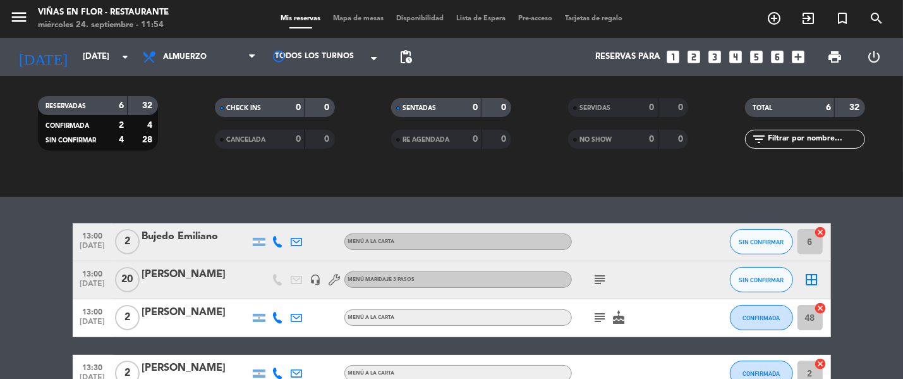
scroll to position [236, 0]
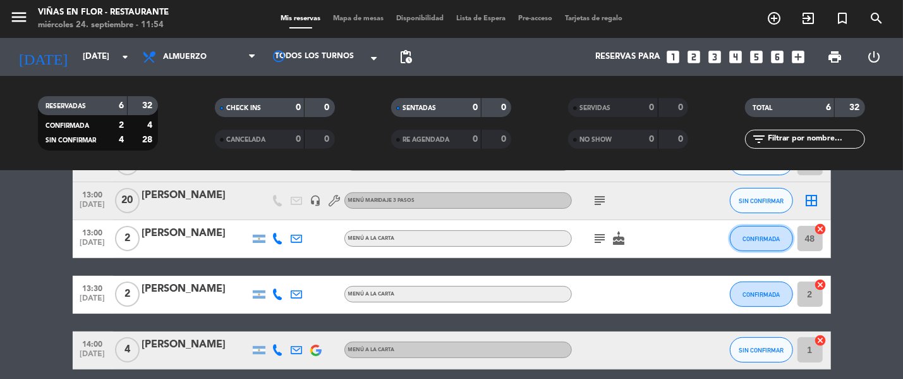
click at [744, 233] on button "CONFIRMADA" at bounding box center [761, 238] width 63 height 25
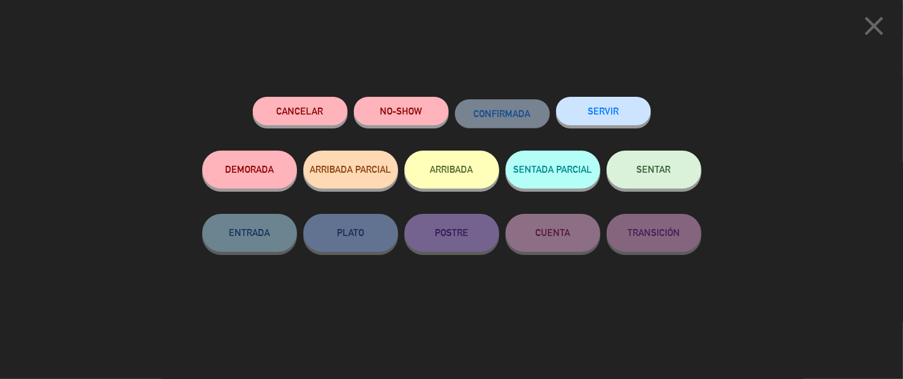
click at [459, 166] on button "ARRIBADA" at bounding box center [451, 169] width 95 height 38
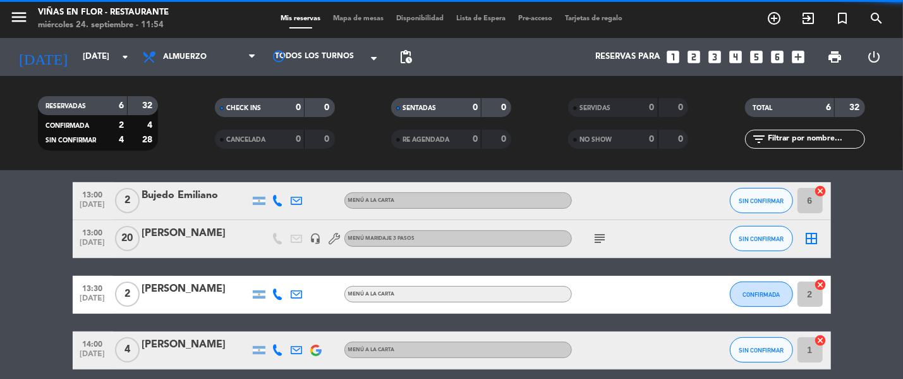
scroll to position [275, 0]
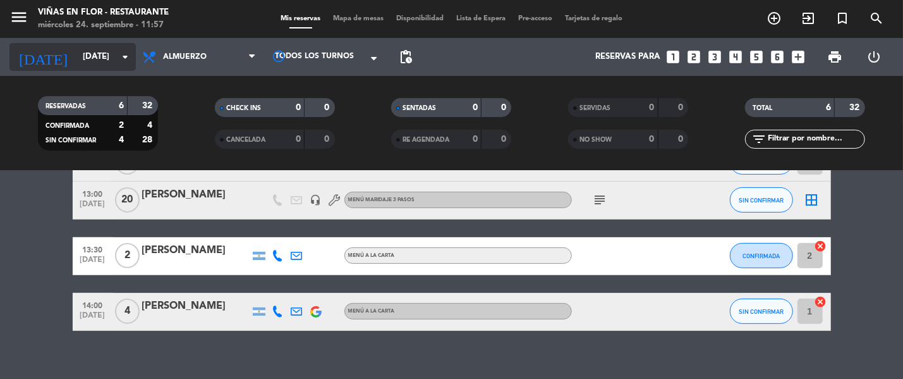
click at [76, 59] on input "[DATE]" at bounding box center [131, 56] width 111 height 23
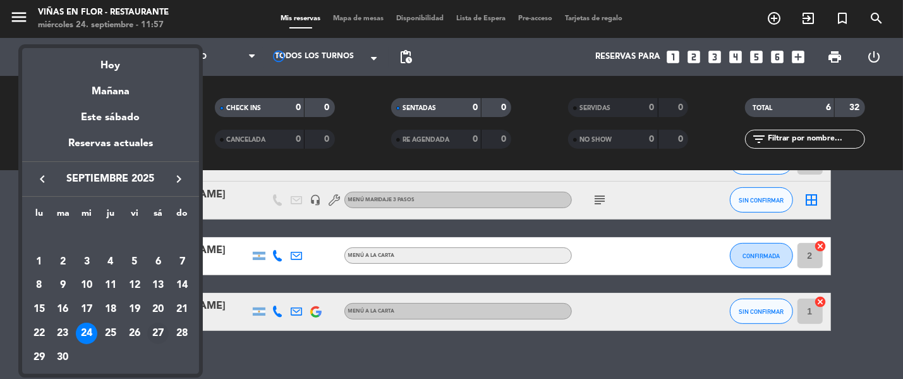
click at [159, 336] on div "27" at bounding box center [157, 332] width 21 height 21
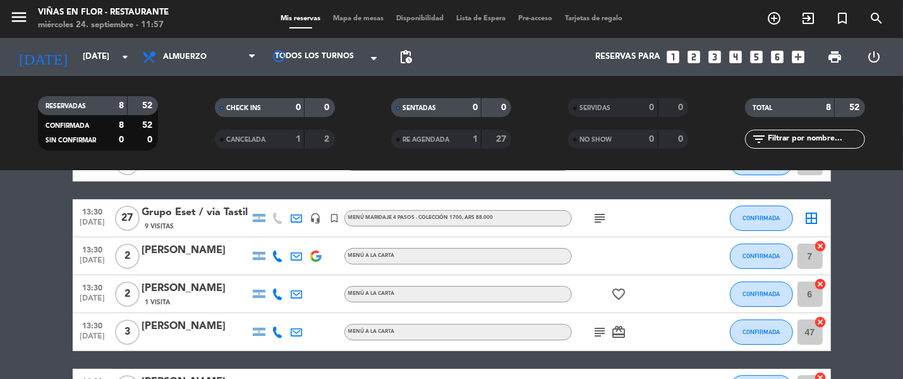
scroll to position [0, 0]
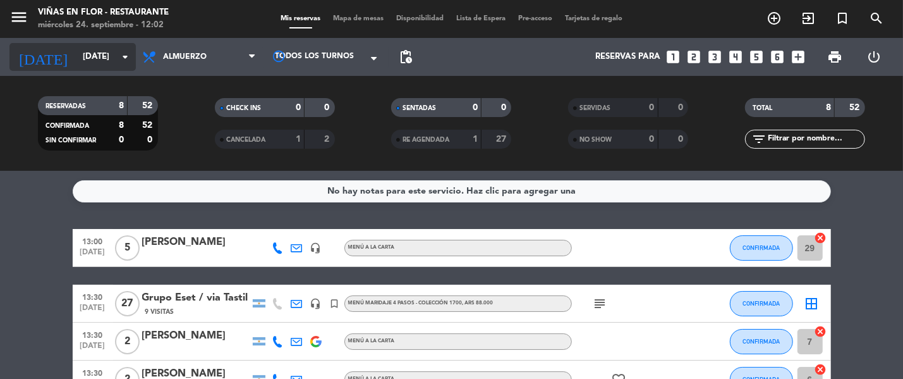
click at [99, 52] on input "[DATE]" at bounding box center [131, 56] width 111 height 23
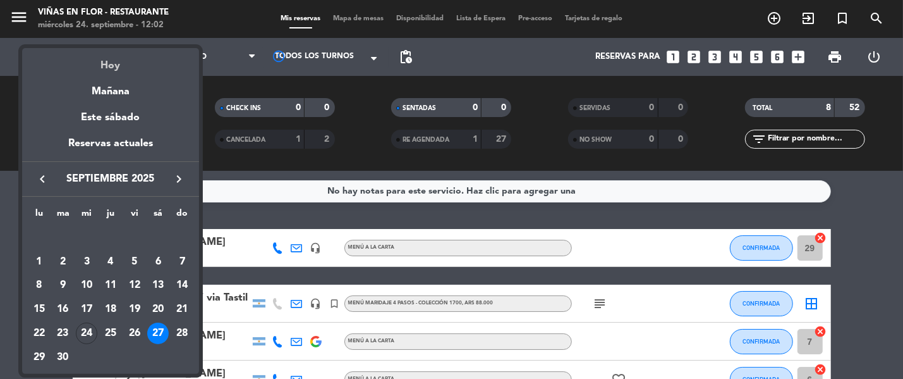
click at [100, 59] on div "Hoy" at bounding box center [110, 61] width 177 height 26
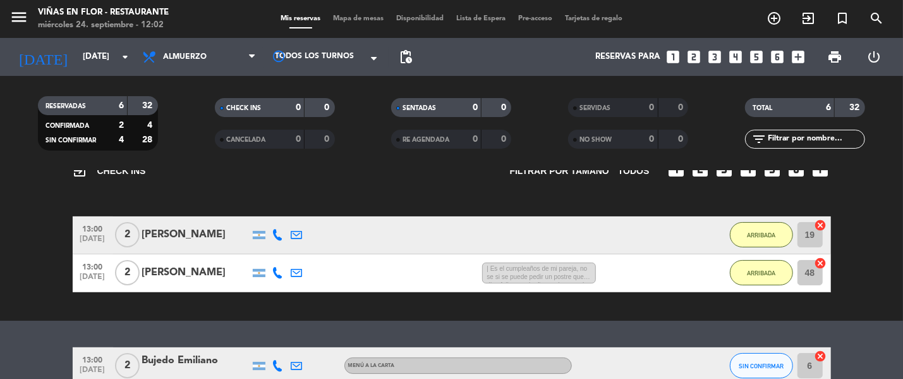
scroll to position [157, 0]
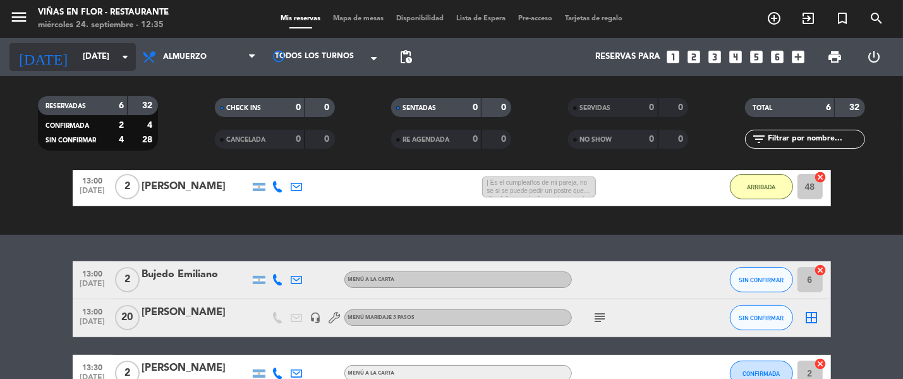
click at [93, 48] on input "[DATE]" at bounding box center [131, 56] width 111 height 23
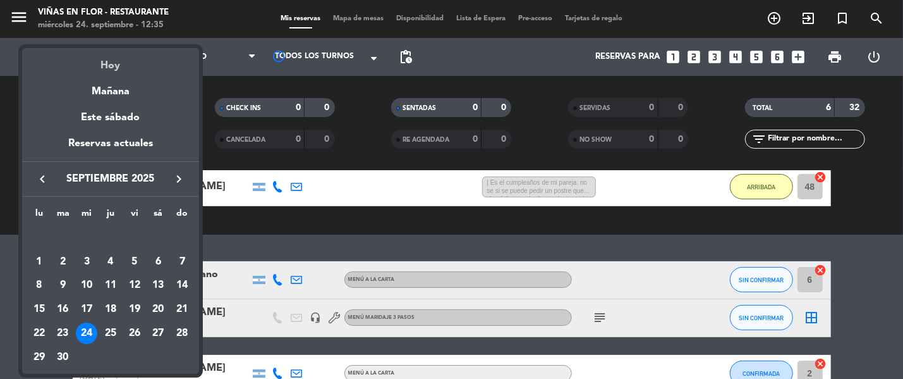
click at [107, 63] on div "Hoy" at bounding box center [110, 61] width 177 height 26
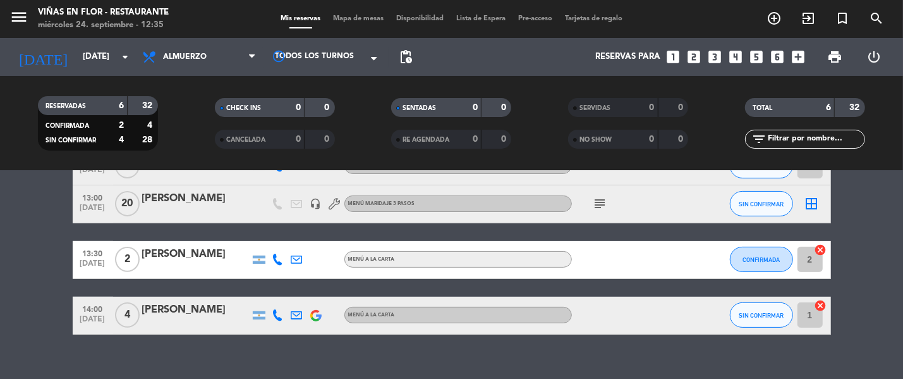
scroll to position [290, 0]
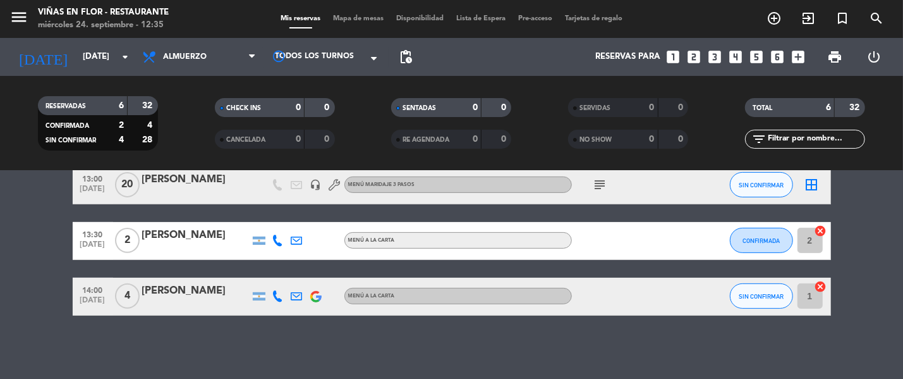
click at [233, 288] on div "[PERSON_NAME]" at bounding box center [195, 290] width 107 height 16
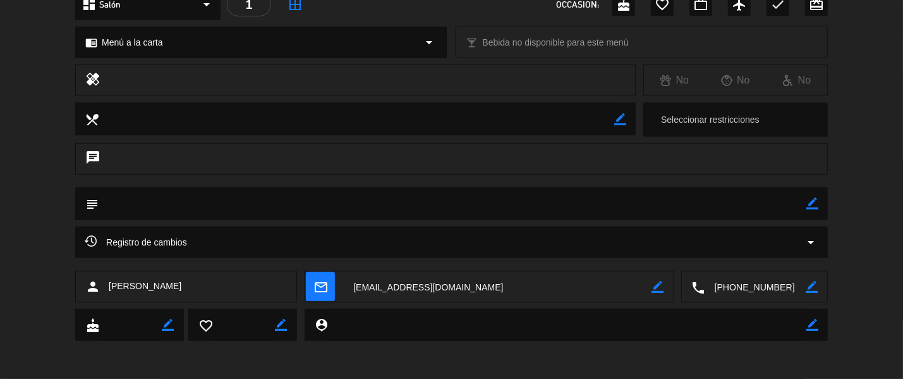
scroll to position [0, 0]
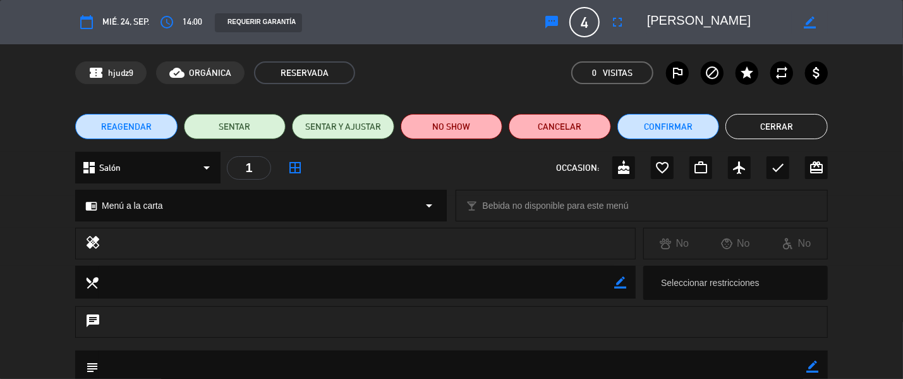
click at [770, 121] on button "Cerrar" at bounding box center [776, 126] width 102 height 25
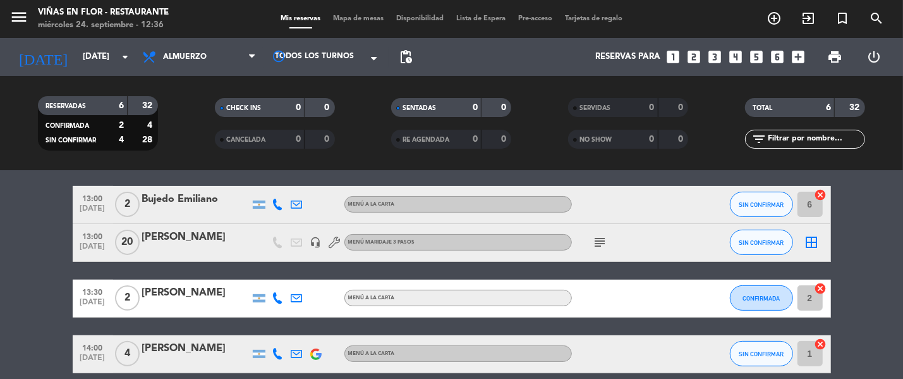
scroll to position [211, 0]
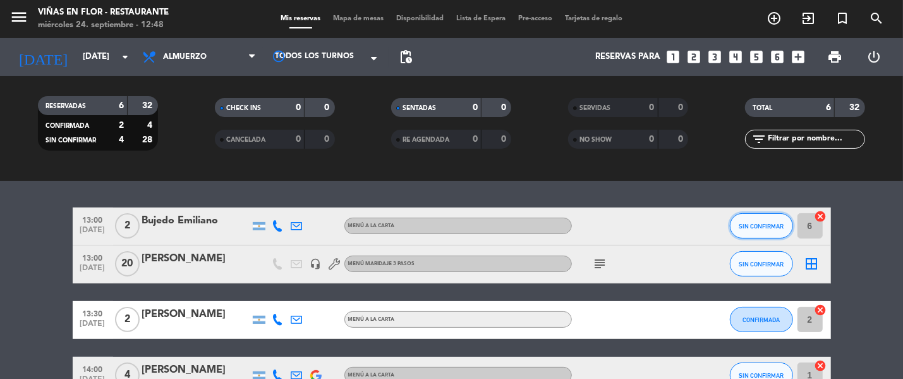
click at [756, 223] on span "SIN CONFIRMAR" at bounding box center [761, 225] width 45 height 7
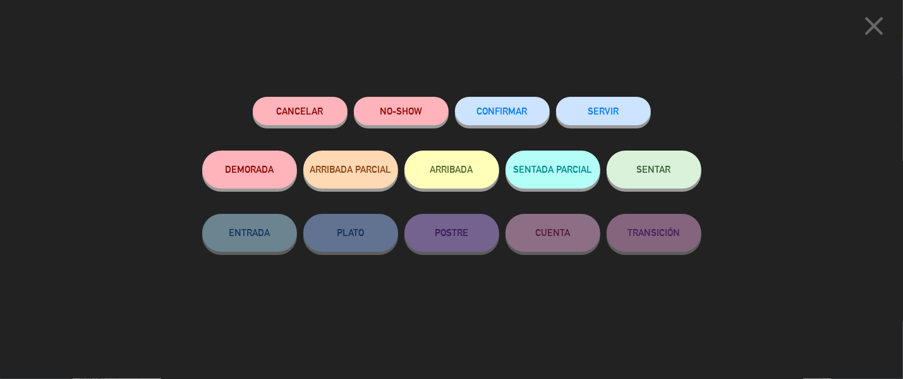
click at [448, 173] on button "ARRIBADA" at bounding box center [451, 169] width 95 height 38
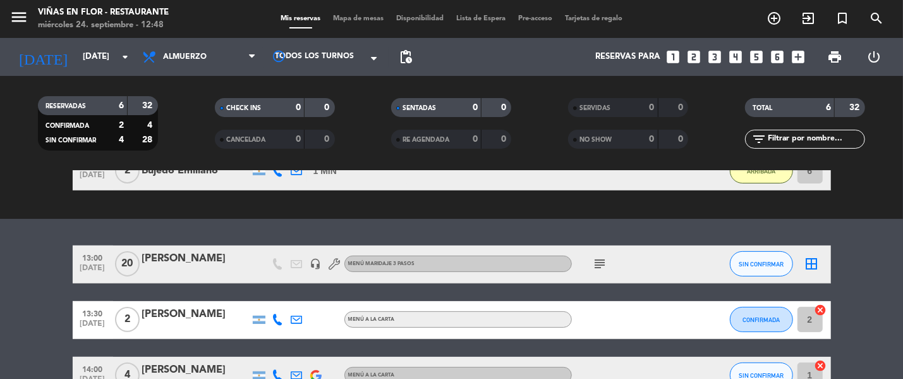
scroll to position [290, 0]
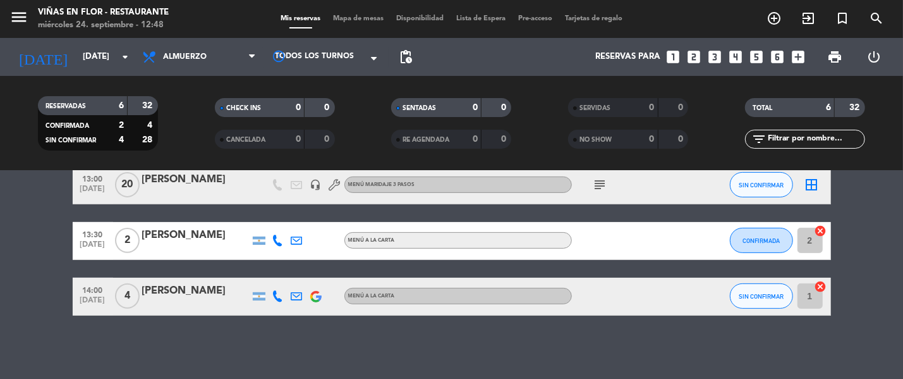
click at [164, 294] on div "[PERSON_NAME]" at bounding box center [195, 290] width 107 height 16
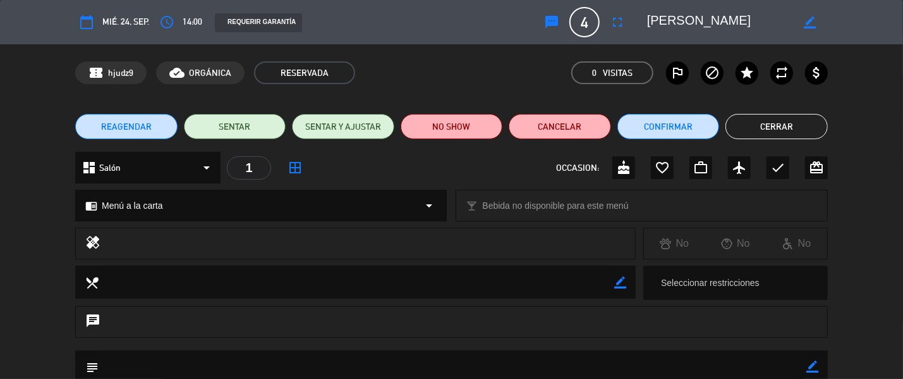
click at [789, 130] on button "Cerrar" at bounding box center [776, 126] width 102 height 25
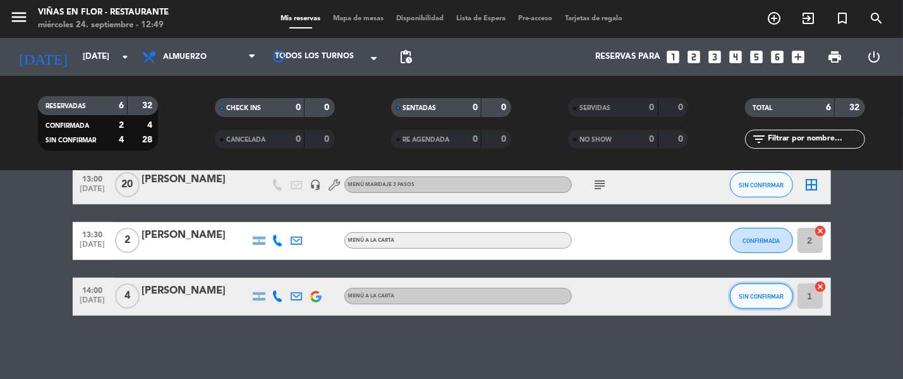
click at [770, 293] on span "SIN CONFIRMAR" at bounding box center [761, 296] width 45 height 7
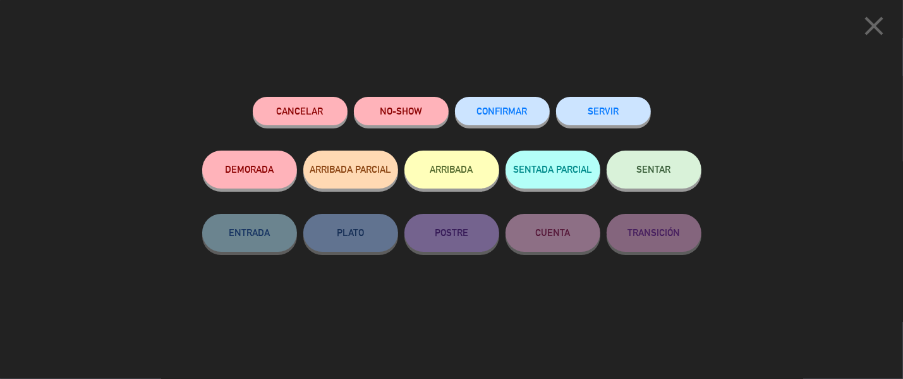
click at [444, 164] on button "ARRIBADA" at bounding box center [451, 169] width 95 height 38
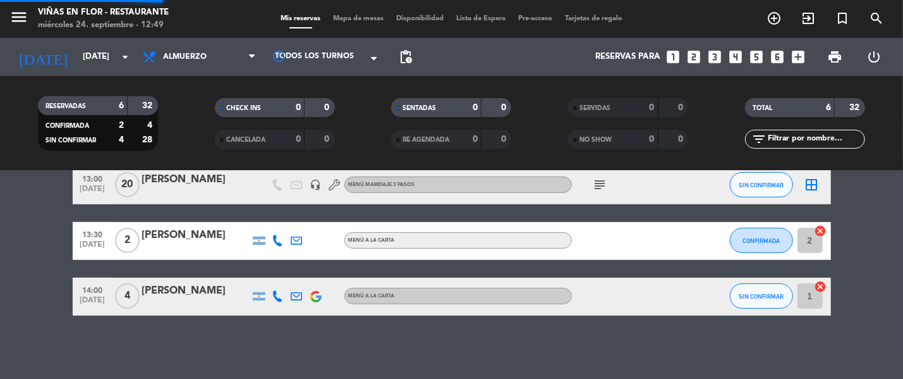
scroll to position [308, 0]
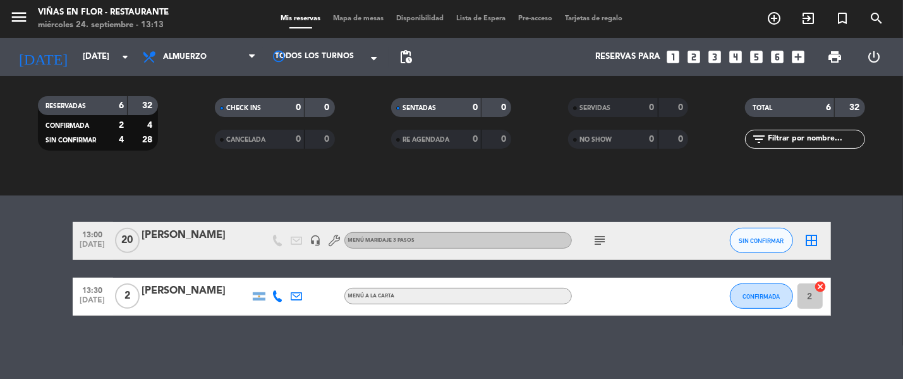
click at [600, 243] on icon "subject" at bounding box center [600, 240] width 15 height 15
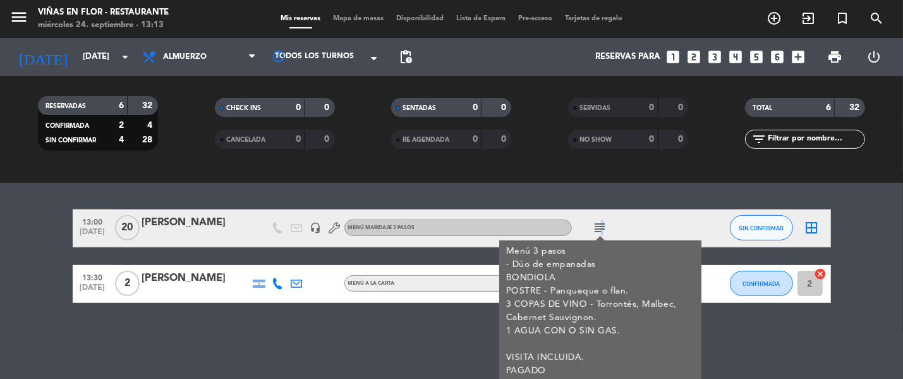
scroll to position [323, 0]
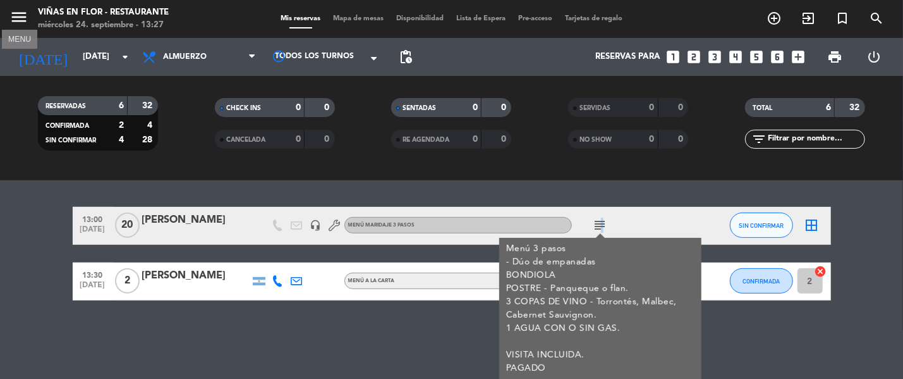
click at [15, 20] on icon "menu" at bounding box center [18, 17] width 19 height 19
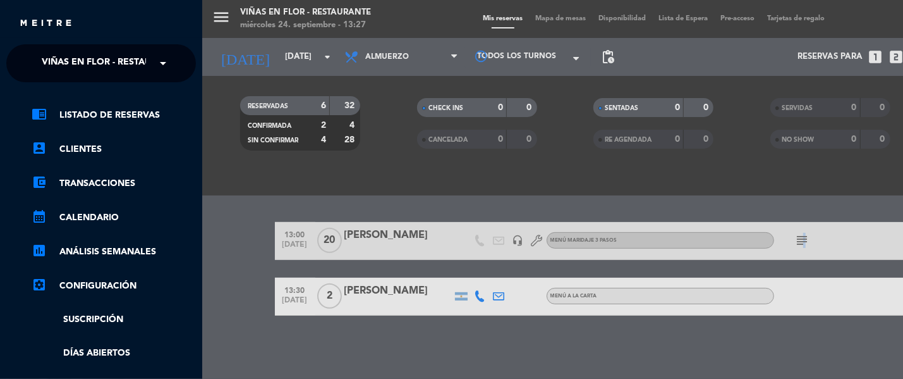
scroll to position [308, 0]
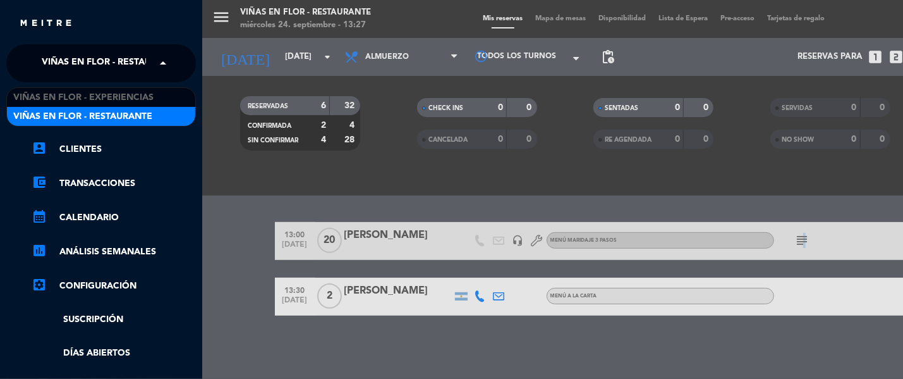
click at [130, 72] on span "Viñas en Flor - Restaurante" at bounding box center [111, 63] width 139 height 27
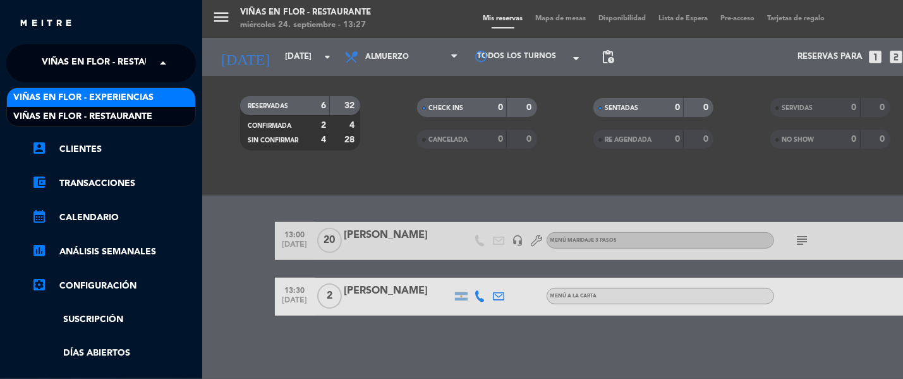
click at [141, 100] on span "Viñas en Flor - Experiencias" at bounding box center [83, 97] width 140 height 15
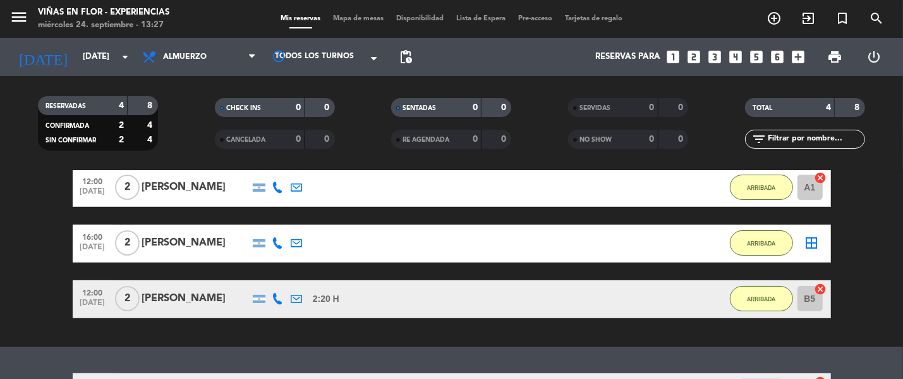
scroll to position [214, 0]
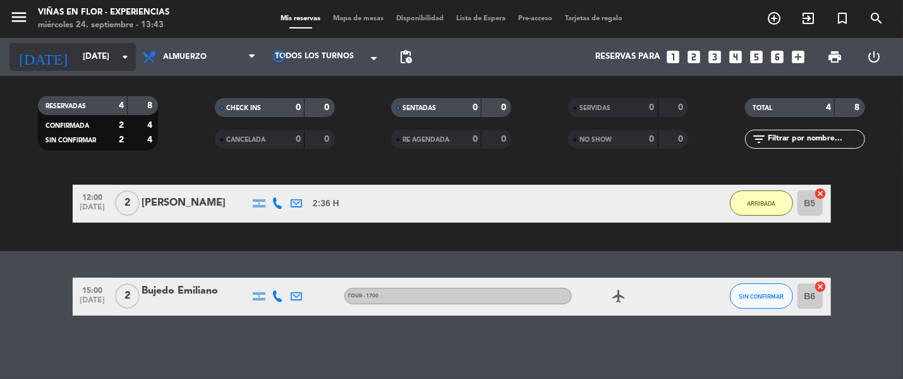
click at [102, 61] on input "[DATE]" at bounding box center [131, 56] width 111 height 23
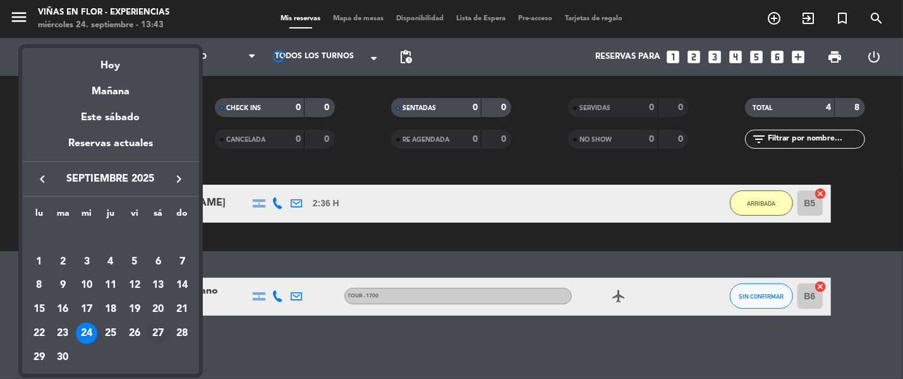
click at [161, 330] on div "27" at bounding box center [157, 332] width 21 height 21
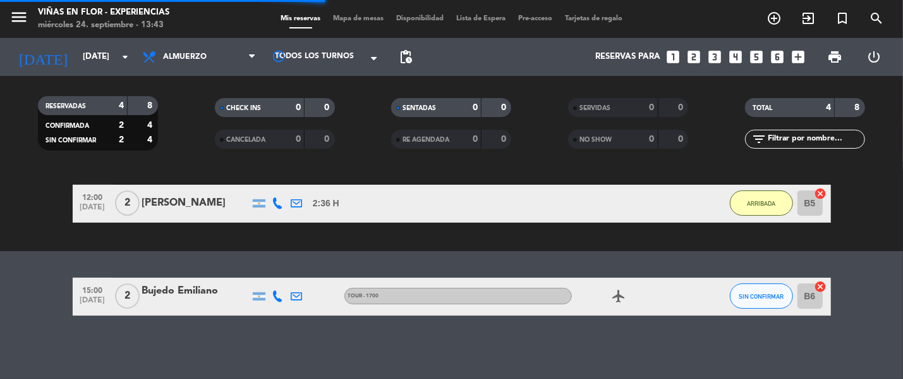
scroll to position [0, 0]
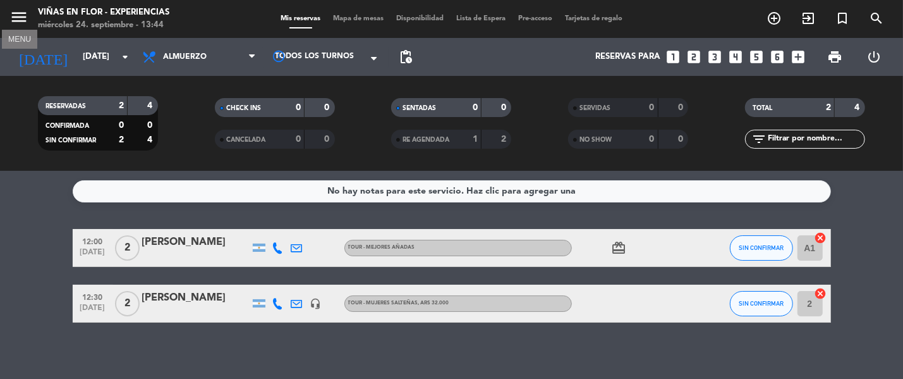
click at [25, 15] on icon "menu" at bounding box center [18, 17] width 19 height 19
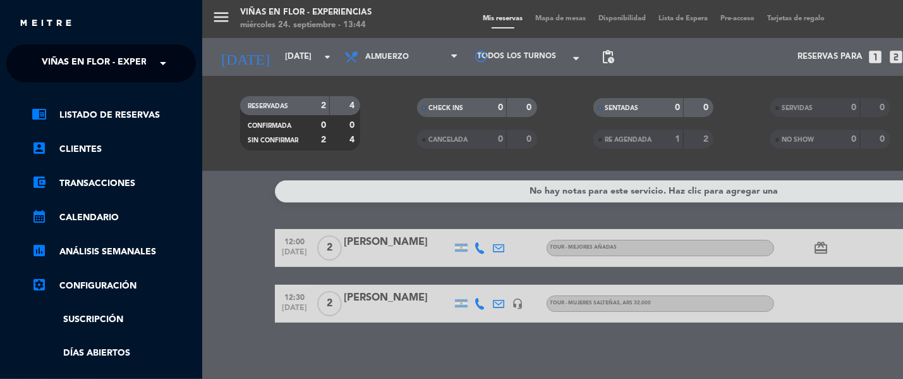
click at [104, 57] on span "Viñas en Flor - Experiencias" at bounding box center [112, 63] width 140 height 27
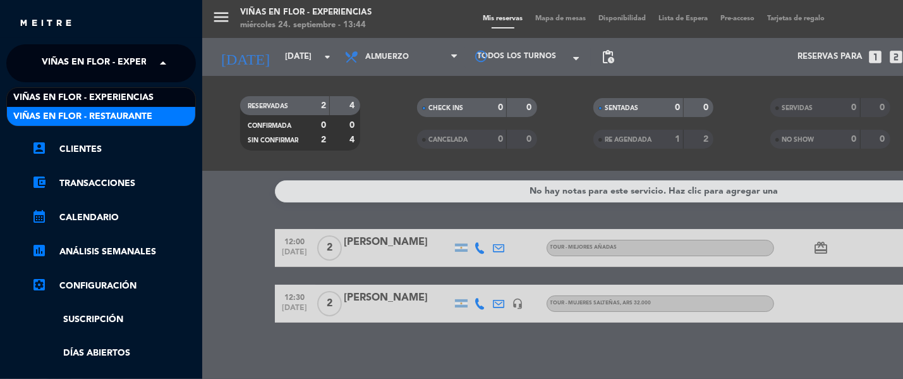
click at [118, 119] on span "Viñas en Flor - Restaurante" at bounding box center [82, 116] width 139 height 15
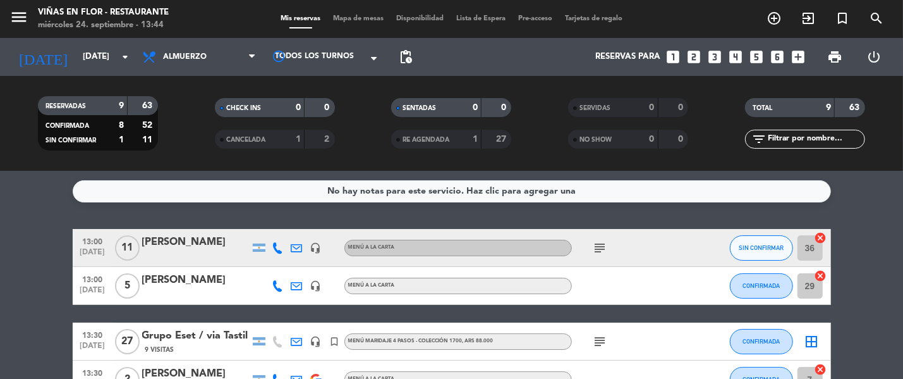
click at [593, 247] on icon "subject" at bounding box center [600, 247] width 15 height 15
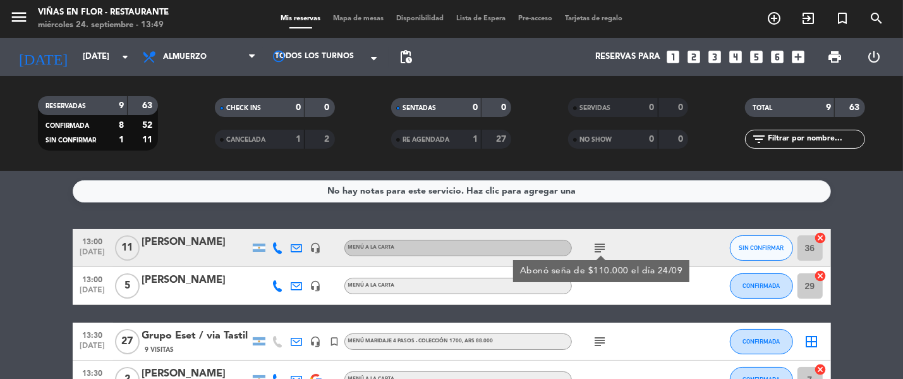
click at [602, 243] on icon "subject" at bounding box center [600, 247] width 15 height 15
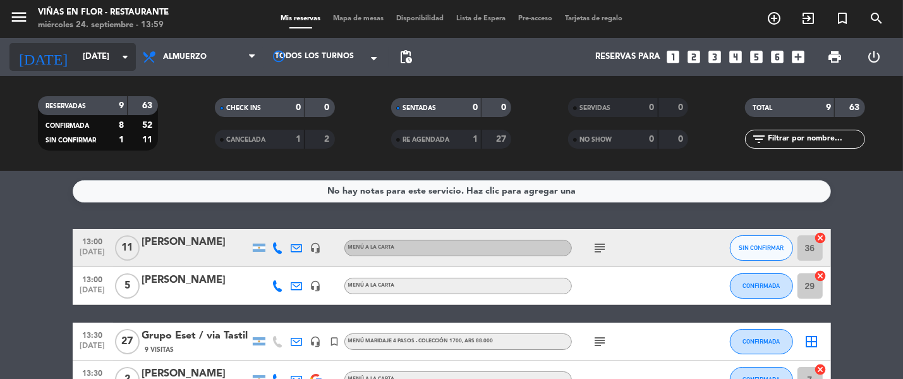
click at [106, 58] on input "[DATE]" at bounding box center [131, 56] width 111 height 23
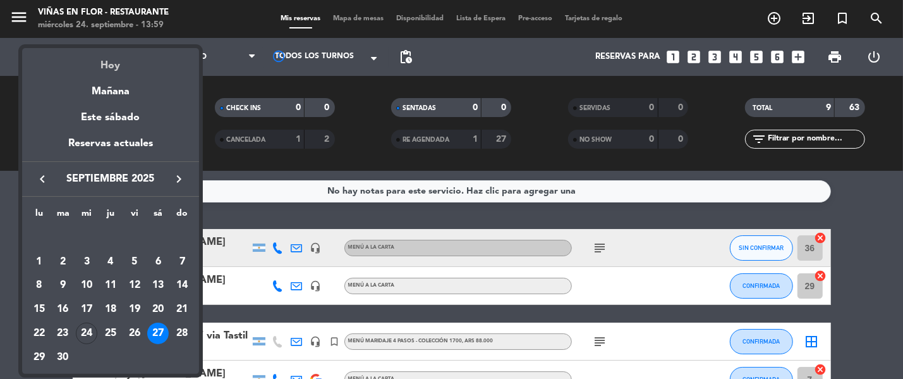
click at [104, 65] on div "Hoy" at bounding box center [110, 61] width 177 height 26
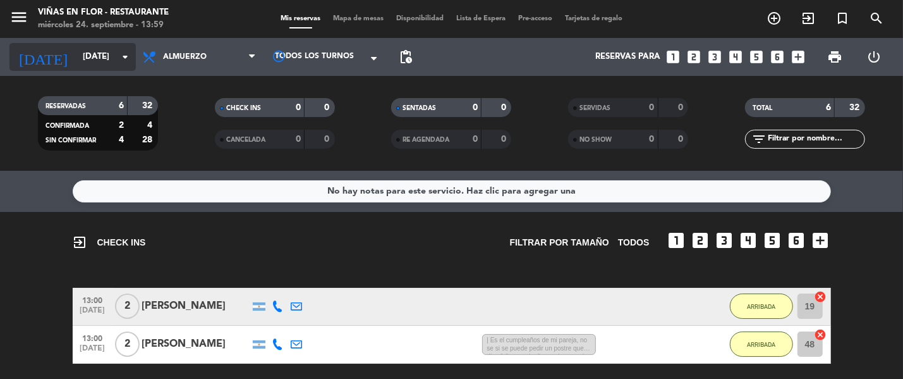
click at [114, 59] on input "[DATE]" at bounding box center [131, 56] width 111 height 23
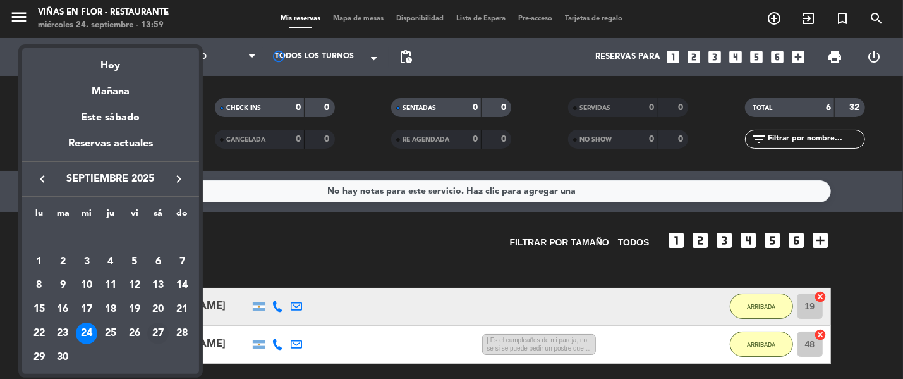
click at [157, 332] on div "27" at bounding box center [157, 332] width 21 height 21
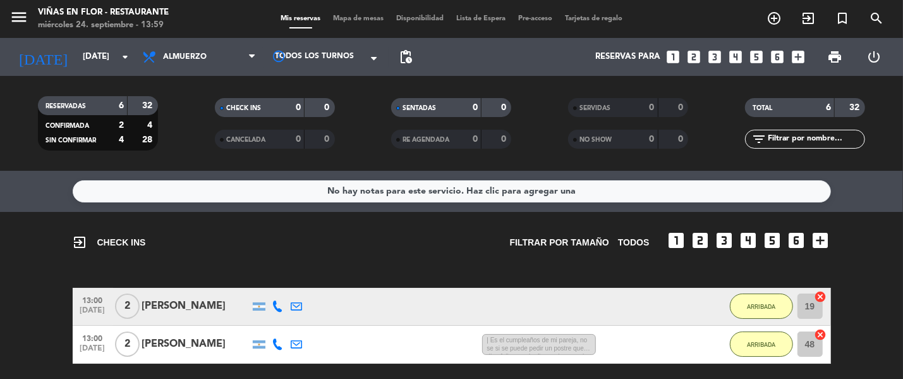
type input "[DATE]"
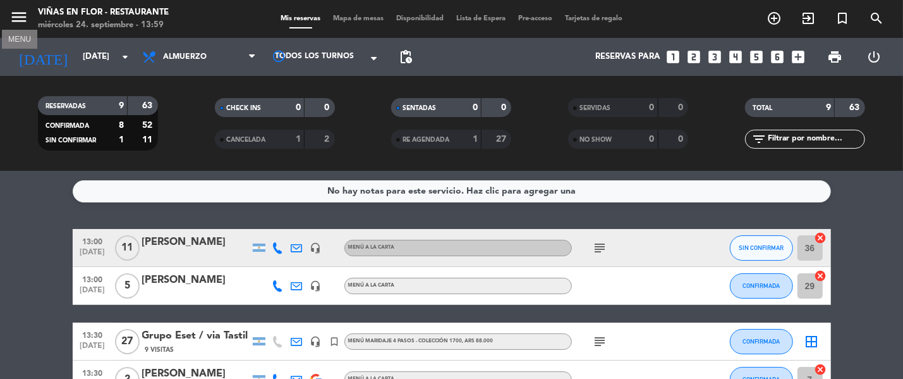
click at [21, 10] on icon "menu" at bounding box center [18, 17] width 19 height 19
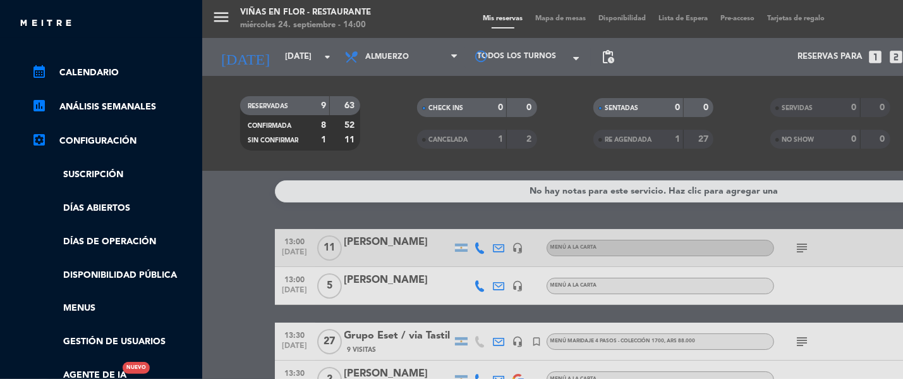
scroll to position [157, 0]
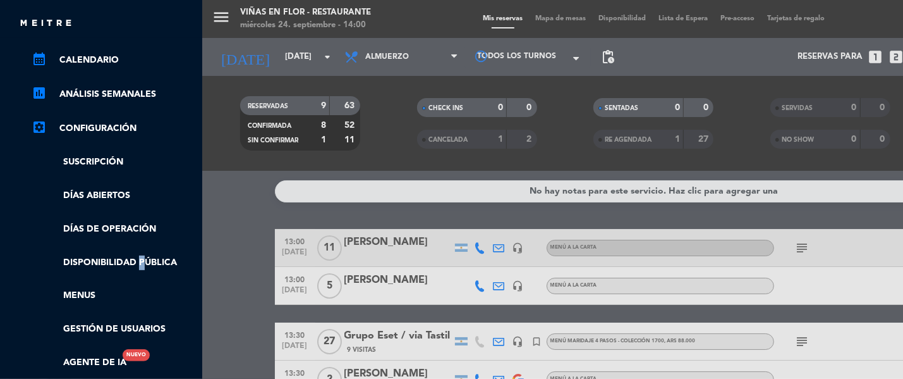
click at [138, 258] on link "Disponibilidad pública" at bounding box center [114, 262] width 164 height 15
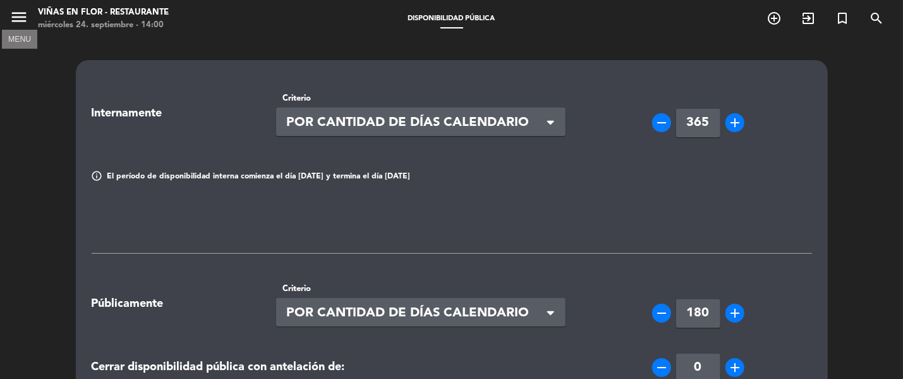
click at [20, 16] on icon "menu" at bounding box center [18, 17] width 19 height 19
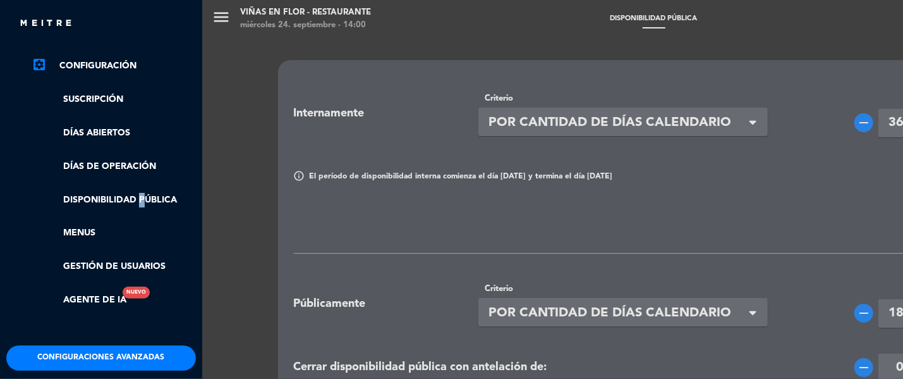
scroll to position [274, 0]
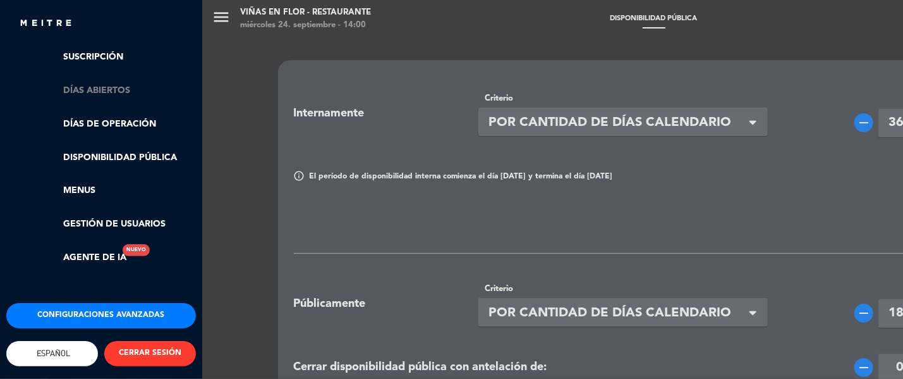
click at [109, 83] on link "Días abiertos" at bounding box center [114, 90] width 164 height 15
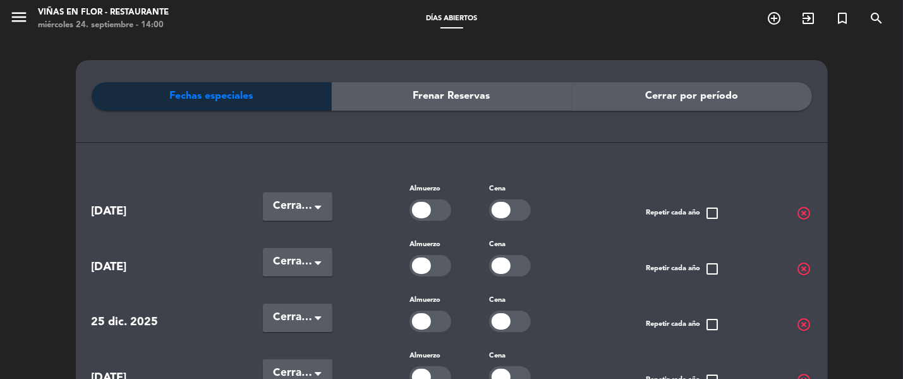
click at [433, 95] on span "Frenar Reservas" at bounding box center [451, 96] width 77 height 16
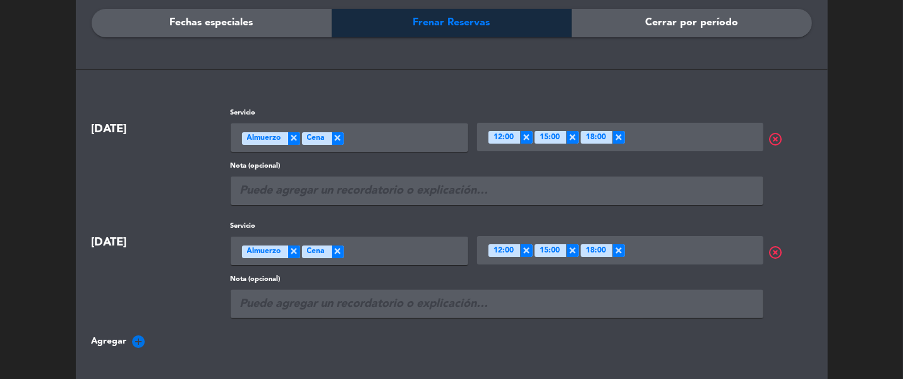
scroll to position [277, 0]
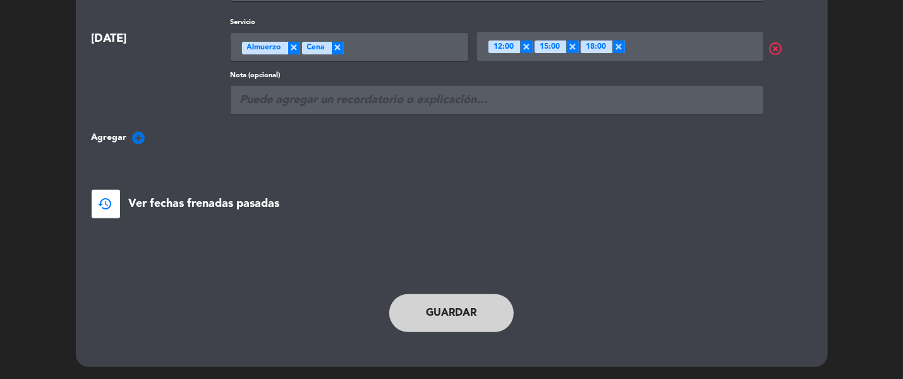
click at [143, 135] on icon "add_circle" at bounding box center [138, 137] width 15 height 15
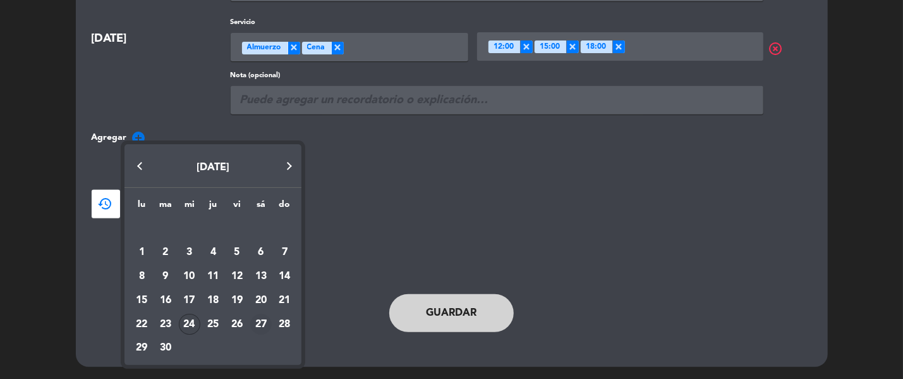
click at [267, 324] on div "27" at bounding box center [260, 323] width 21 height 21
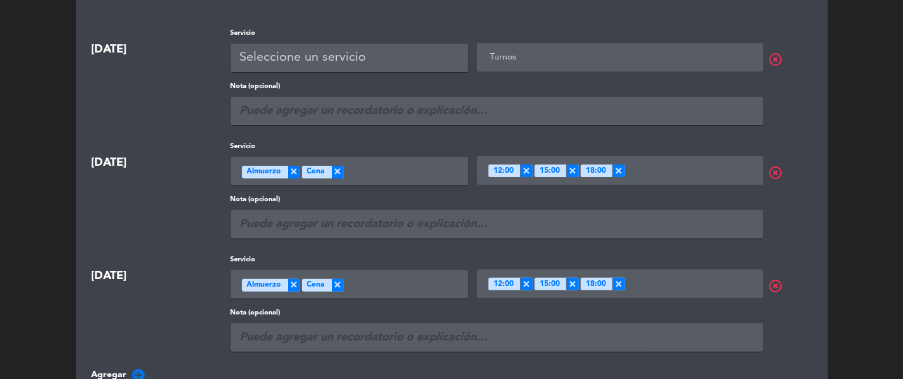
scroll to position [74, 0]
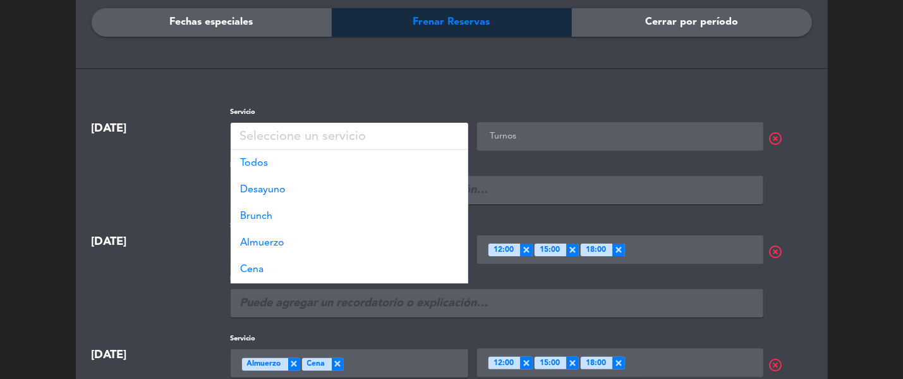
click at [319, 139] on div "Seleccione un servicio" at bounding box center [303, 136] width 126 height 21
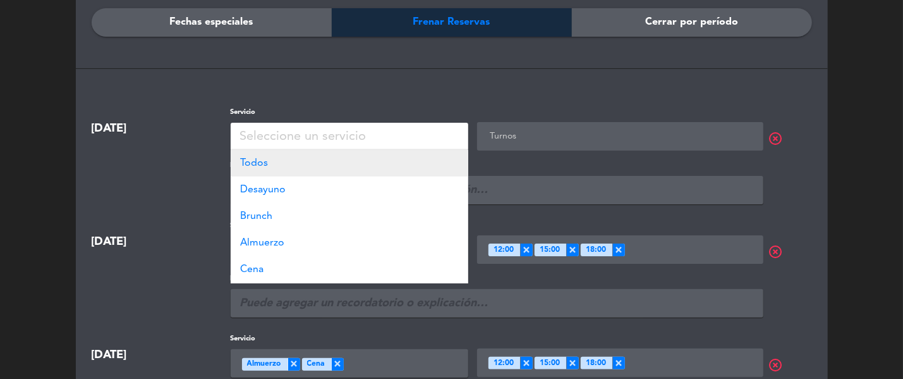
click at [312, 161] on div "Todos" at bounding box center [350, 163] width 238 height 27
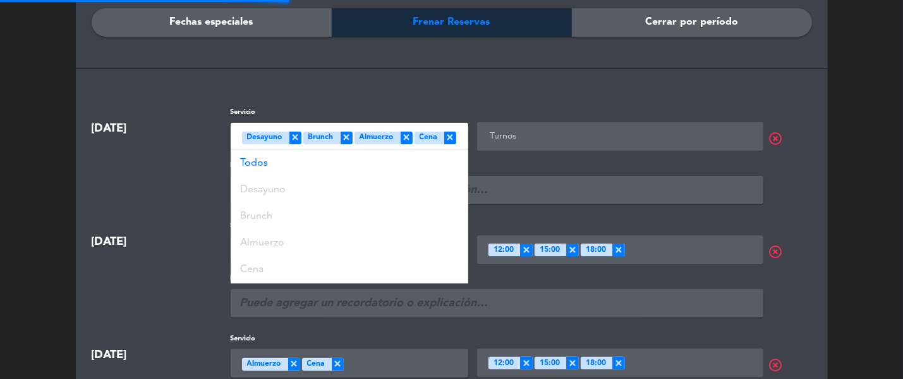
click at [510, 132] on input "text" at bounding box center [622, 136] width 270 height 16
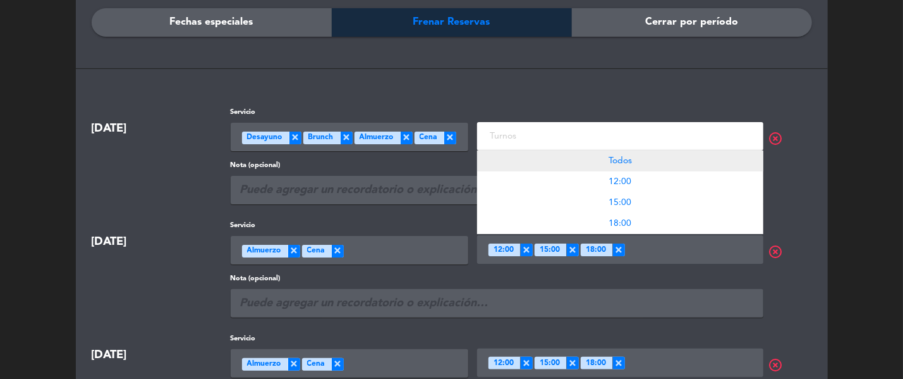
click at [514, 154] on div "Todos" at bounding box center [620, 160] width 286 height 21
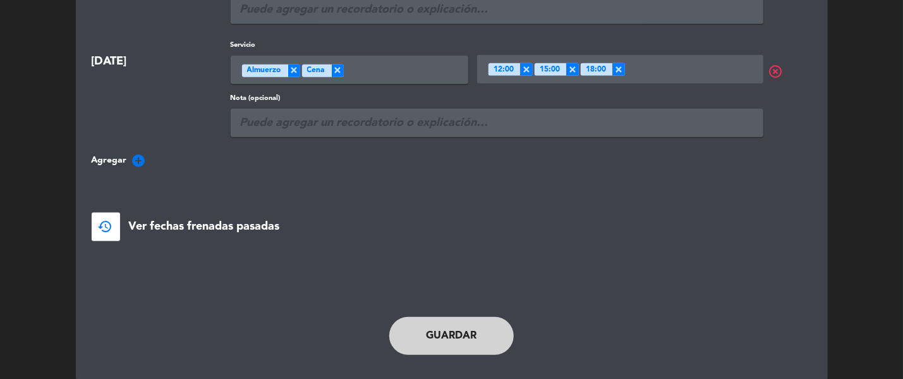
scroll to position [390, 0]
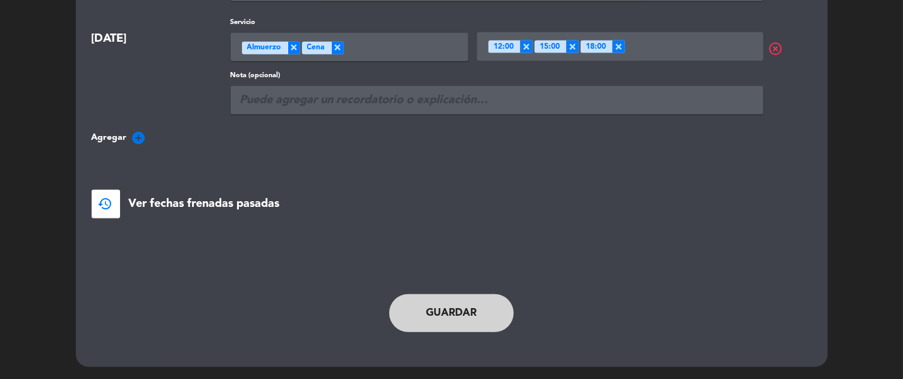
click at [446, 306] on button "Guardar" at bounding box center [451, 313] width 125 height 38
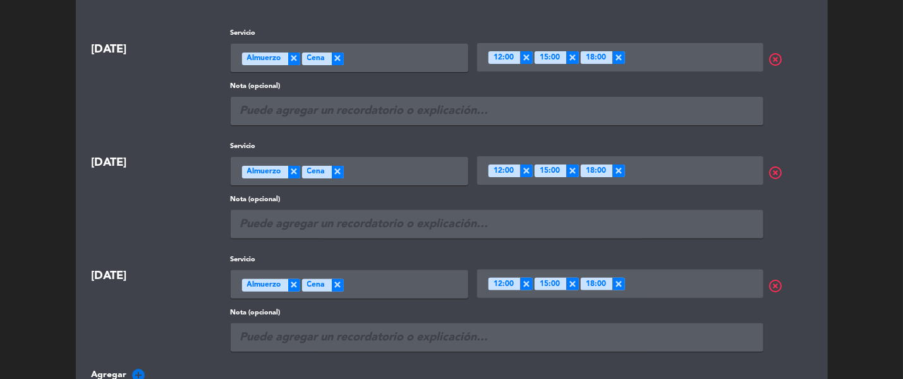
scroll to position [0, 0]
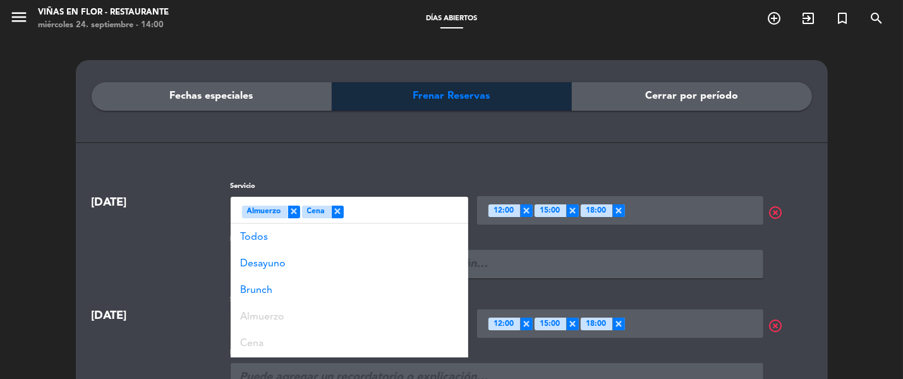
click at [422, 214] on div "Seleccione un servicio × Almuerzo × Cena" at bounding box center [350, 211] width 238 height 28
click at [391, 215] on div "Seleccione un servicio × Almuerzo × Cena" at bounding box center [350, 211] width 238 height 28
click at [389, 216] on div "Seleccione un servicio × Almuerzo × Cena" at bounding box center [350, 211] width 238 height 28
click at [352, 233] on div "Todos" at bounding box center [350, 237] width 238 height 27
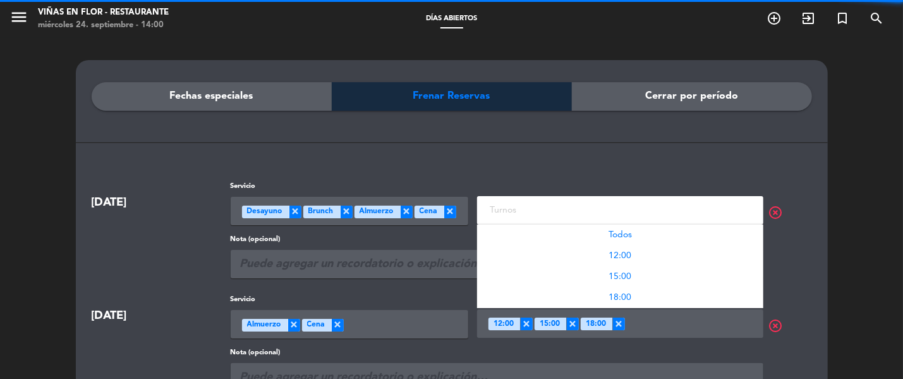
click at [665, 210] on input "text" at bounding box center [622, 210] width 270 height 16
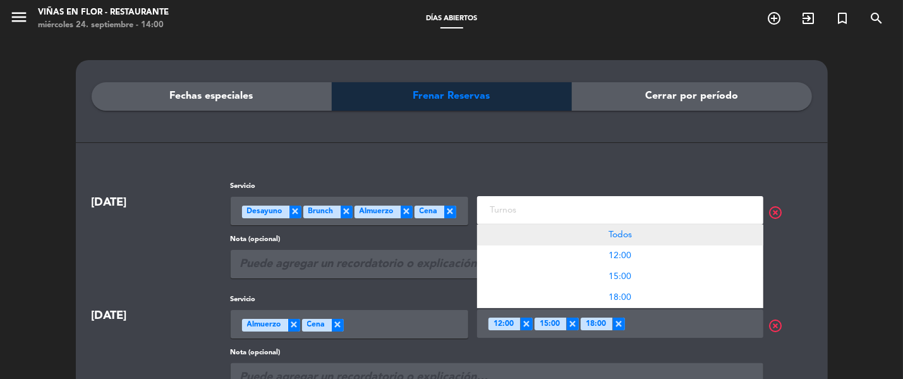
click at [639, 231] on div "Todos" at bounding box center [620, 234] width 286 height 21
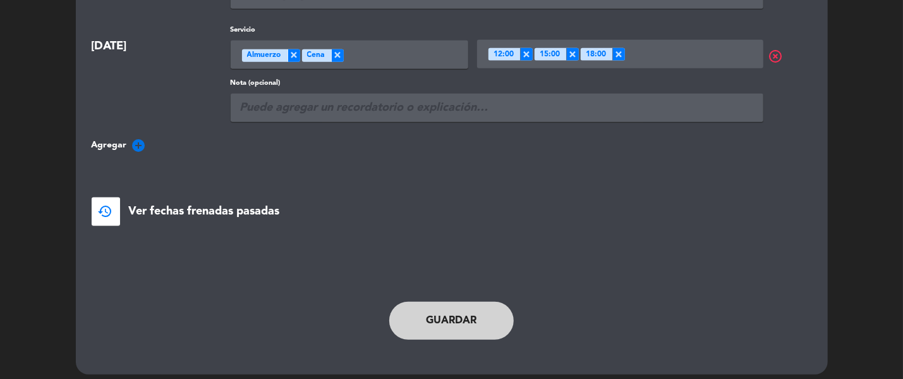
scroll to position [390, 0]
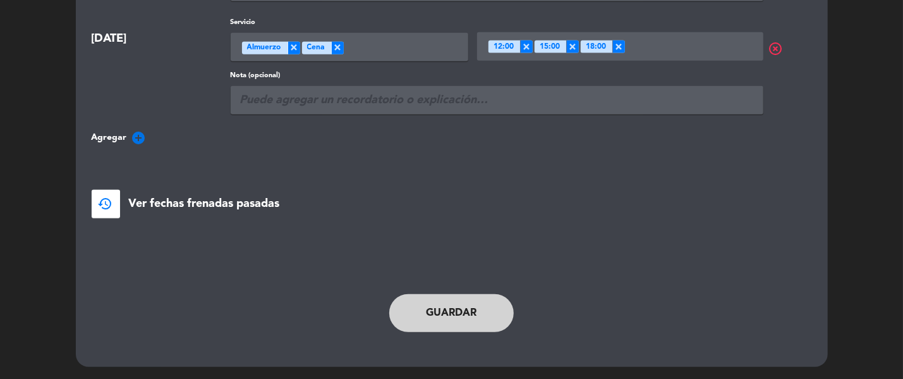
click at [487, 306] on button "Guardar" at bounding box center [451, 313] width 125 height 38
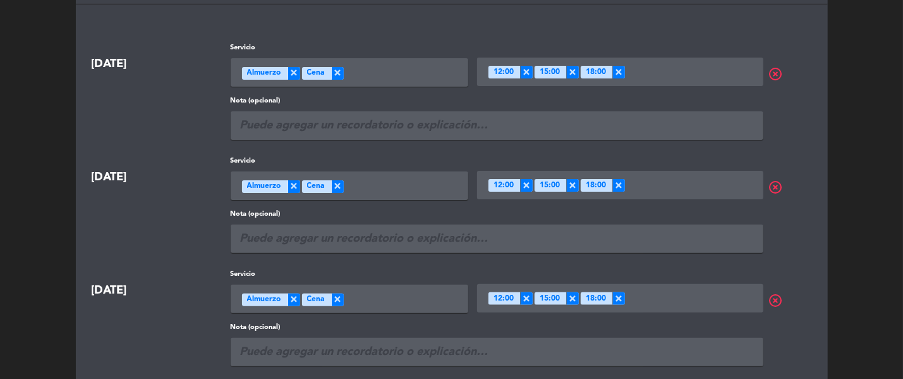
scroll to position [0, 0]
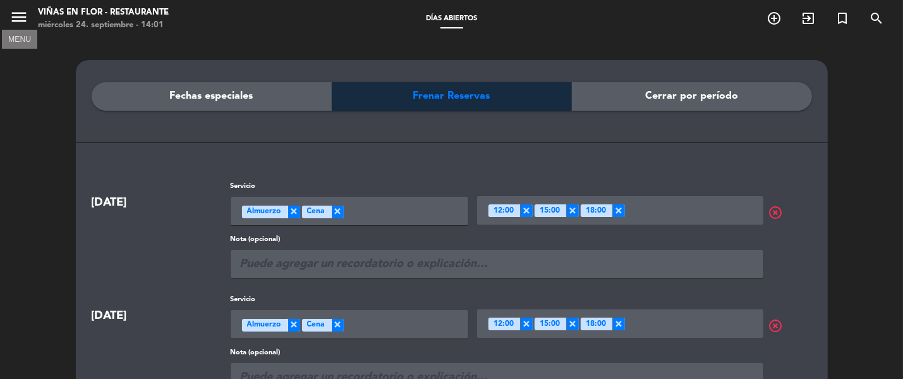
click at [20, 9] on icon "menu" at bounding box center [18, 17] width 19 height 19
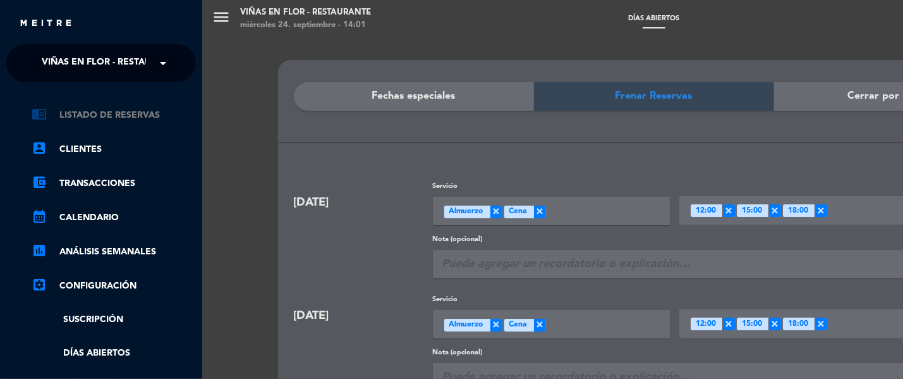
click at [150, 112] on link "chrome_reader_mode Listado de Reservas" at bounding box center [114, 114] width 164 height 15
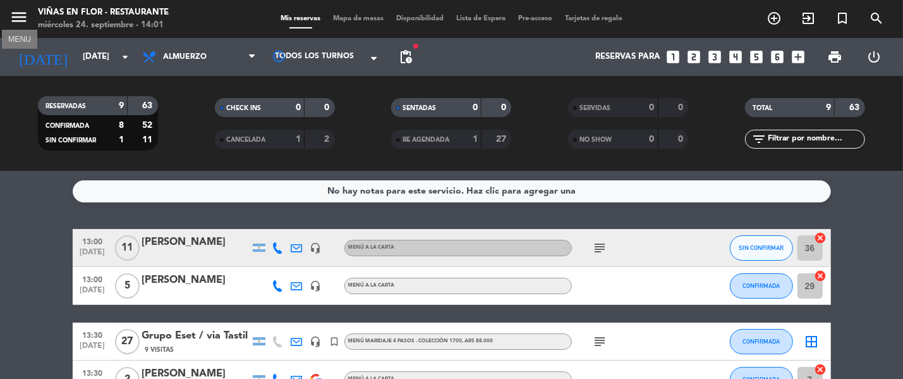
click at [25, 17] on icon "menu" at bounding box center [18, 17] width 19 height 19
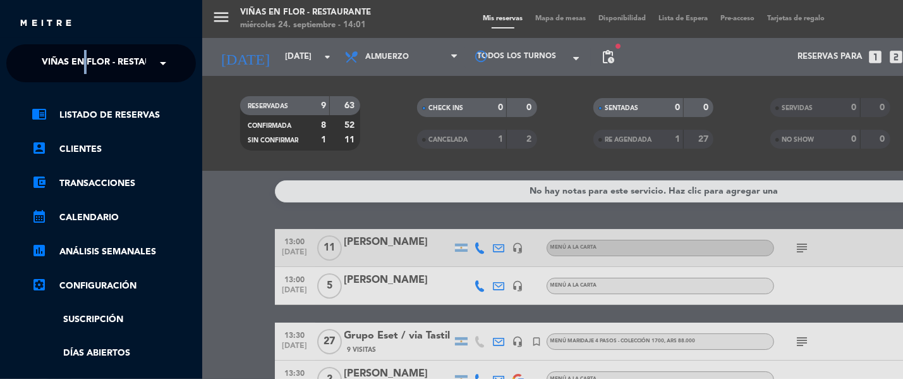
drag, startPoint x: 85, startPoint y: 45, endPoint x: 89, endPoint y: 52, distance: 7.9
click at [88, 52] on ng-select "× Viñas en Flor - Restaurante ×" at bounding box center [101, 63] width 190 height 38
click at [93, 63] on span "Viñas en Flor - Restaurante" at bounding box center [111, 63] width 139 height 27
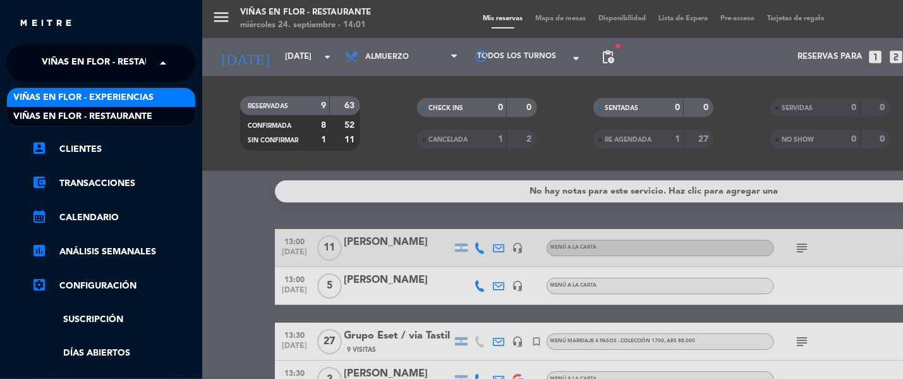
click at [114, 93] on span "Viñas en Flor - Experiencias" at bounding box center [83, 97] width 140 height 15
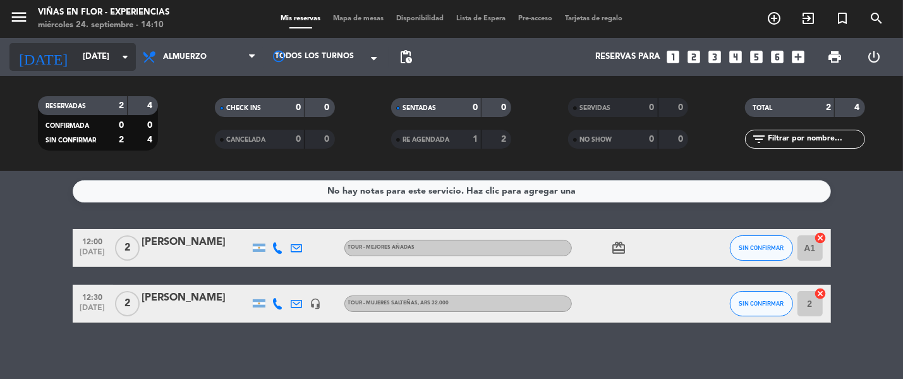
click at [76, 65] on input "[DATE]" at bounding box center [131, 56] width 111 height 23
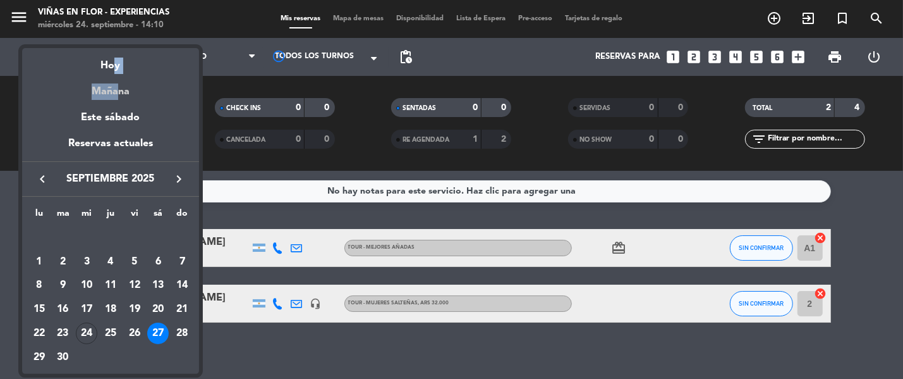
click at [113, 76] on div "semana que viene esta semana semana previa misma semana del año anterior Hoy Ma…" at bounding box center [110, 122] width 177 height 149
click at [113, 68] on div "Hoy" at bounding box center [110, 61] width 177 height 26
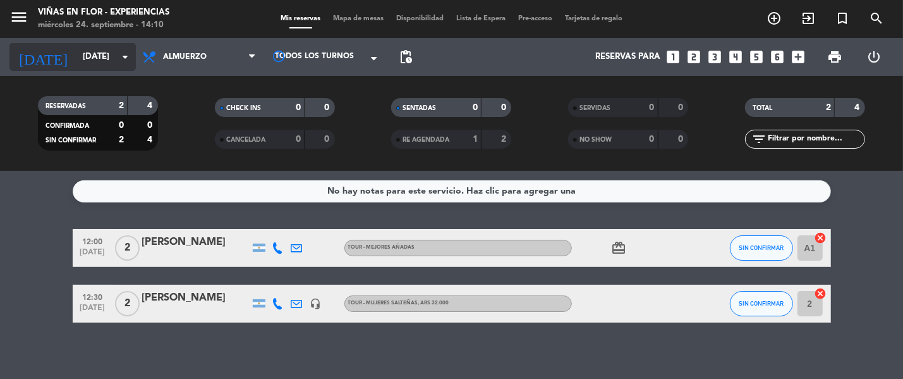
type input "[DATE]"
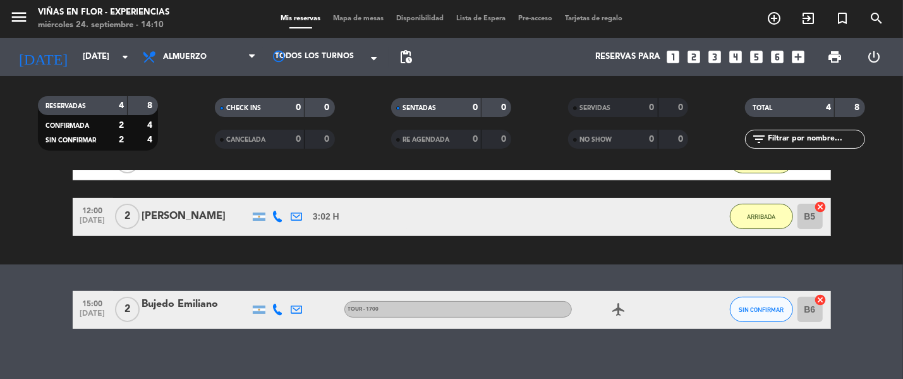
scroll to position [214, 0]
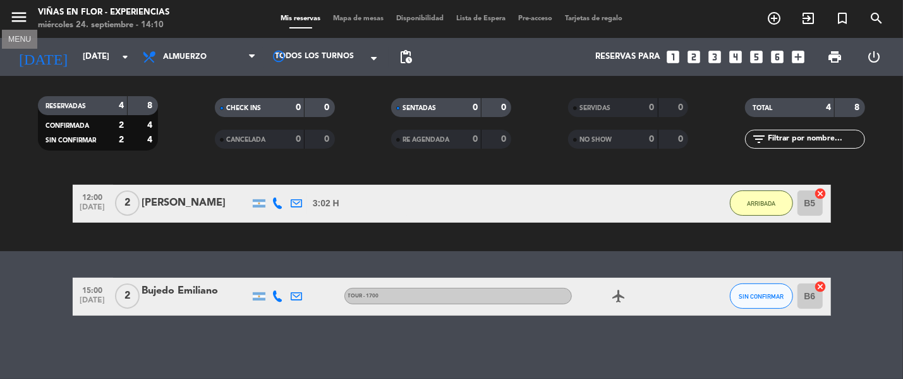
click at [15, 11] on icon "menu" at bounding box center [18, 17] width 19 height 19
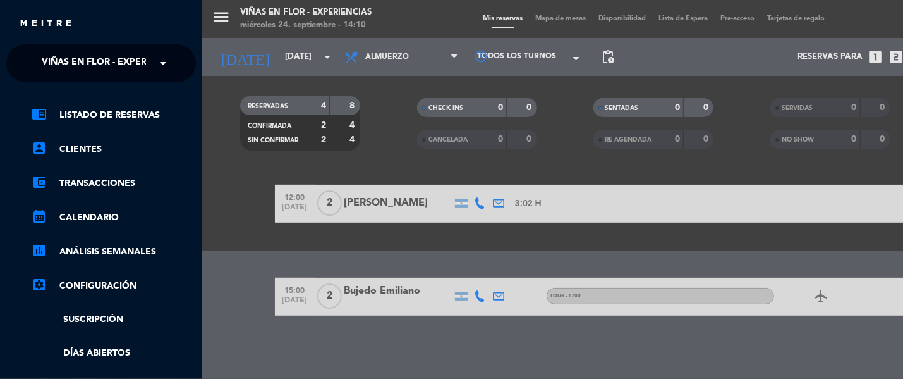
click at [112, 58] on span "Viñas en Flor - Experiencias" at bounding box center [112, 63] width 140 height 27
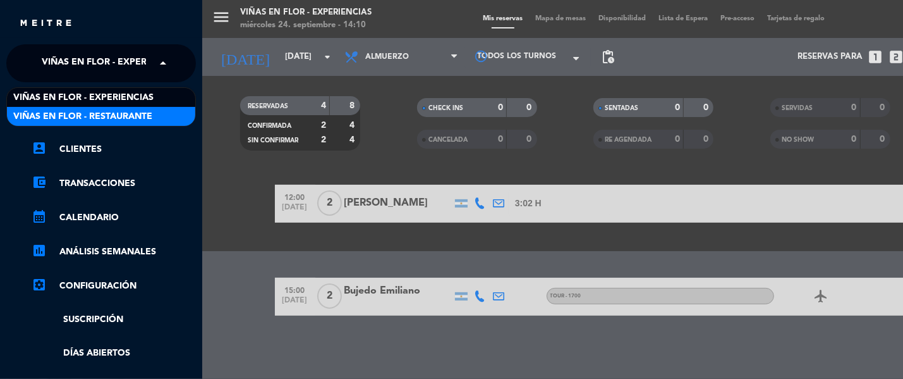
click at [149, 109] on span "Viñas en Flor - Restaurante" at bounding box center [82, 116] width 139 height 15
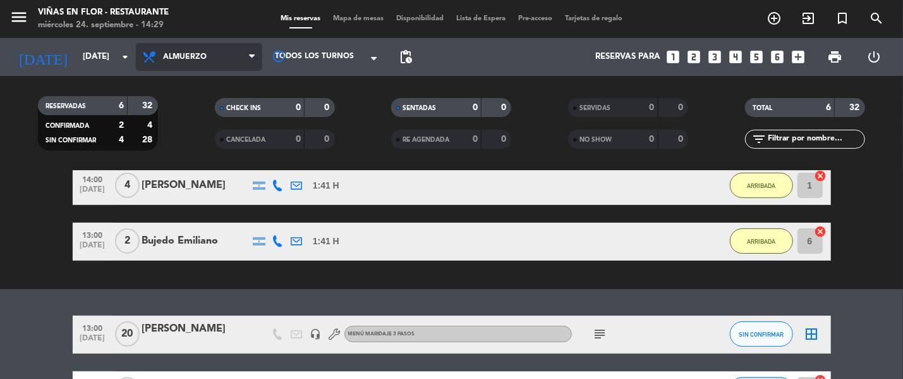
click at [179, 61] on span "Almuerzo" at bounding box center [185, 56] width 44 height 9
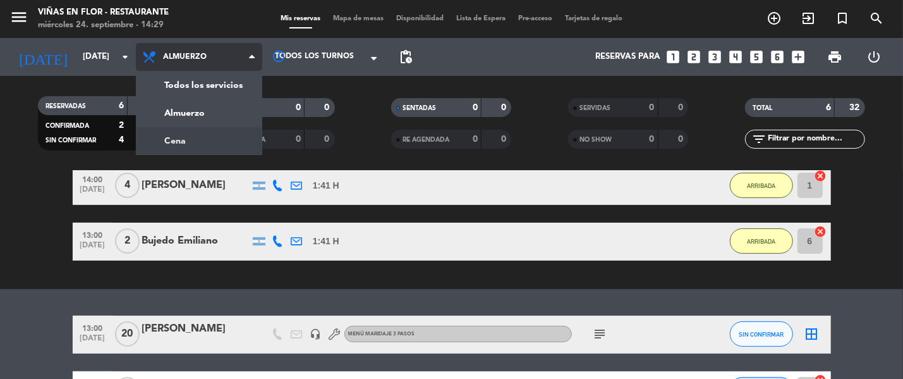
click at [195, 141] on div "menu Viñas en Flor - Restaurante miércoles 24. septiembre - 14:29 Mis reservas …" at bounding box center [451, 85] width 903 height 171
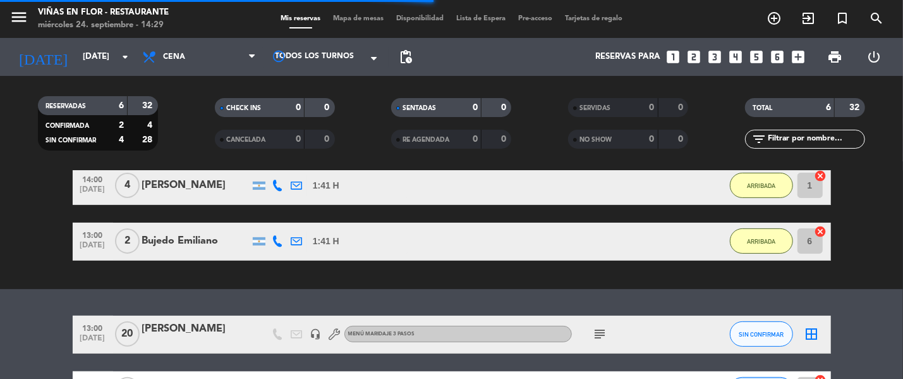
scroll to position [0, 0]
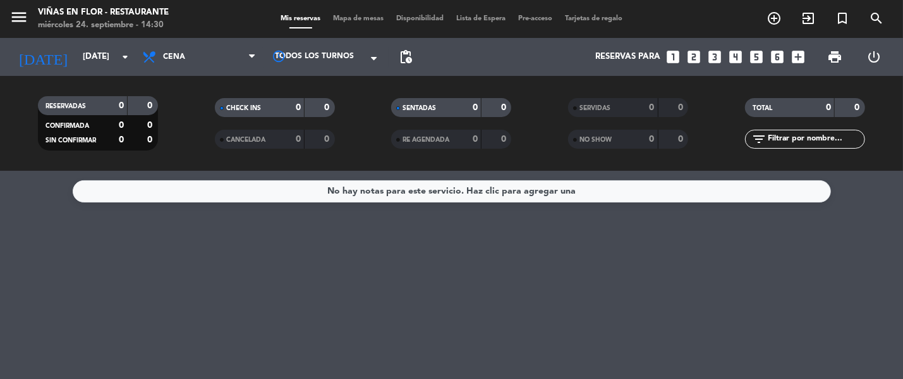
click at [699, 58] on icon "looks_two" at bounding box center [694, 57] width 16 height 16
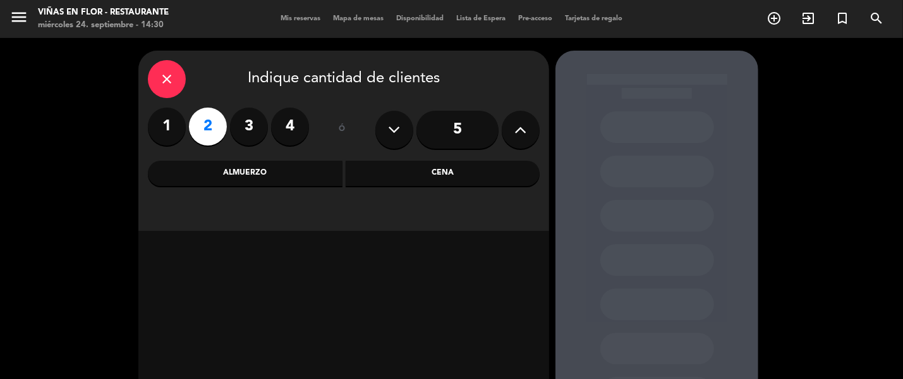
drag, startPoint x: 442, startPoint y: 174, endPoint x: 437, endPoint y: 178, distance: 6.5
click at [442, 175] on div "Cena" at bounding box center [443, 173] width 195 height 25
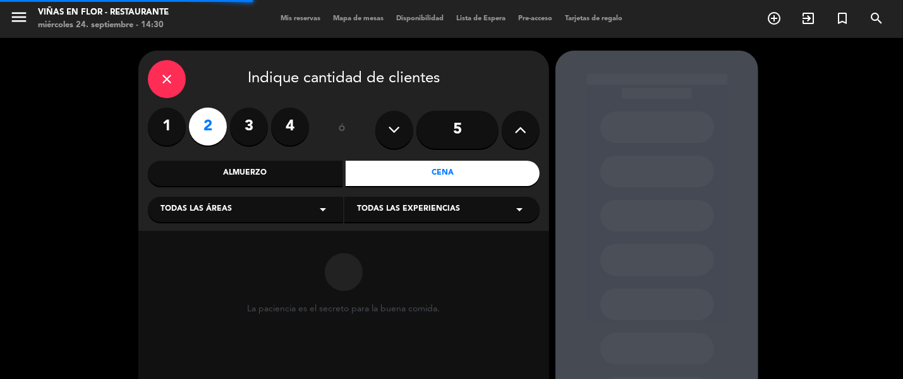
click at [279, 205] on div "Todas las áreas arrow_drop_down" at bounding box center [245, 209] width 195 height 25
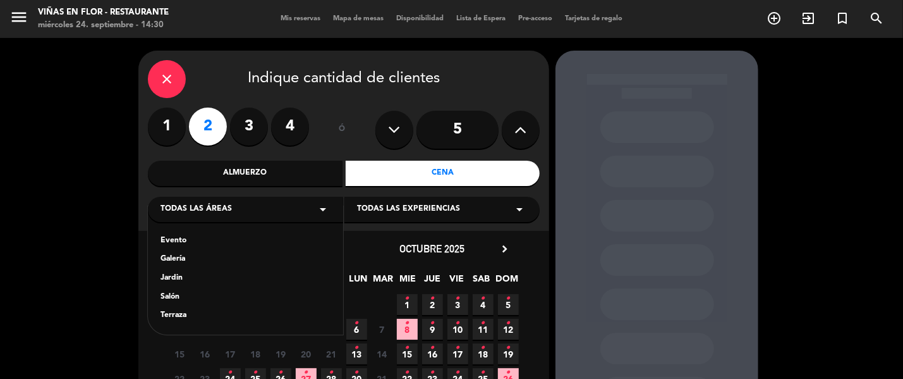
click at [174, 276] on div "Jardin" at bounding box center [246, 278] width 170 height 13
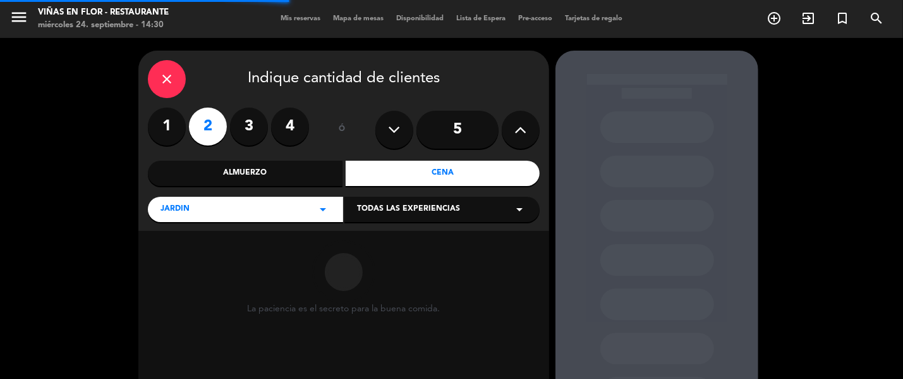
click at [449, 212] on span "Todas las experiencias" at bounding box center [408, 209] width 103 height 13
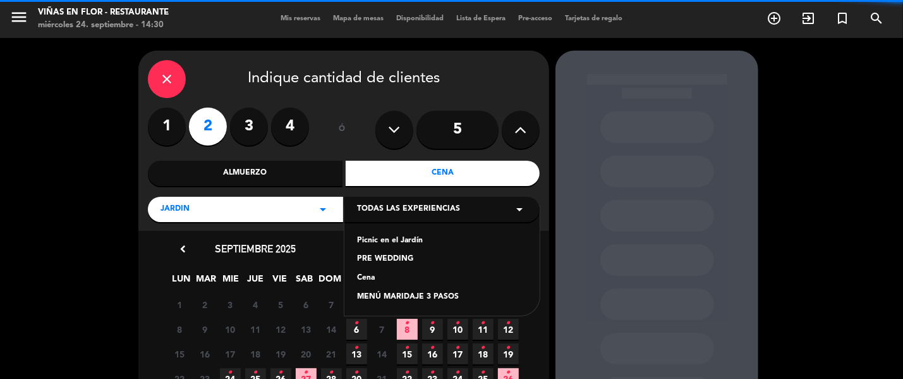
click at [397, 240] on div "Picnic en el Jardín" at bounding box center [442, 240] width 170 height 13
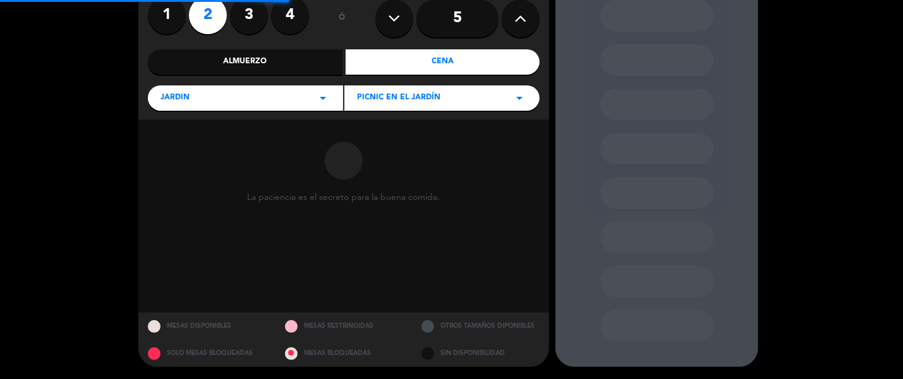
scroll to position [112, 0]
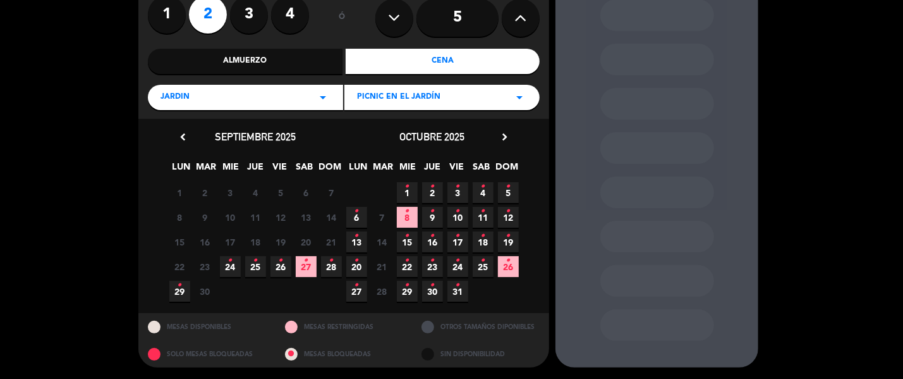
click at [234, 265] on span "24 •" at bounding box center [230, 266] width 21 height 21
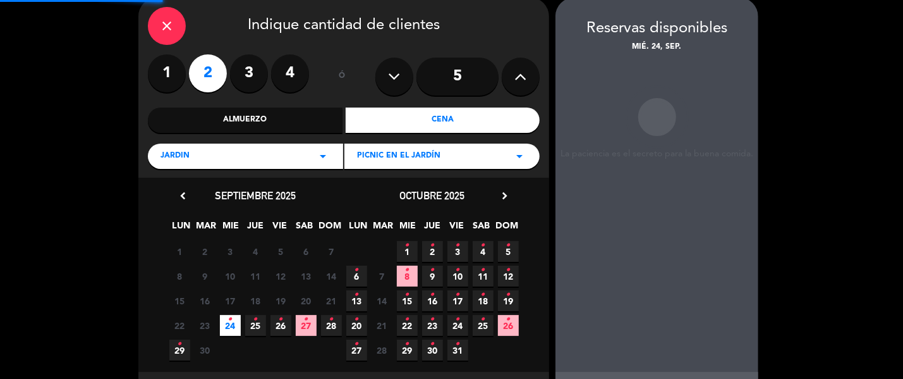
scroll to position [51, 0]
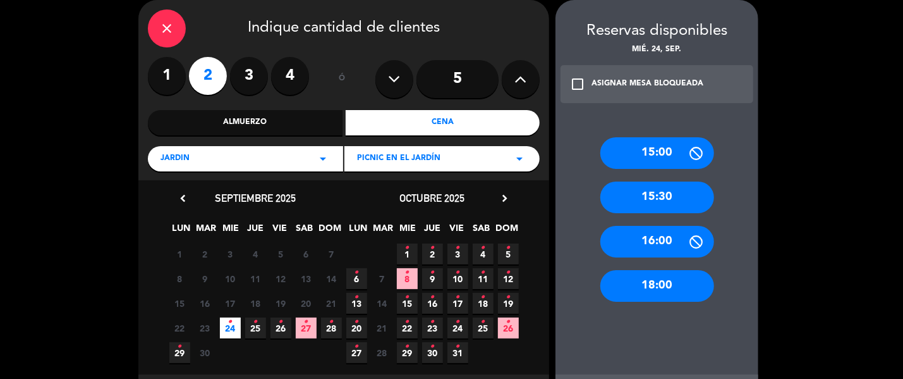
click at [633, 190] on div "15:30" at bounding box center [657, 197] width 114 height 32
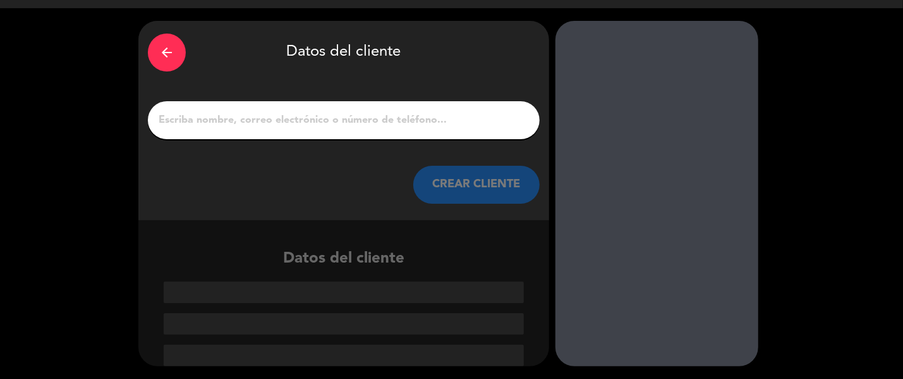
scroll to position [29, 0]
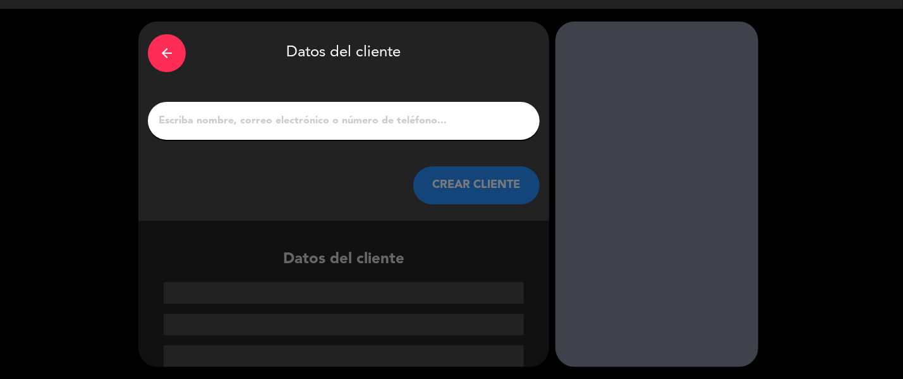
click at [454, 113] on input "1" at bounding box center [343, 121] width 373 height 18
type input "f"
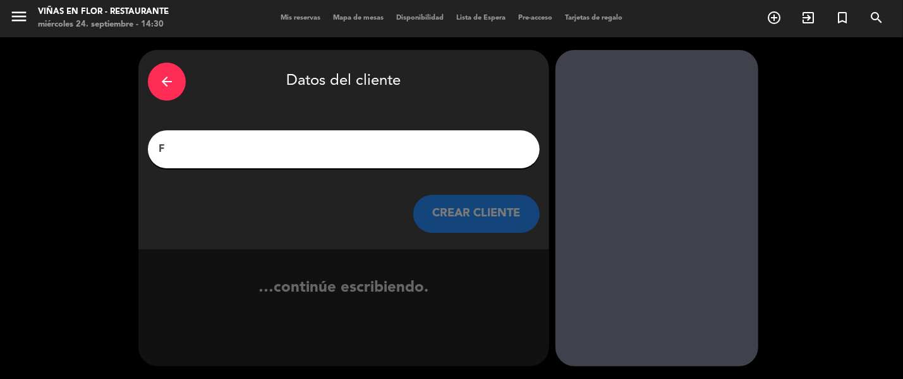
scroll to position [0, 0]
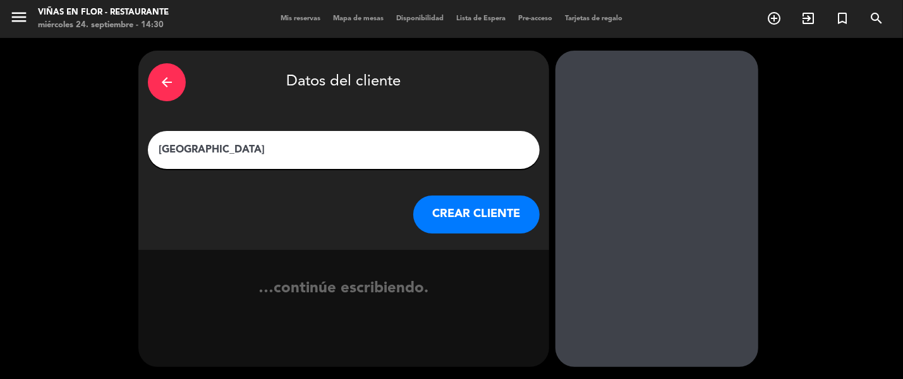
type input "[GEOGRAPHIC_DATA]"
click at [479, 222] on button "CREAR CLIENTE" at bounding box center [476, 214] width 126 height 38
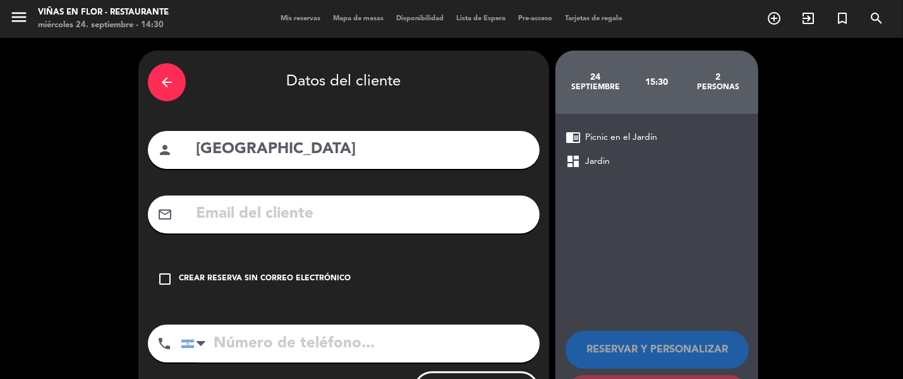
drag, startPoint x: 174, startPoint y: 291, endPoint x: 239, endPoint y: 291, distance: 64.5
click at [174, 289] on div "check_box_outline_blank Crear reserva sin correo electrónico" at bounding box center [344, 279] width 392 height 38
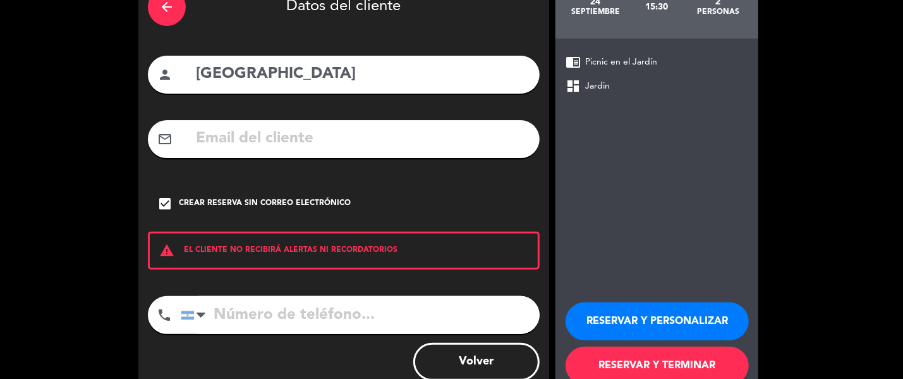
scroll to position [108, 0]
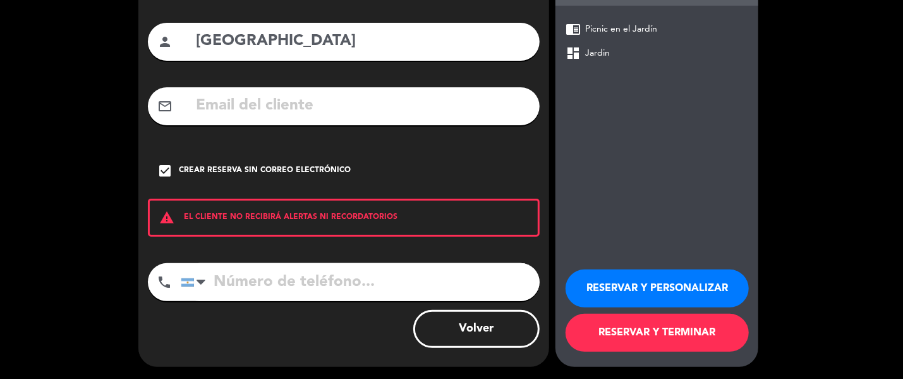
click at [657, 342] on button "RESERVAR Y TERMINAR" at bounding box center [657, 332] width 183 height 38
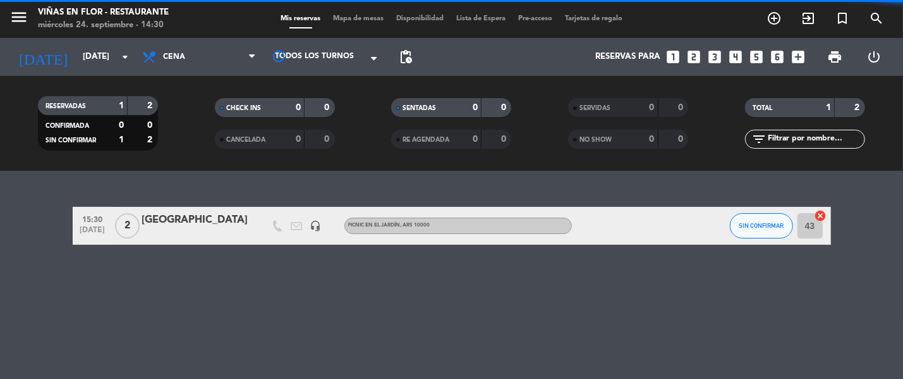
click at [182, 49] on span "Cena" at bounding box center [199, 57] width 126 height 28
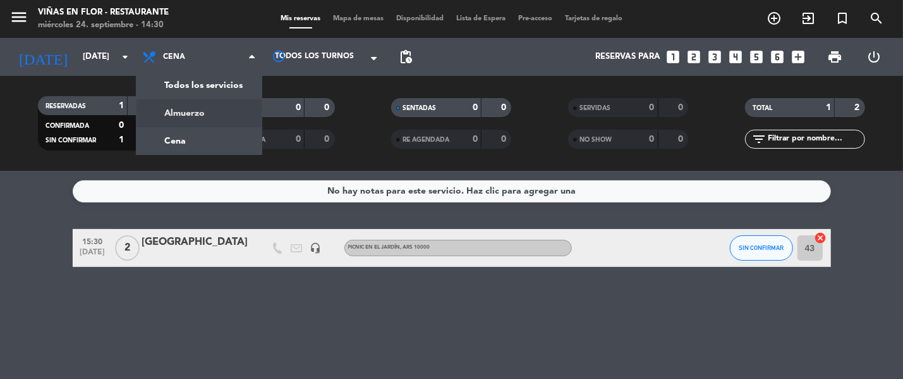
click at [202, 111] on div "menu Viñas en Flor - Restaurante miércoles 24. septiembre - 14:30 Mis reservas …" at bounding box center [451, 85] width 903 height 171
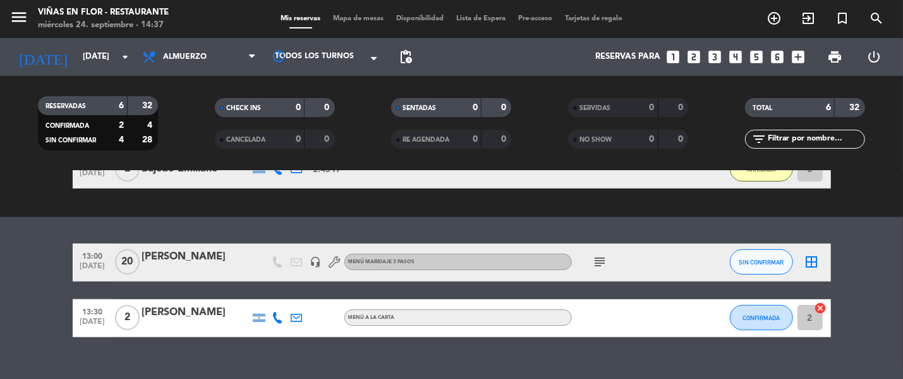
scroll to position [308, 0]
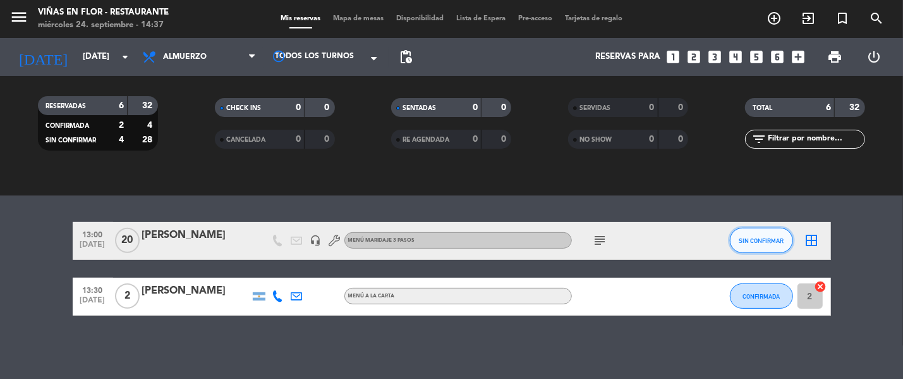
click at [747, 238] on span "SIN CONFIRMAR" at bounding box center [761, 240] width 45 height 7
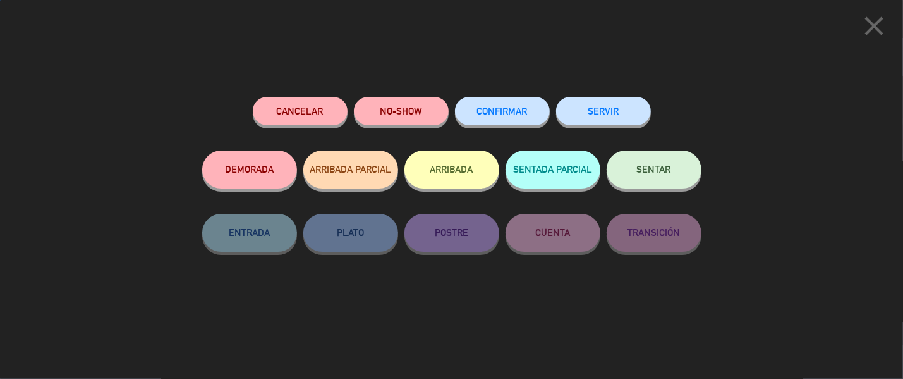
click at [468, 186] on button "ARRIBADA" at bounding box center [451, 169] width 95 height 38
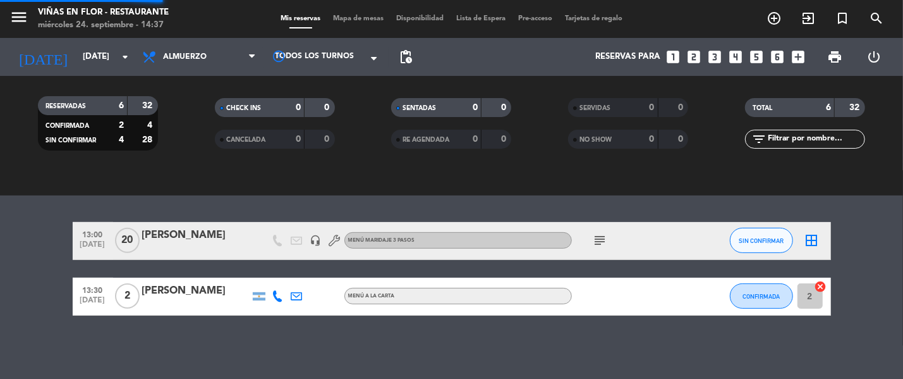
scroll to position [290, 0]
